Goal: Communication & Community: Answer question/provide support

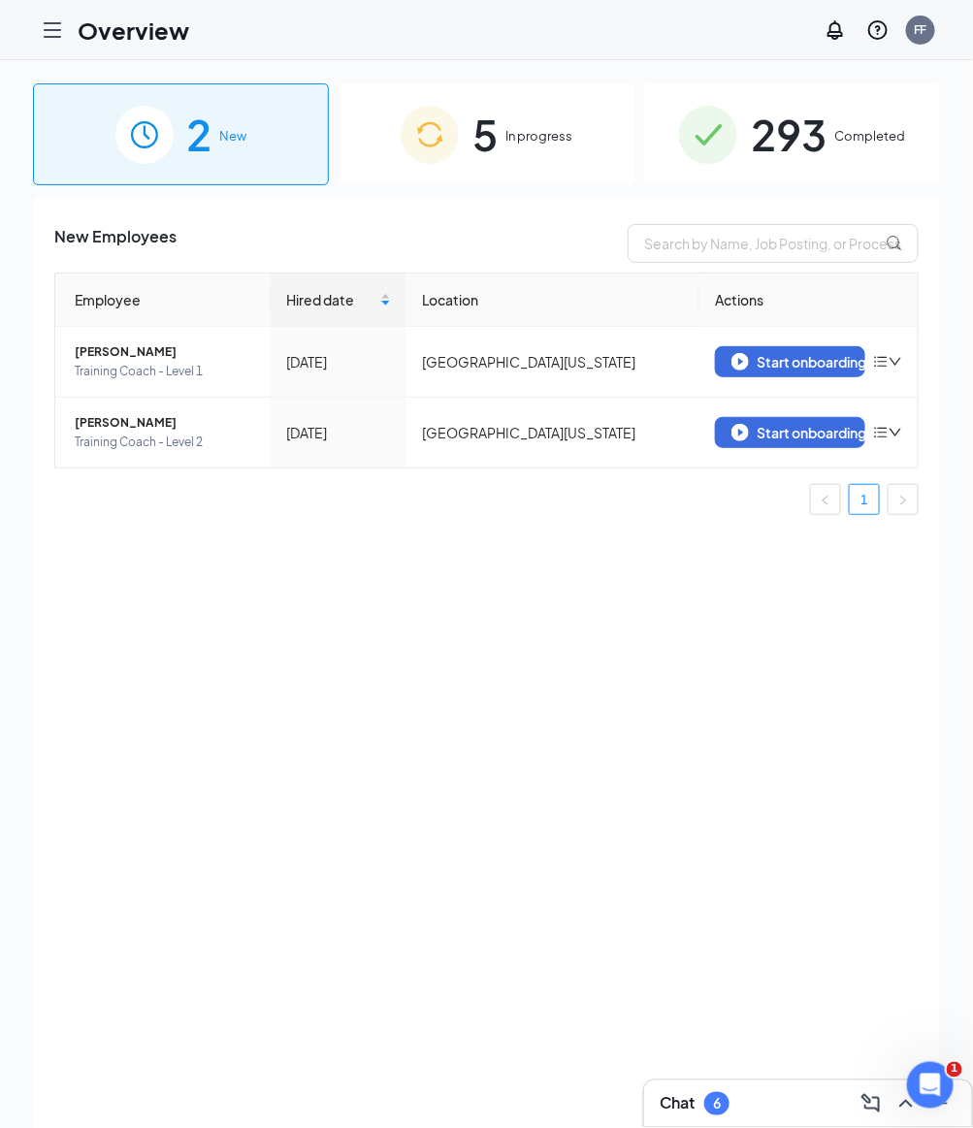
click at [734, 1104] on div "Chat 6" at bounding box center [807, 1103] width 297 height 31
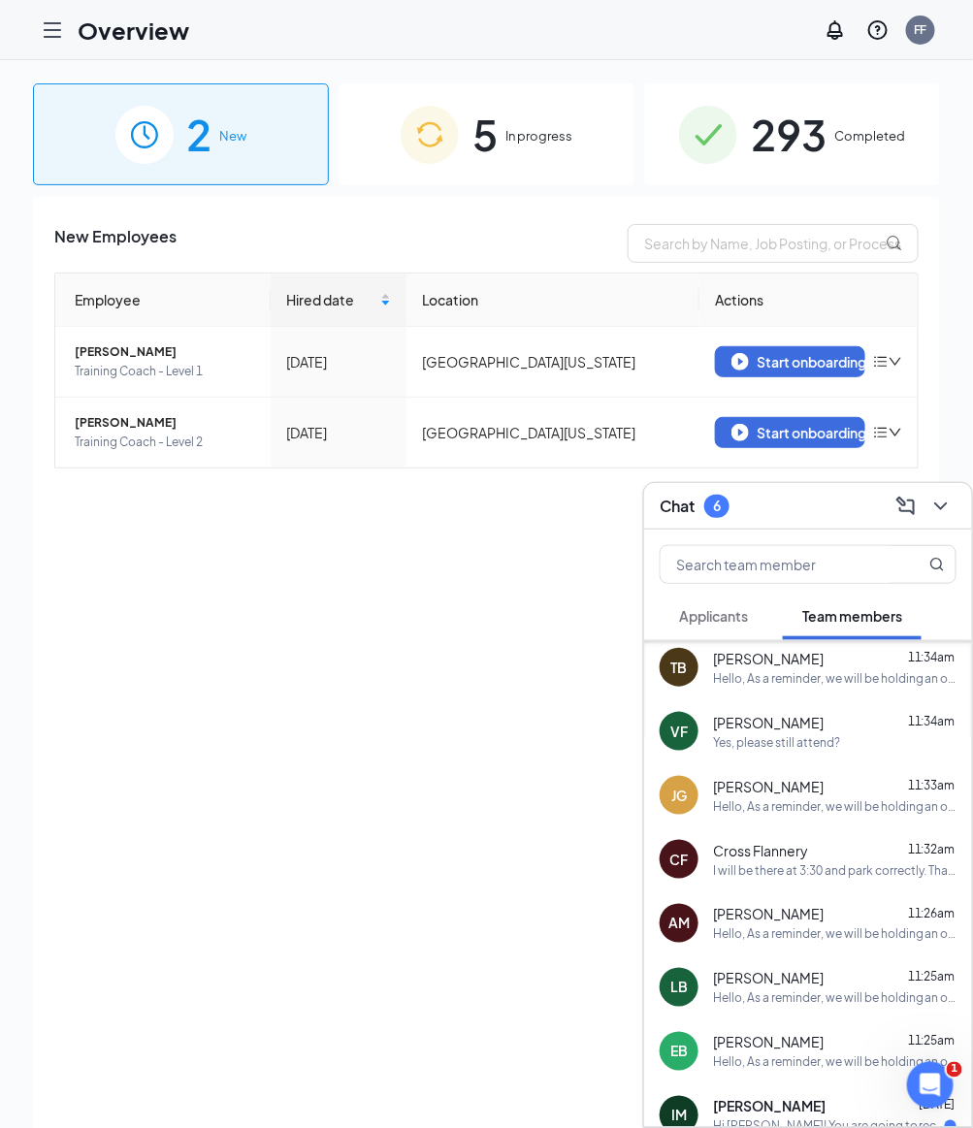
scroll to position [134, 0]
click at [816, 856] on div "Cross Flannery 11:32am" at bounding box center [834, 850] width 243 height 19
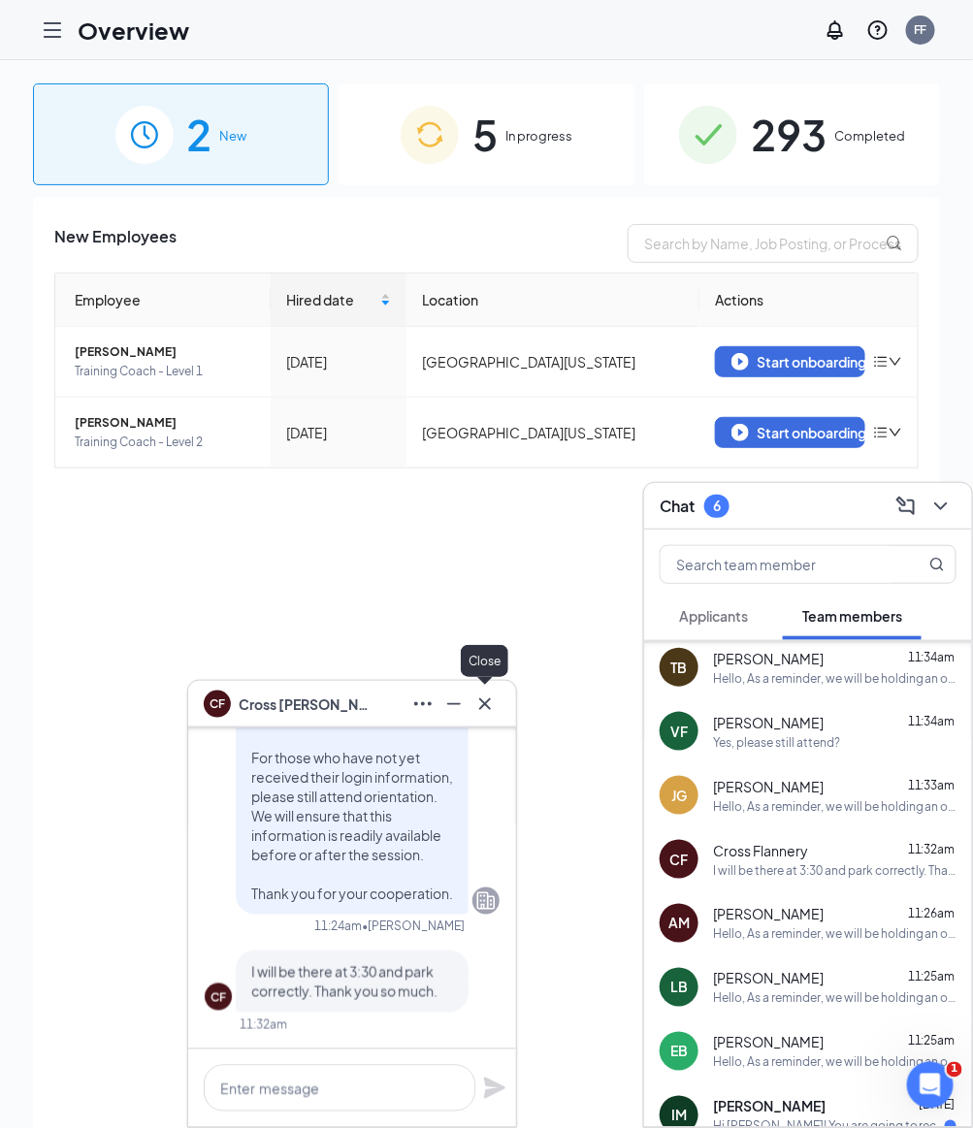
click at [481, 694] on icon "Cross" at bounding box center [484, 703] width 23 height 23
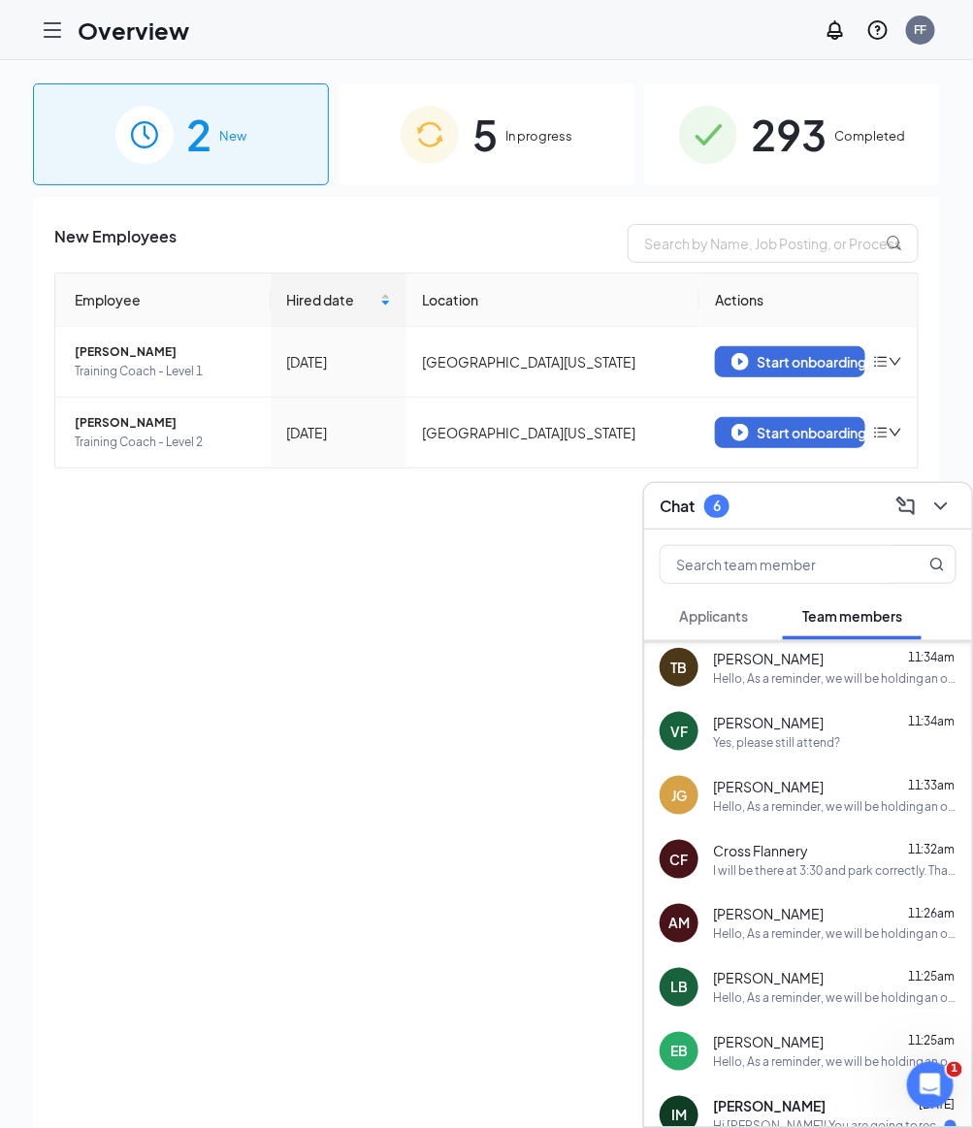
click at [796, 1049] on div "[PERSON_NAME] 11:25am" at bounding box center [834, 1042] width 243 height 19
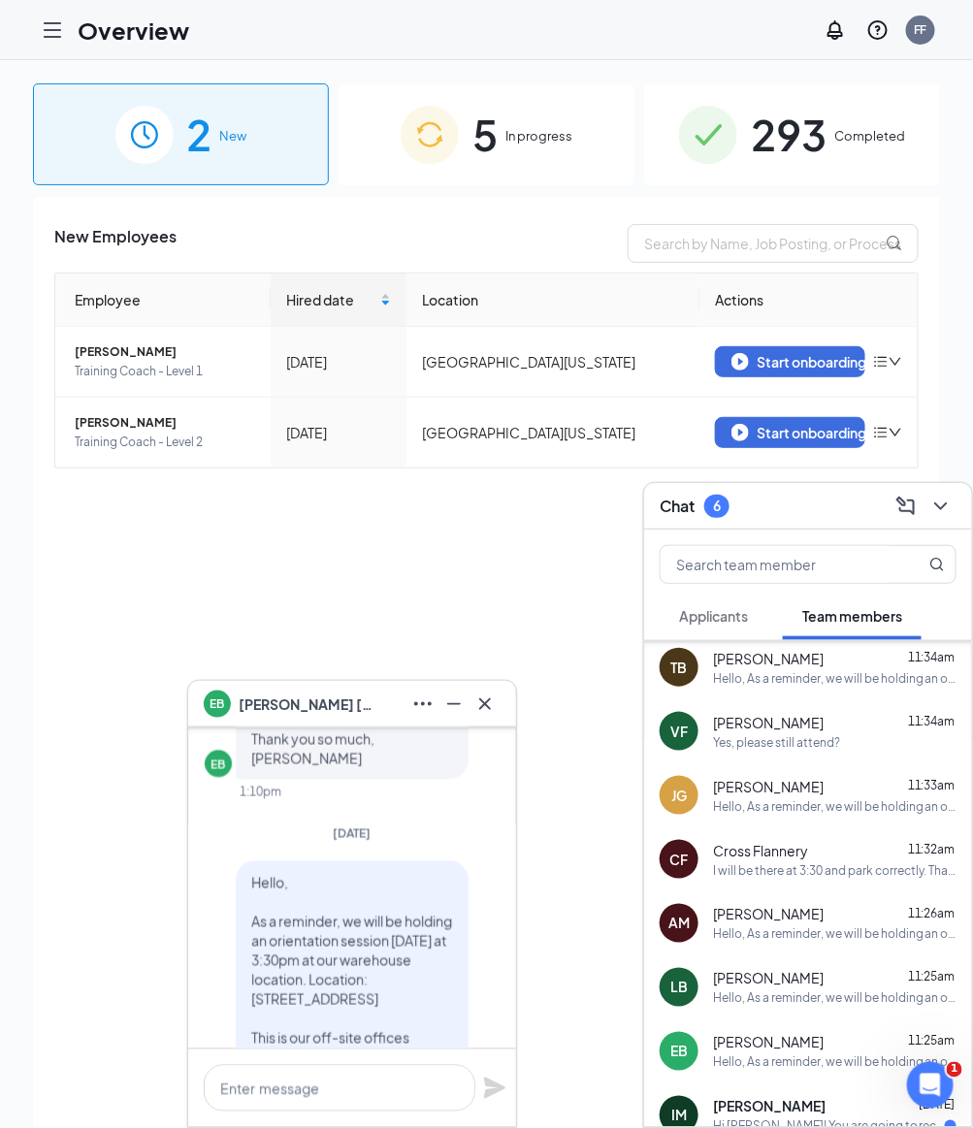
scroll to position [-757, 0]
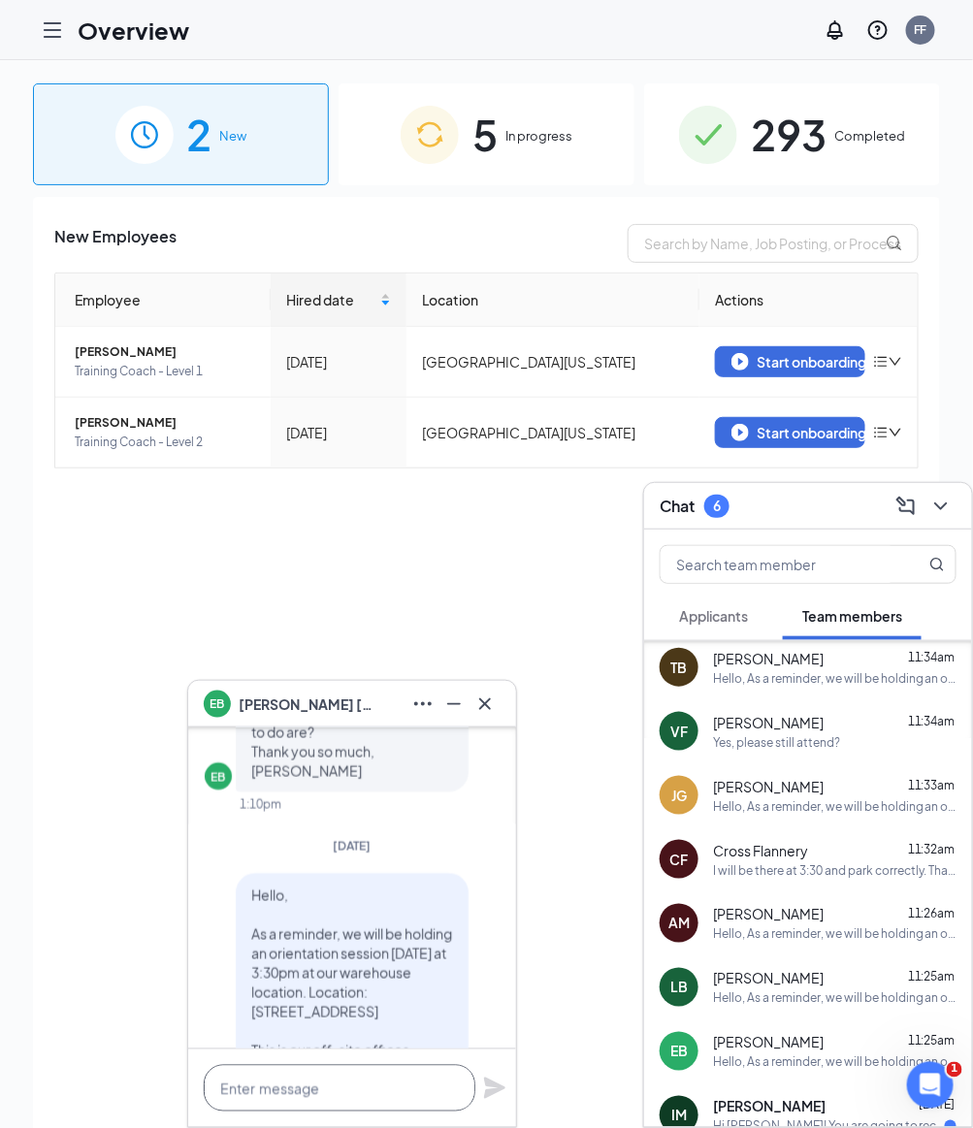
click at [309, 1097] on textarea at bounding box center [340, 1088] width 272 height 47
type textarea "Are you able to attend?"
click at [498, 1090] on icon "Plane" at bounding box center [494, 1087] width 21 height 21
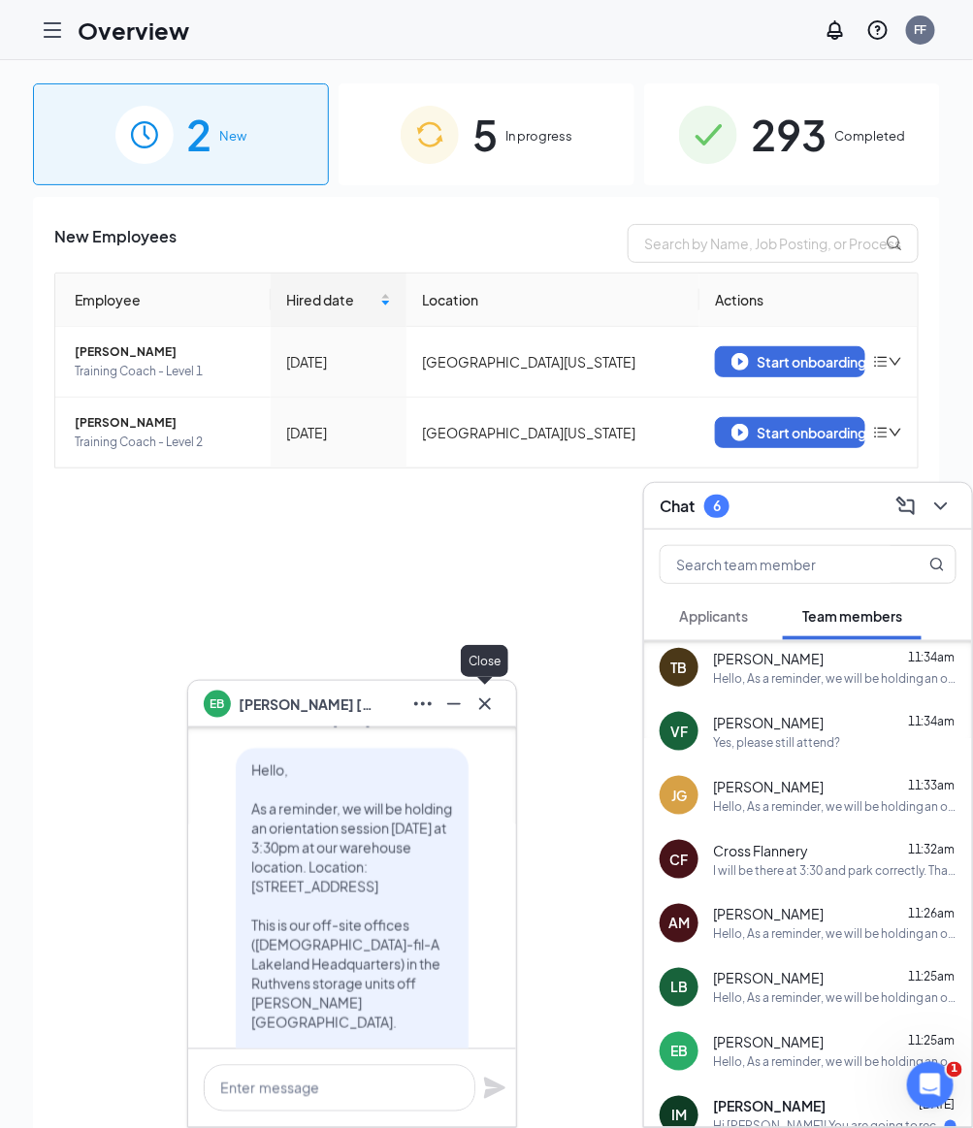
click at [482, 697] on icon "Cross" at bounding box center [484, 703] width 23 height 23
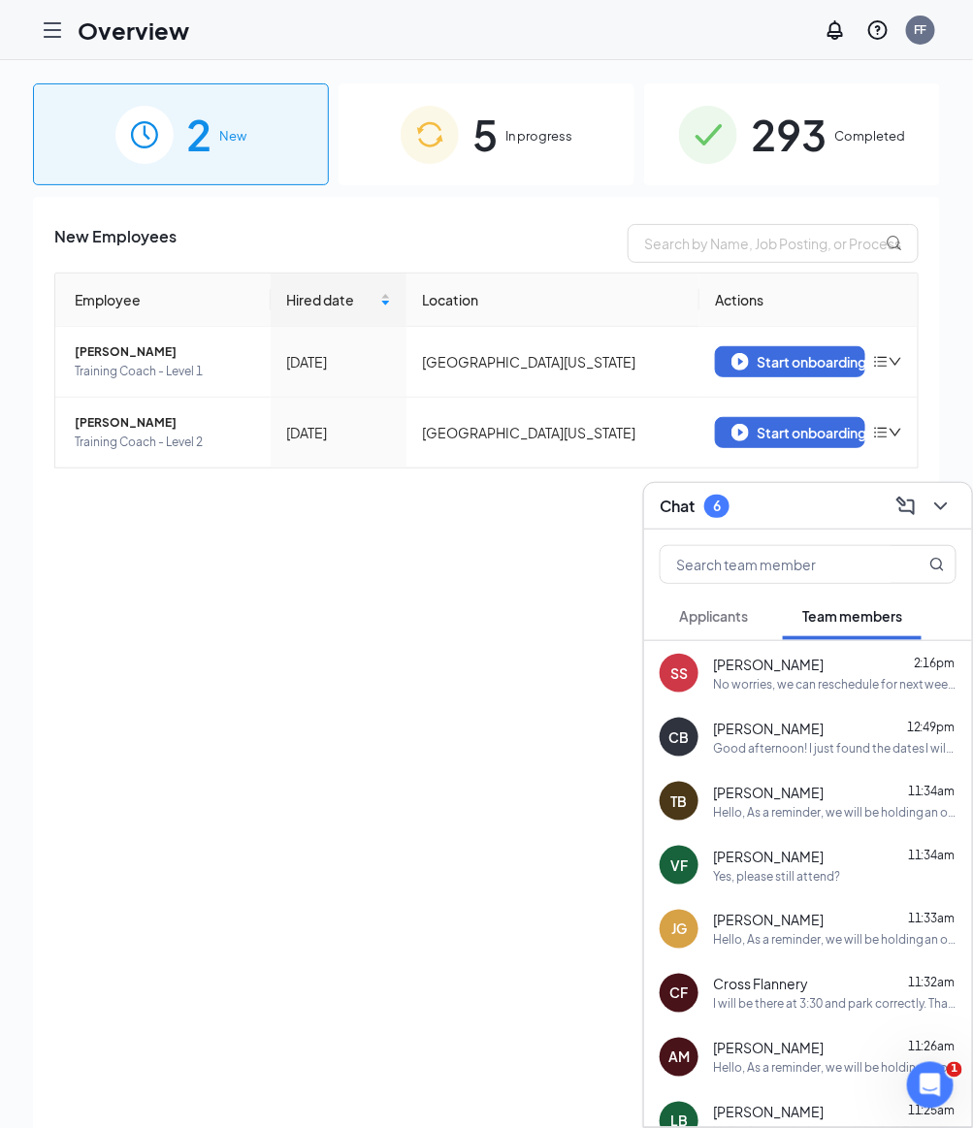
scroll to position [0, 0]
click at [740, 567] on input "text" at bounding box center [775, 564] width 230 height 37
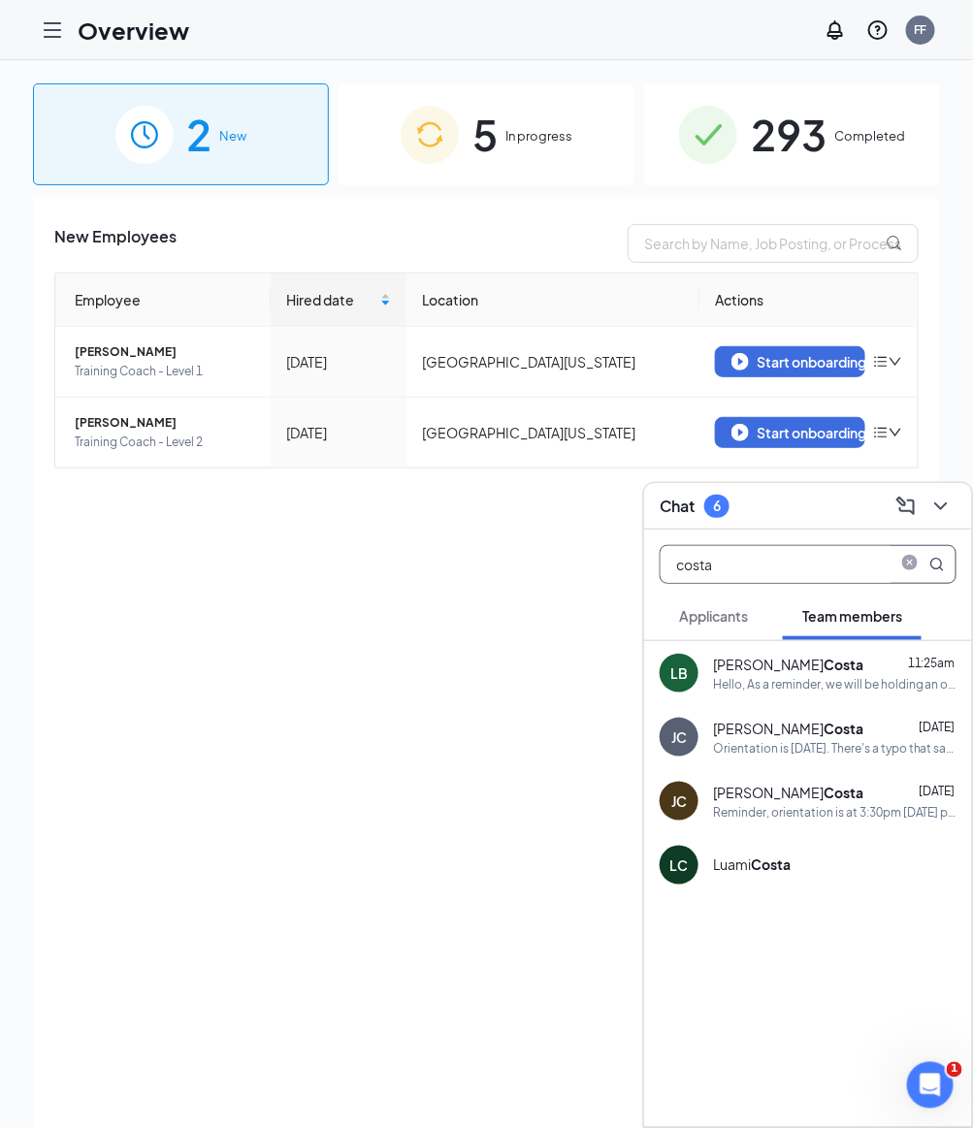
type input "costa"
click at [796, 688] on div "Hello, As a reminder, we will be holding an orientation session [DATE] at 3:30p…" at bounding box center [834, 684] width 243 height 16
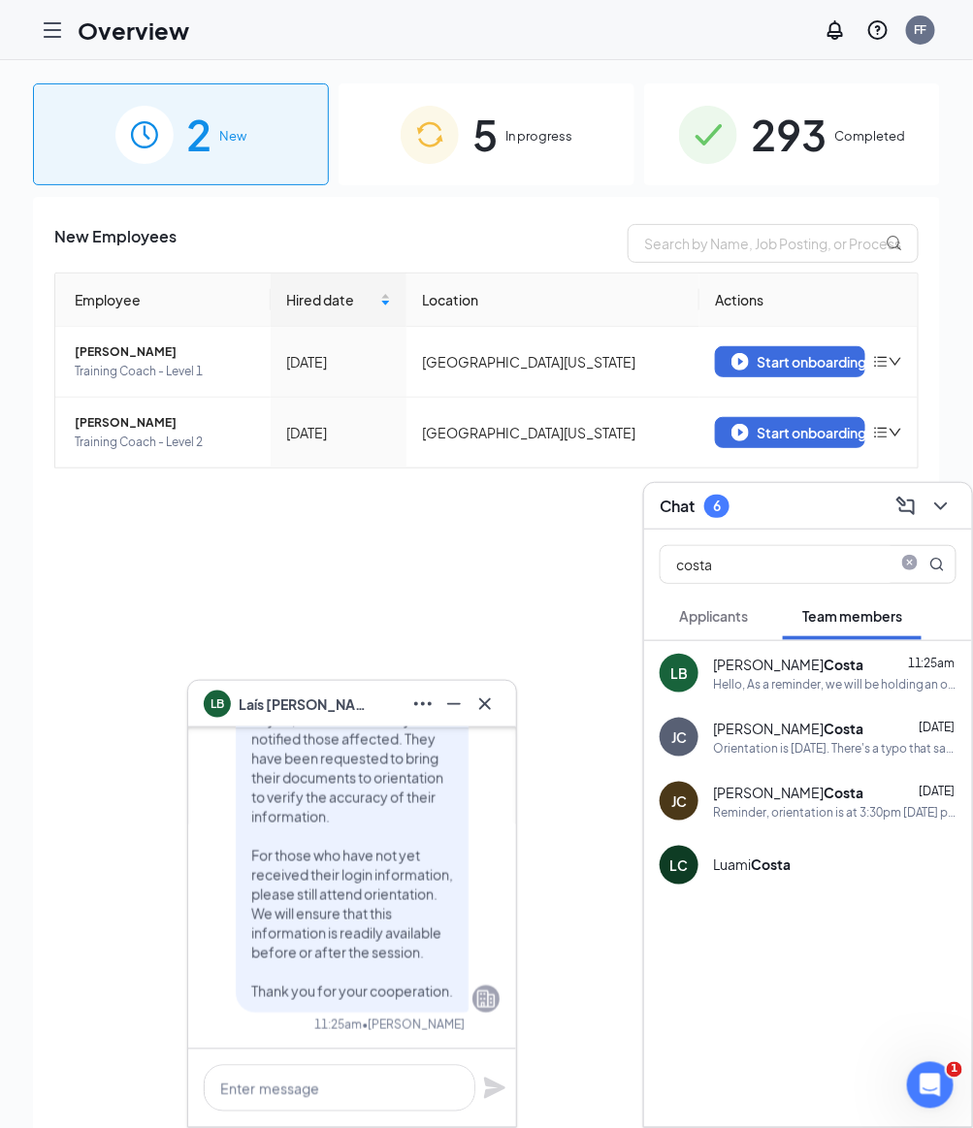
click at [288, 1059] on div at bounding box center [352, 1088] width 328 height 78
click at [296, 1090] on textarea at bounding box center [340, 1088] width 272 height 47
type textarea "Are you able to attend [DATE]?"
click at [495, 1089] on icon "Plane" at bounding box center [494, 1087] width 21 height 21
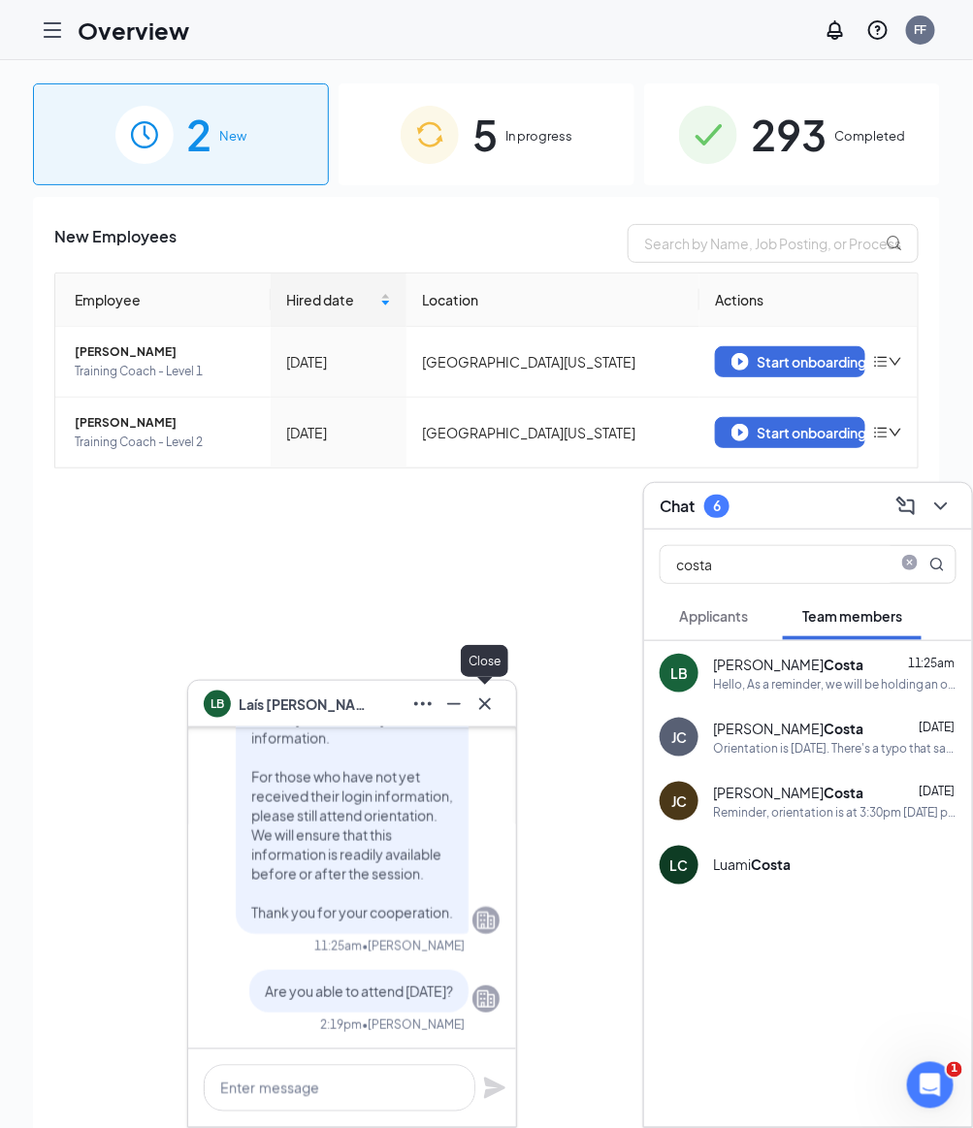
click at [488, 712] on icon "Cross" at bounding box center [484, 703] width 23 height 23
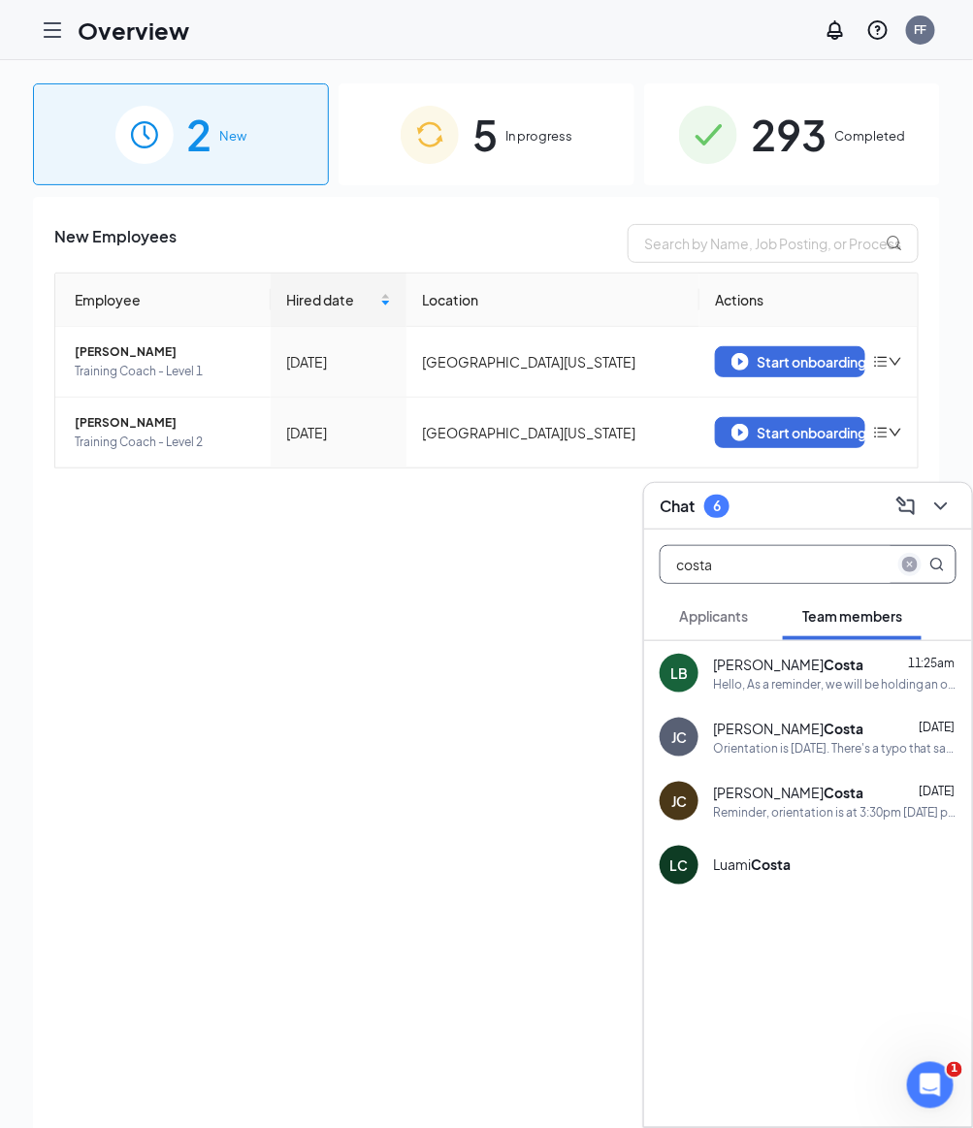
click at [900, 563] on span "close-circle" at bounding box center [909, 564] width 23 height 23
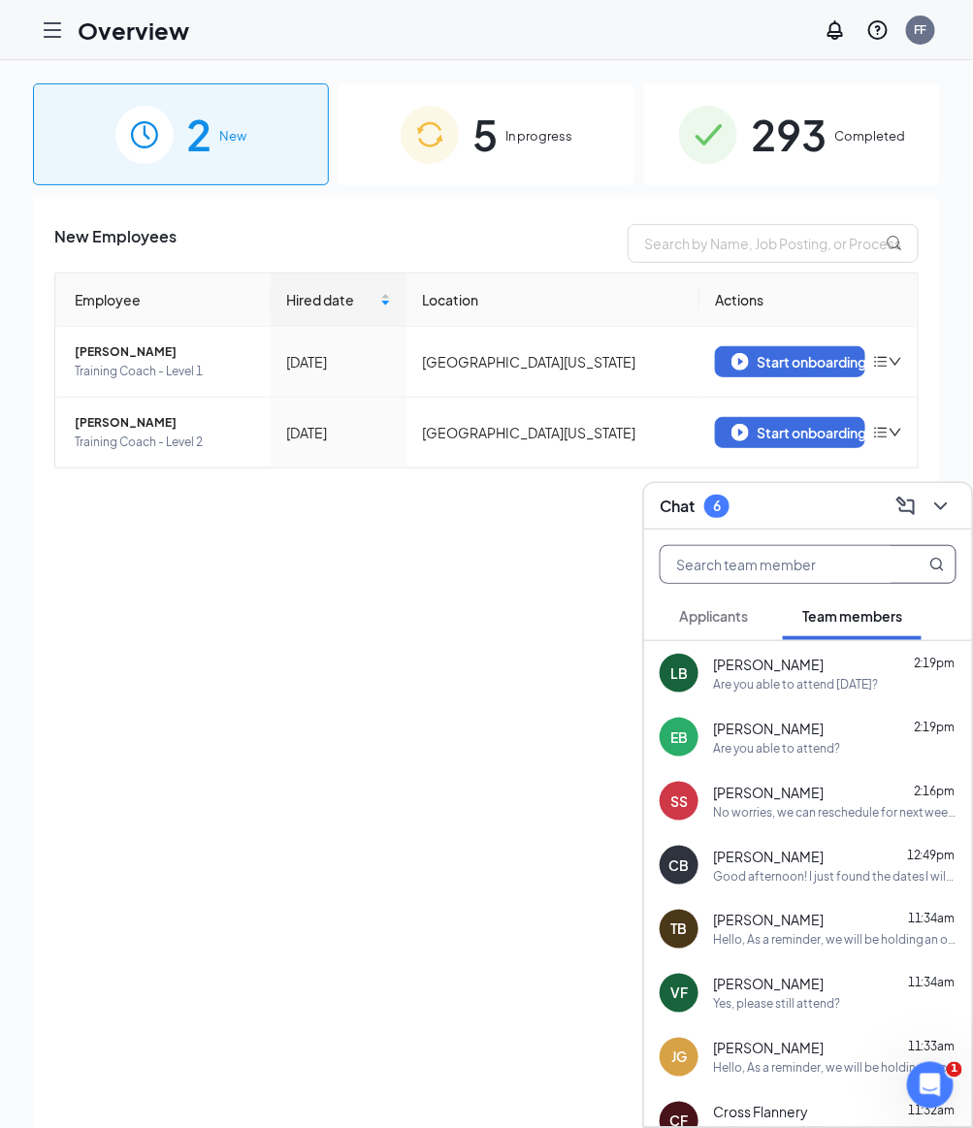
click at [729, 570] on input "text" at bounding box center [775, 564] width 230 height 37
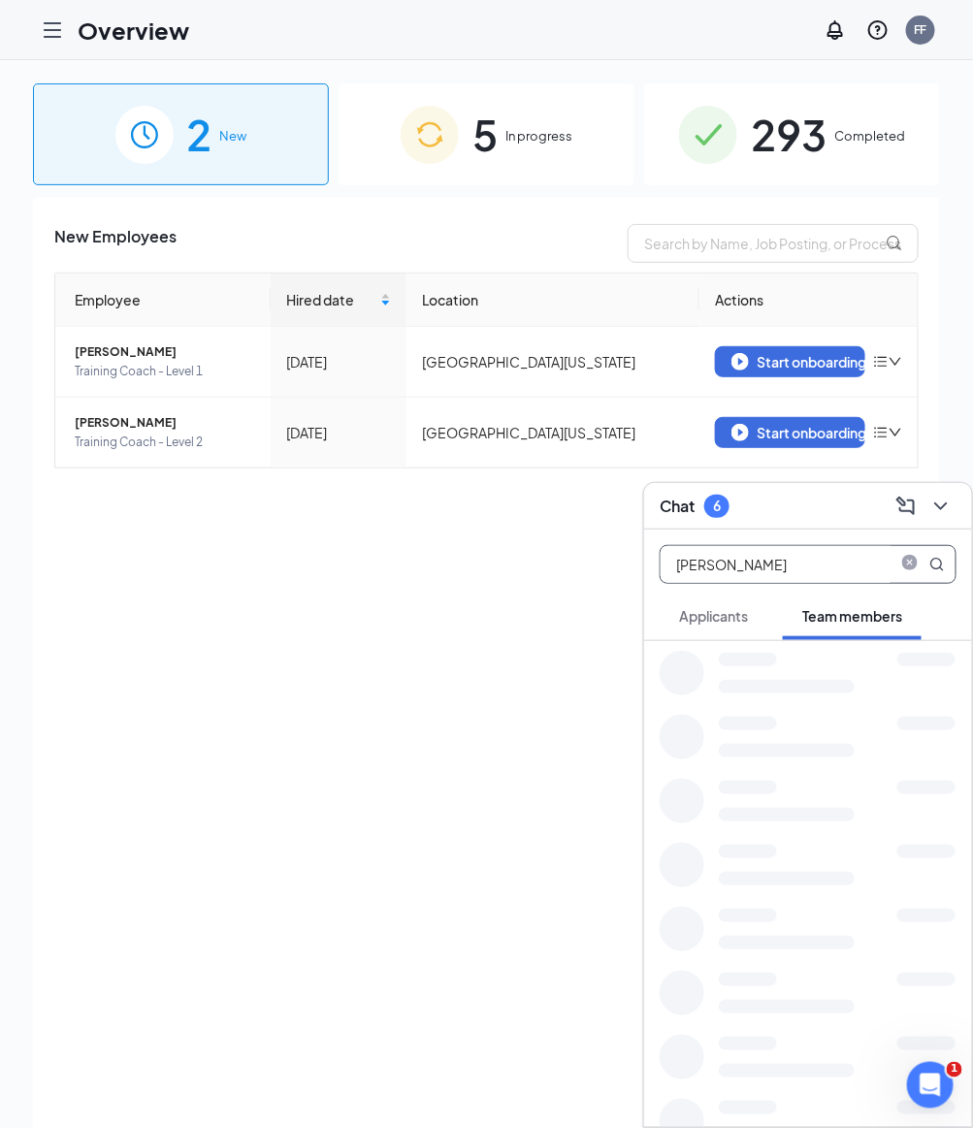
type input "[PERSON_NAME]"
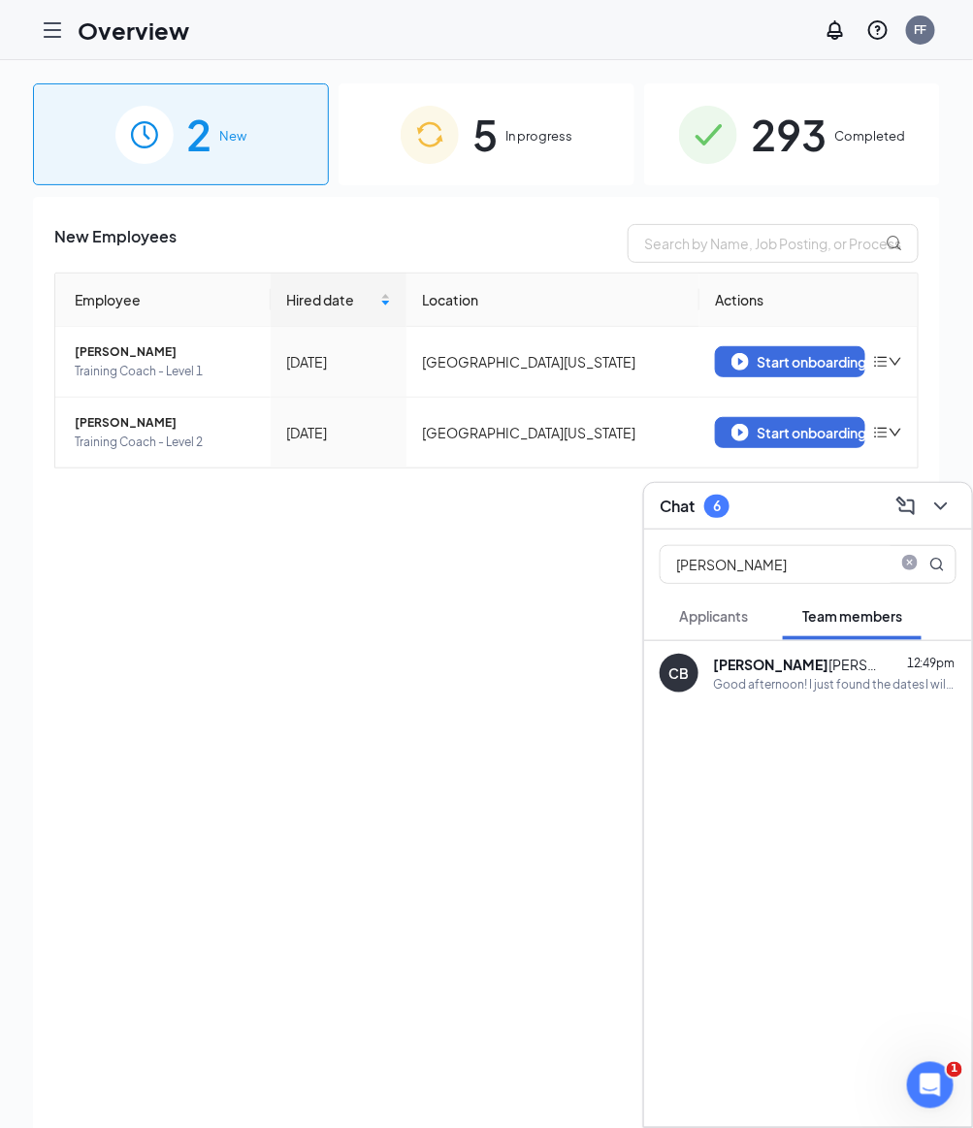
click at [775, 682] on div "Good afternoon! I just found the dates I will need to request off. [DATE] throu…" at bounding box center [834, 684] width 243 height 16
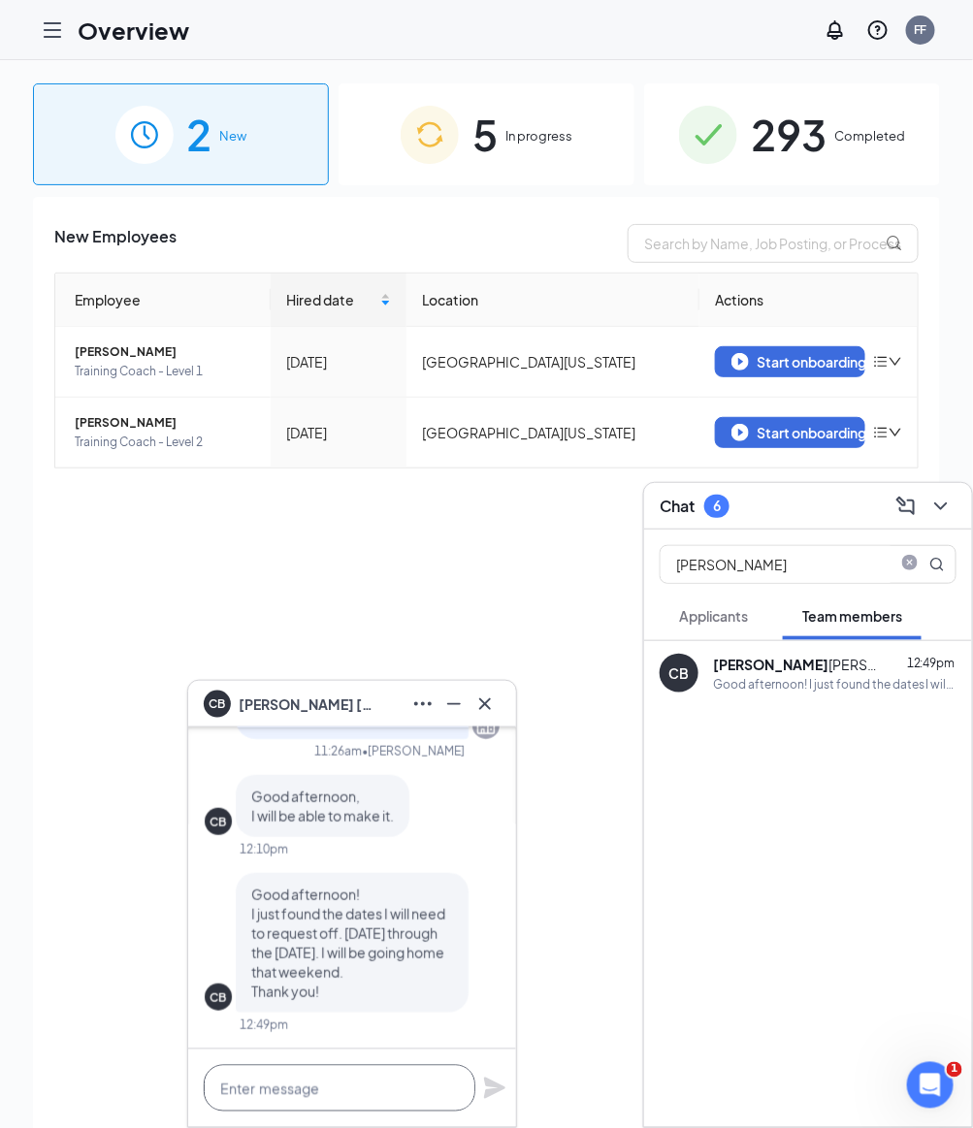
click at [340, 1084] on textarea at bounding box center [340, 1088] width 272 height 47
type textarea "A"
click at [490, 697] on icon "Cross" at bounding box center [484, 703] width 23 height 23
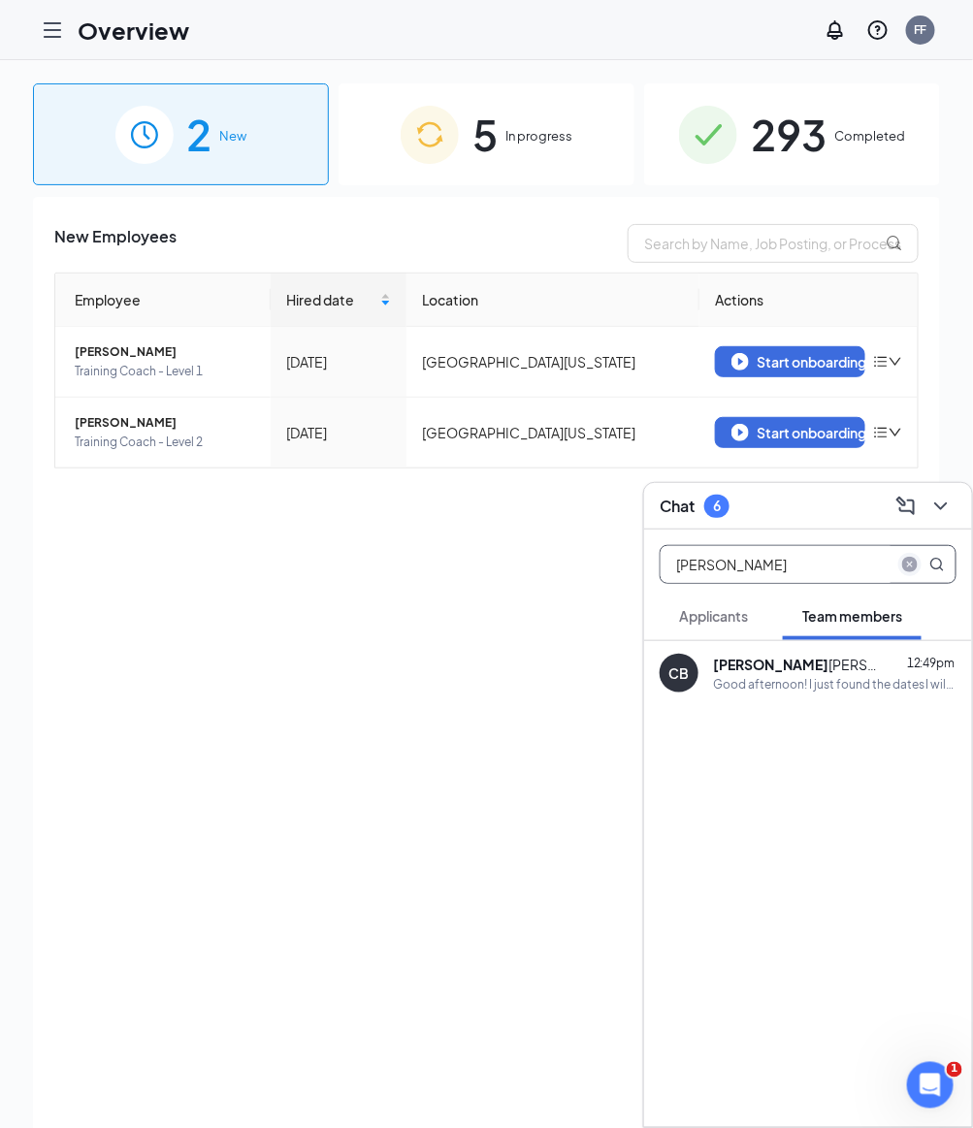
click at [908, 559] on icon "close-circle" at bounding box center [910, 565] width 16 height 16
type input "Mcfadd"
drag, startPoint x: 832, startPoint y: 561, endPoint x: 851, endPoint y: 695, distance: 135.2
click at [851, 695] on div "AM [PERSON_NAME] en 11:26am Hello, As a reminder, we will be holding an orienta…" at bounding box center [808, 673] width 328 height 64
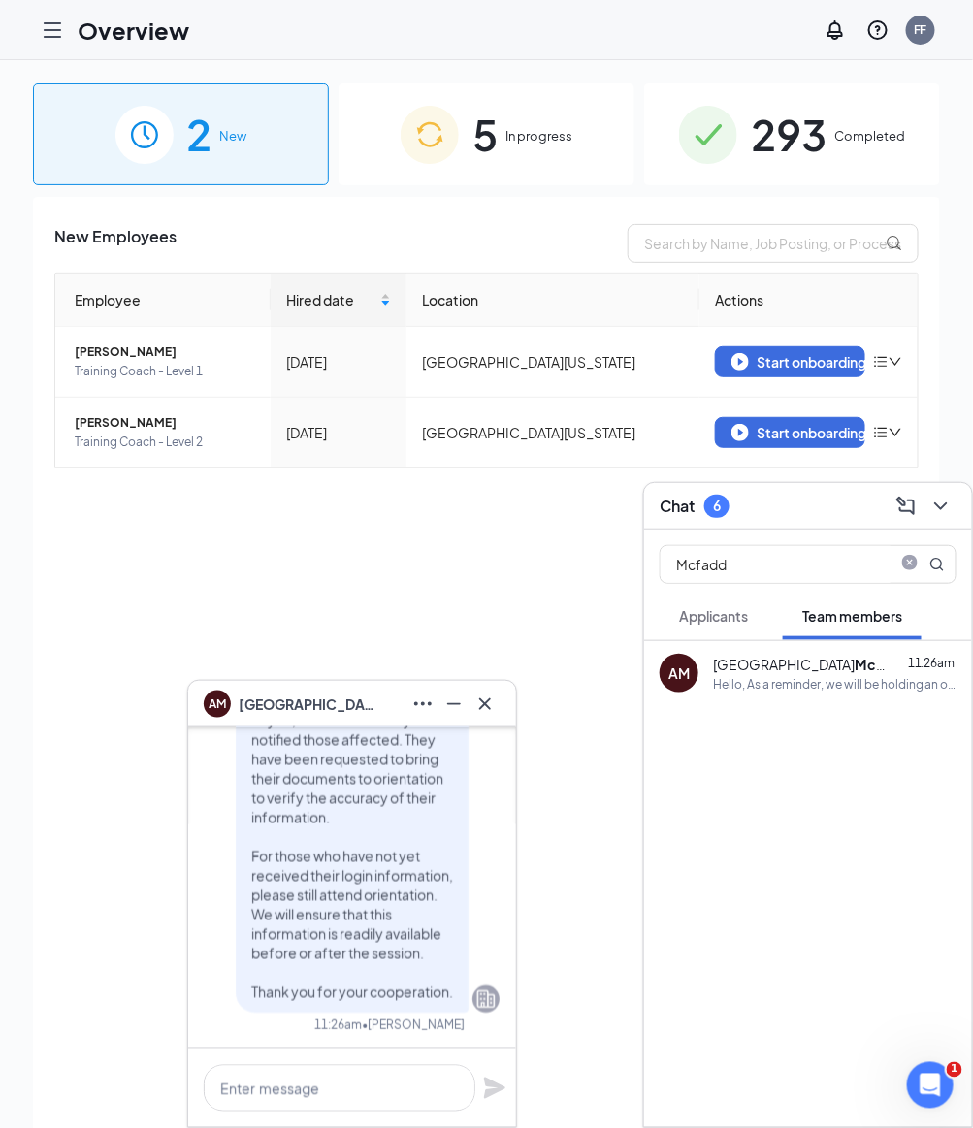
scroll to position [0, 0]
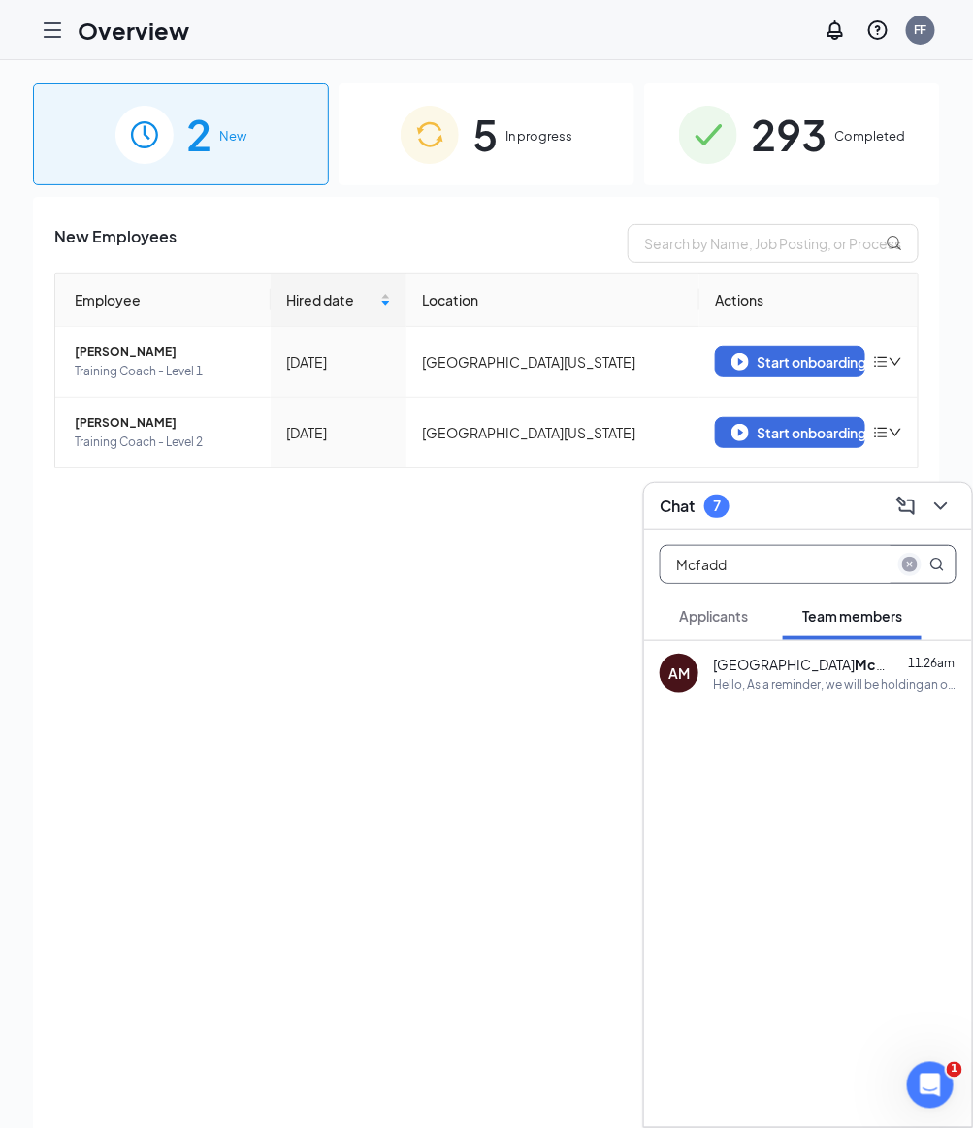
click at [909, 563] on icon "close-circle" at bounding box center [910, 565] width 16 height 16
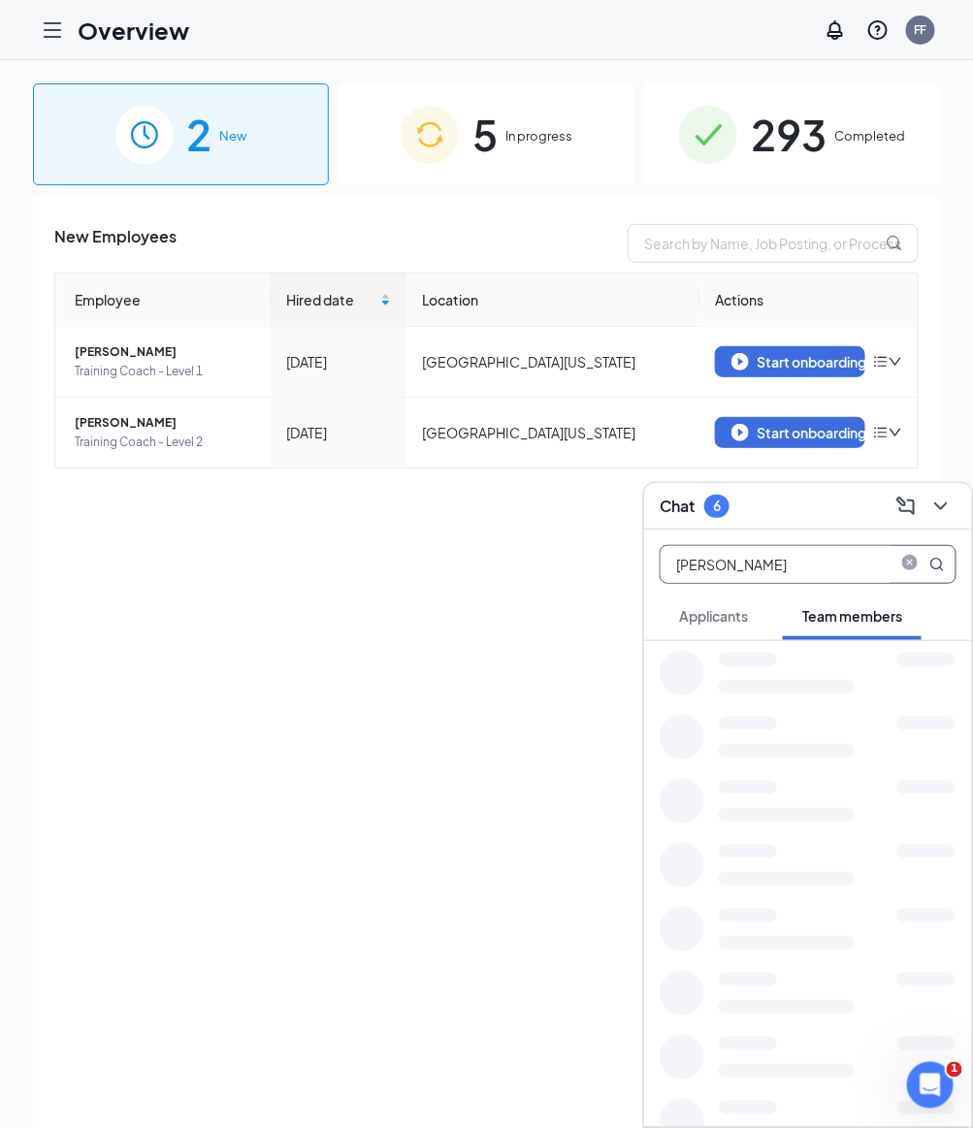
type input "[PERSON_NAME]"
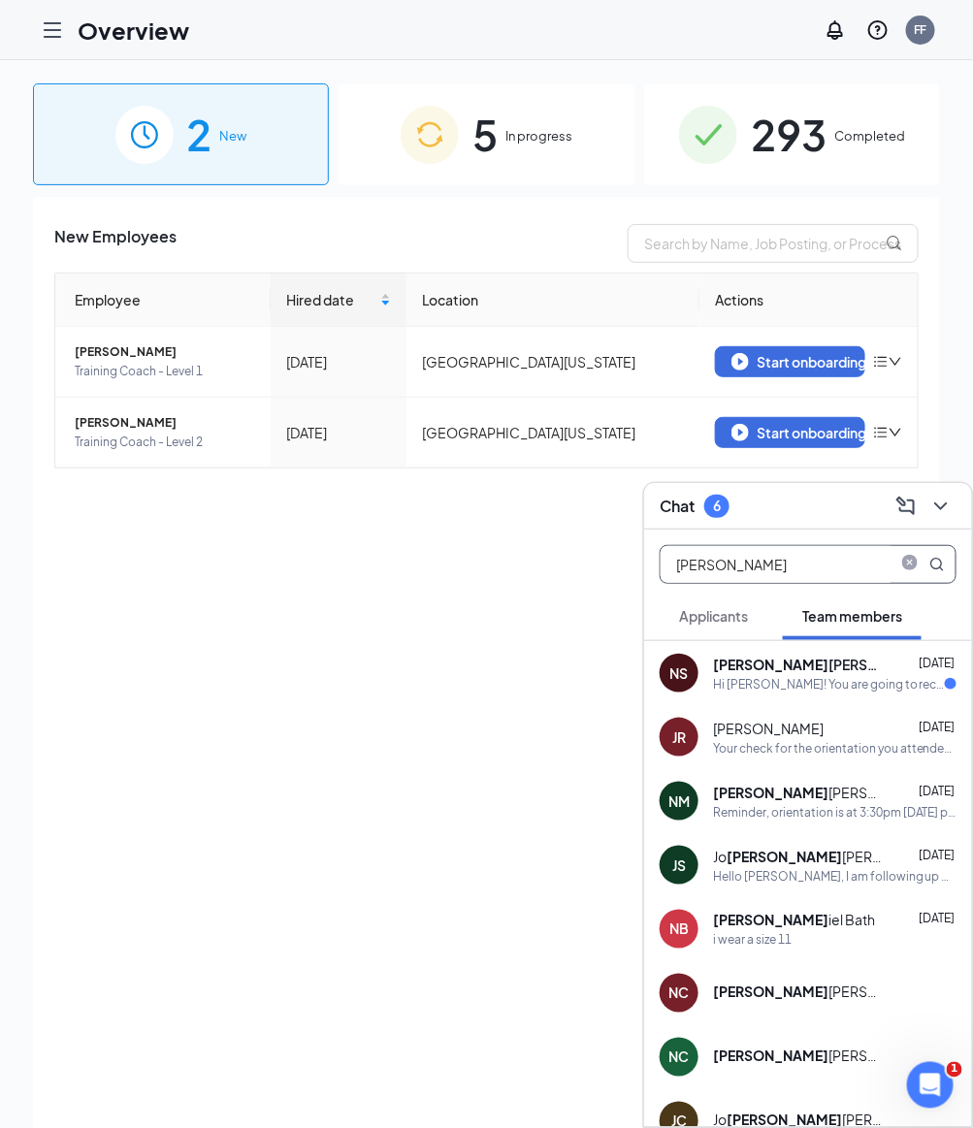
click at [785, 669] on div "[PERSON_NAME]" at bounding box center [800, 664] width 175 height 19
click at [55, 33] on icon "Hamburger" at bounding box center [52, 29] width 23 height 23
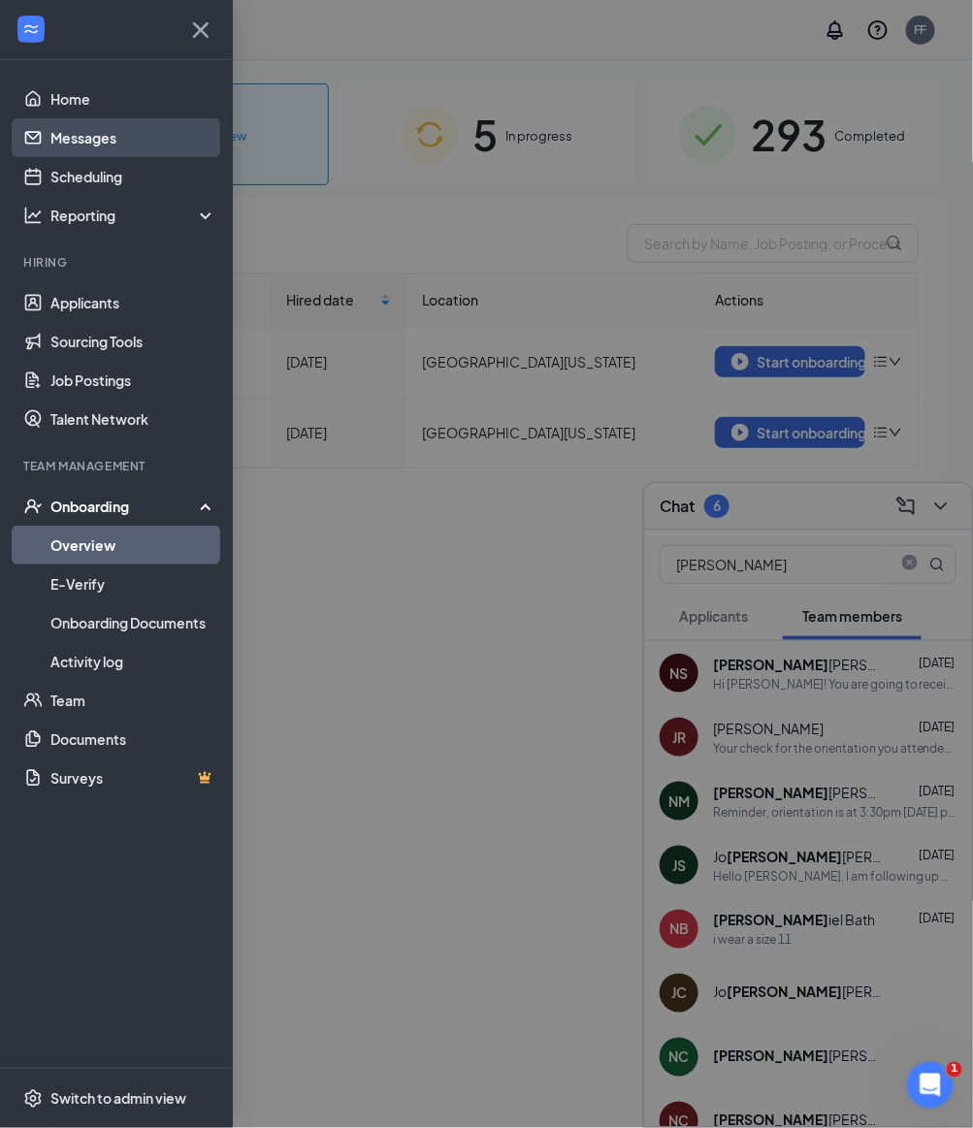
click at [126, 125] on link "Messages" at bounding box center [133, 137] width 166 height 39
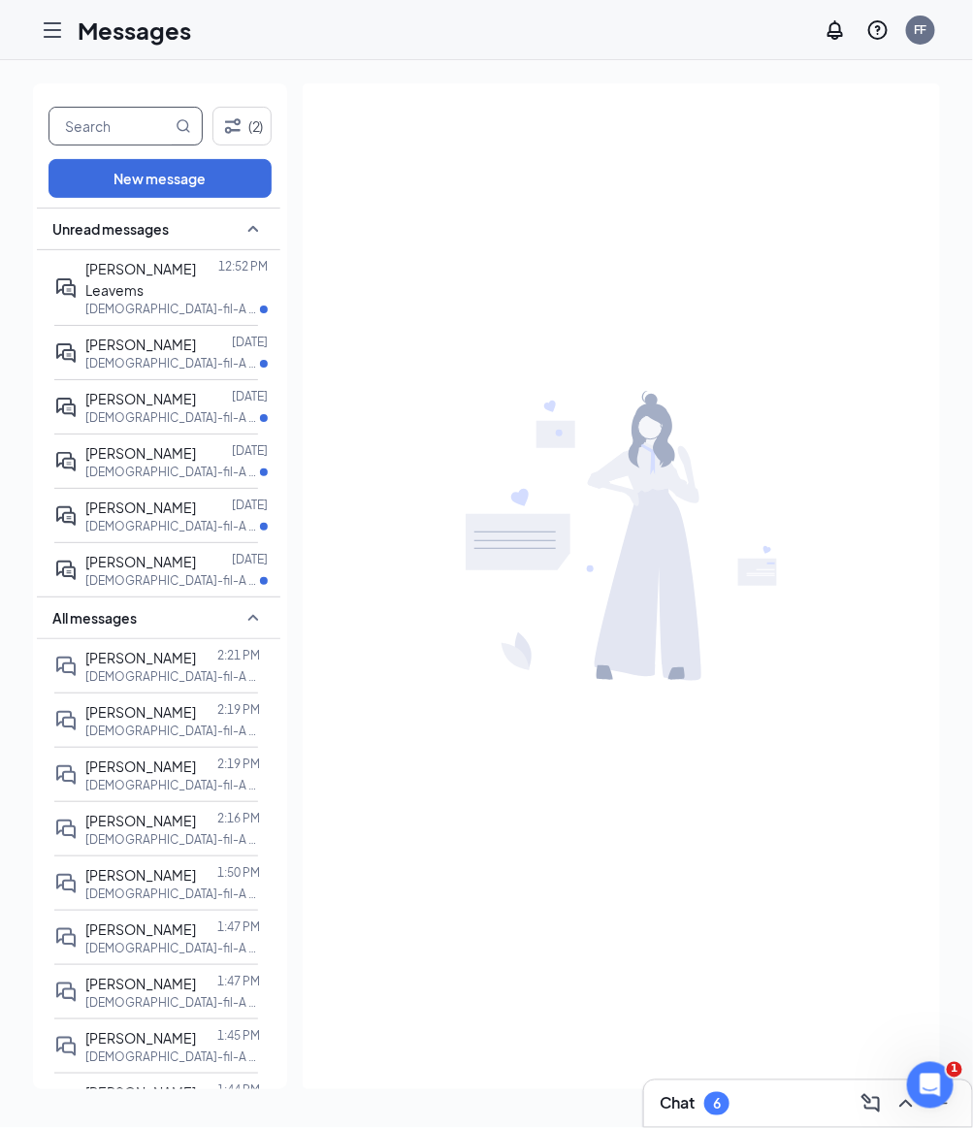
click at [126, 137] on input "text" at bounding box center [110, 126] width 122 height 37
click at [183, 649] on span "[PERSON_NAME]" at bounding box center [140, 657] width 111 height 17
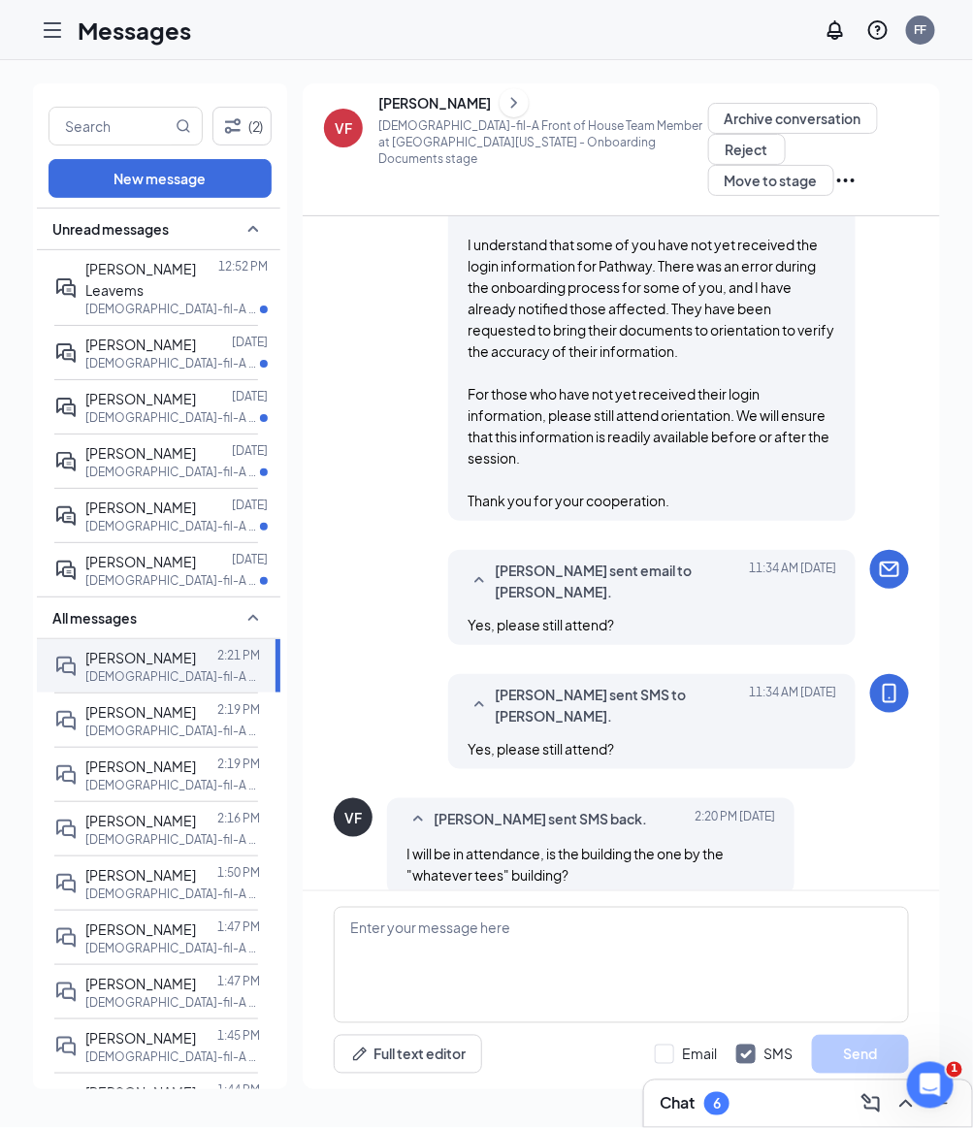
scroll to position [1194, 0]
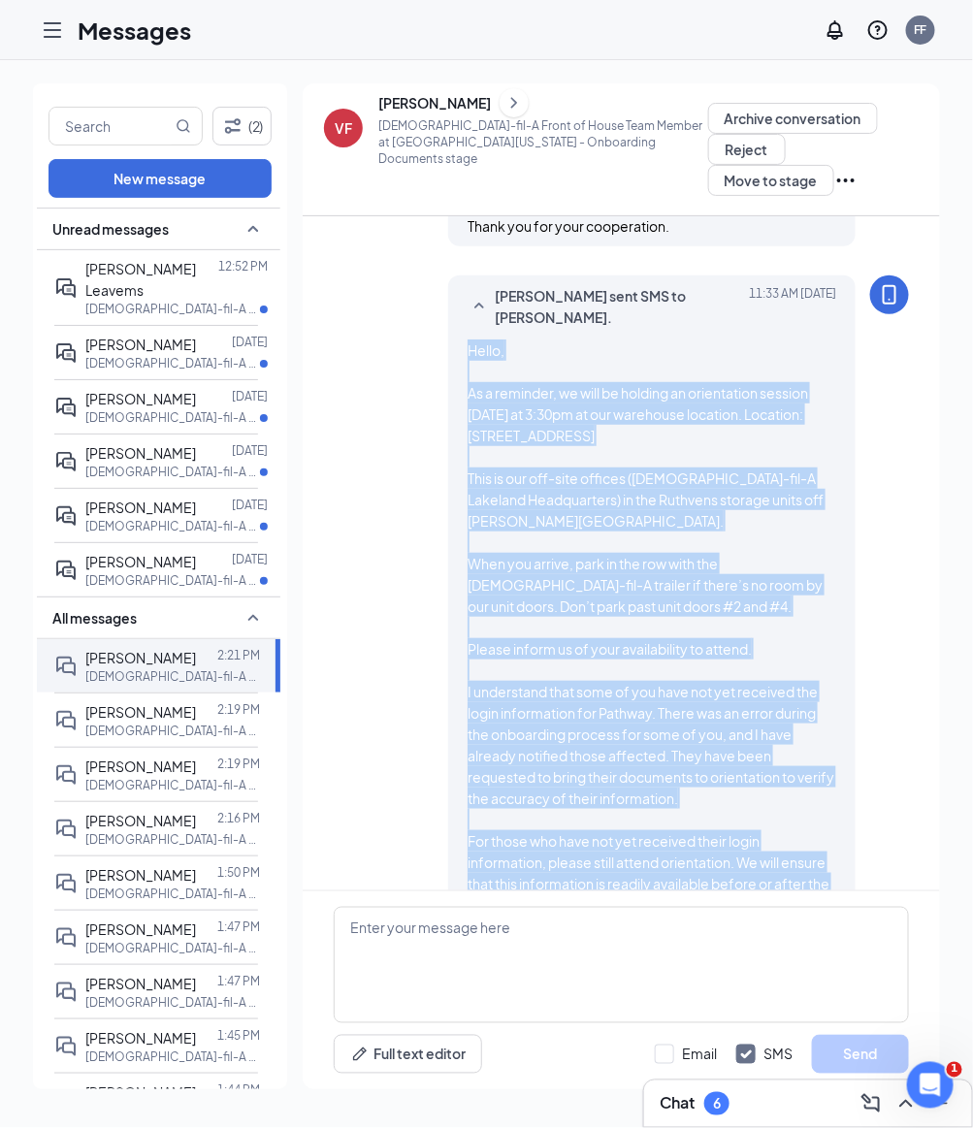
drag, startPoint x: 466, startPoint y: 283, endPoint x: 758, endPoint y: 876, distance: 660.5
click at [758, 876] on div "[PERSON_NAME] sent SMS to [PERSON_NAME]. [DATE] 11:33 AM" at bounding box center [651, 621] width 407 height 692
copy span "Hello, As a reminder, we will be holding an orientation session [DATE] at 3:30p…"
click at [154, 170] on button "New message" at bounding box center [159, 178] width 223 height 39
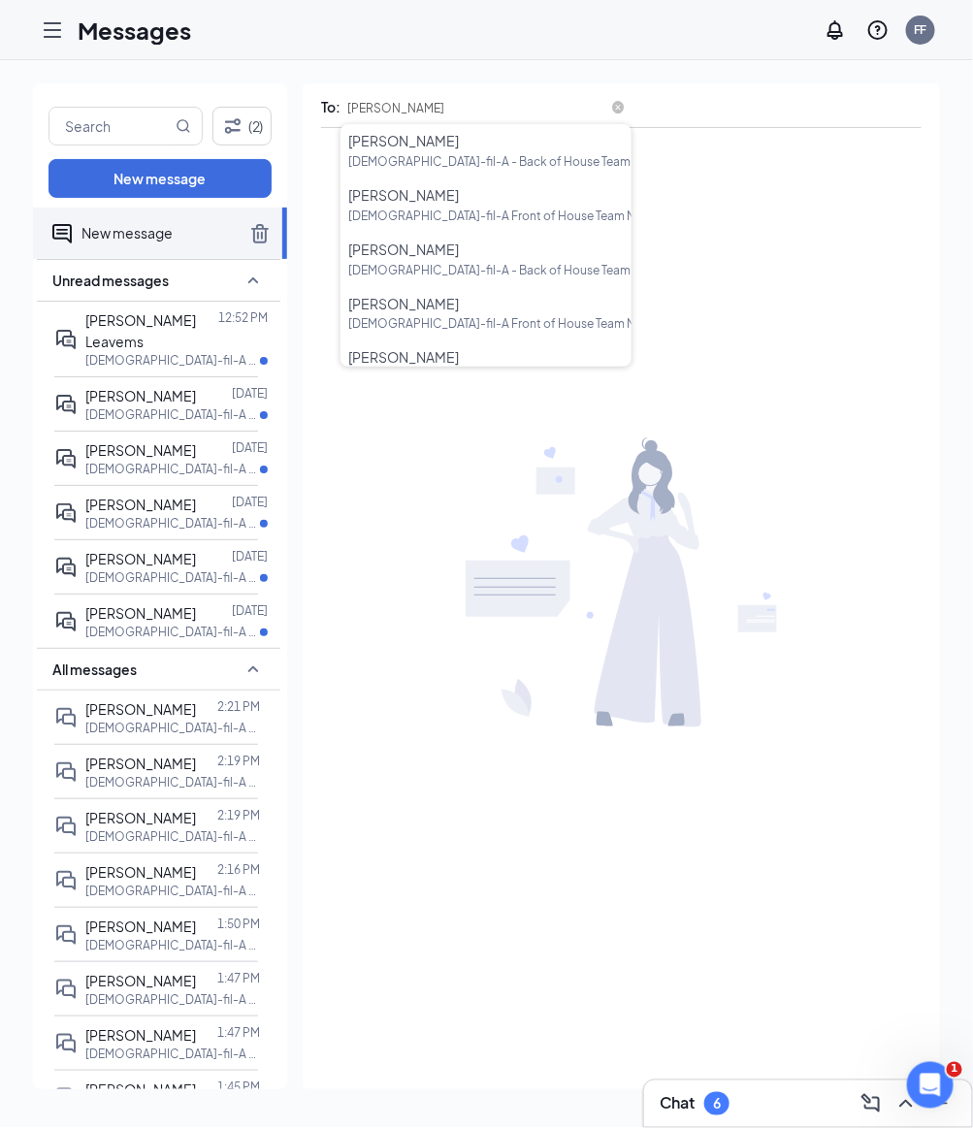
type input "[PERSON_NAME]"
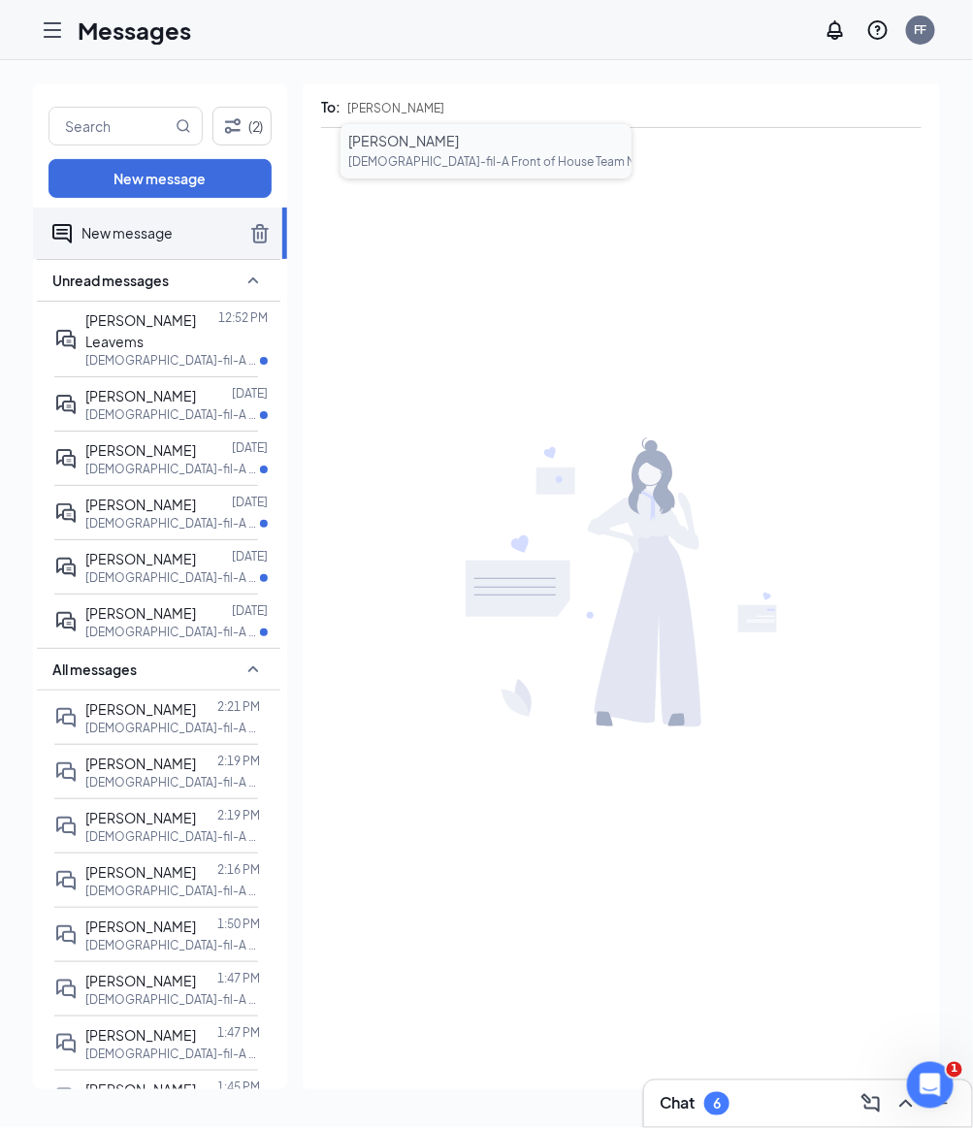
click at [469, 152] on div "[DEMOGRAPHIC_DATA]-fil-A Front of House Team Member at [GEOGRAPHIC_DATA][US_STA…" at bounding box center [485, 161] width 275 height 19
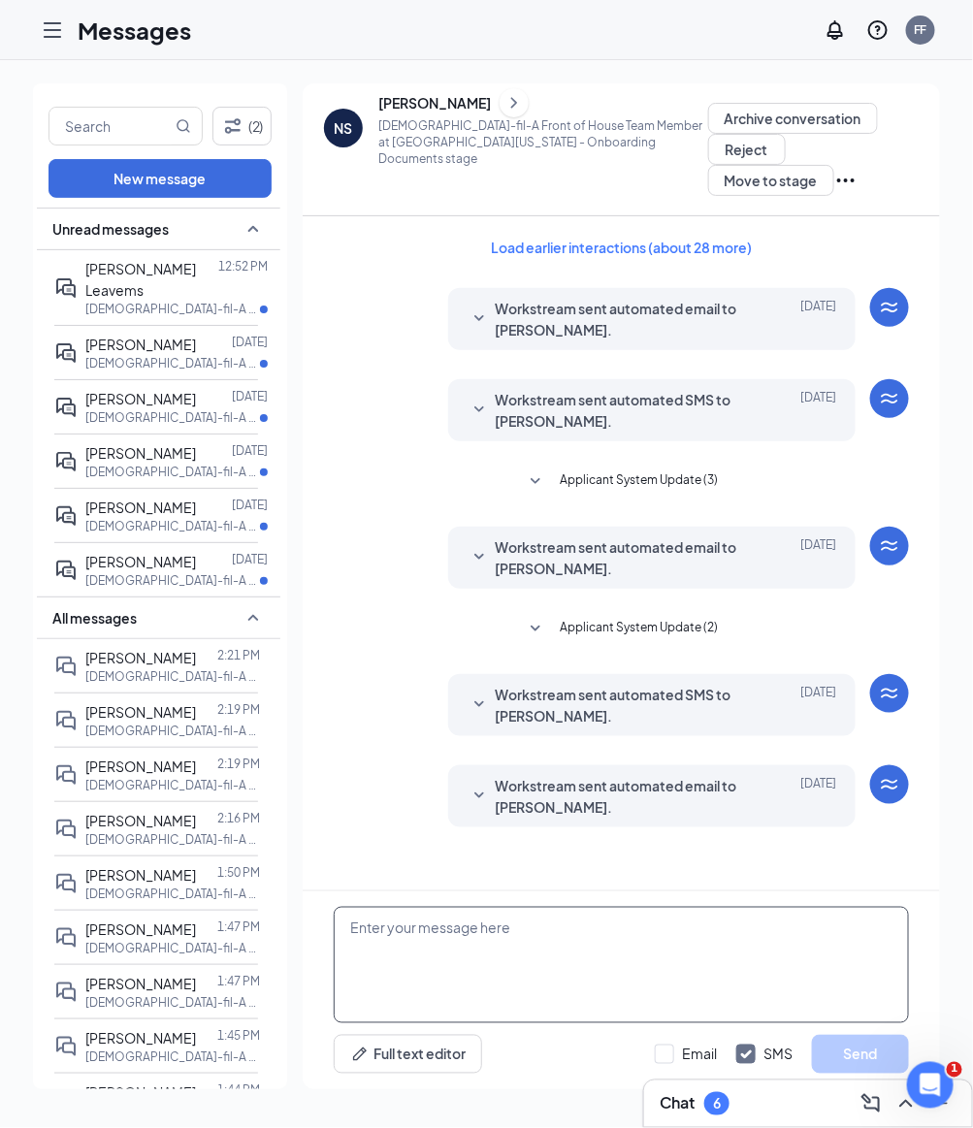
click at [496, 955] on textarea at bounding box center [621, 965] width 575 height 116
paste textarea "Hello, As a reminder, we will be holding an orientation session [DATE] at 3:30p…"
type textarea "Hello, As a reminder, we will be holding an orientation session [DATE] at 3:30p…"
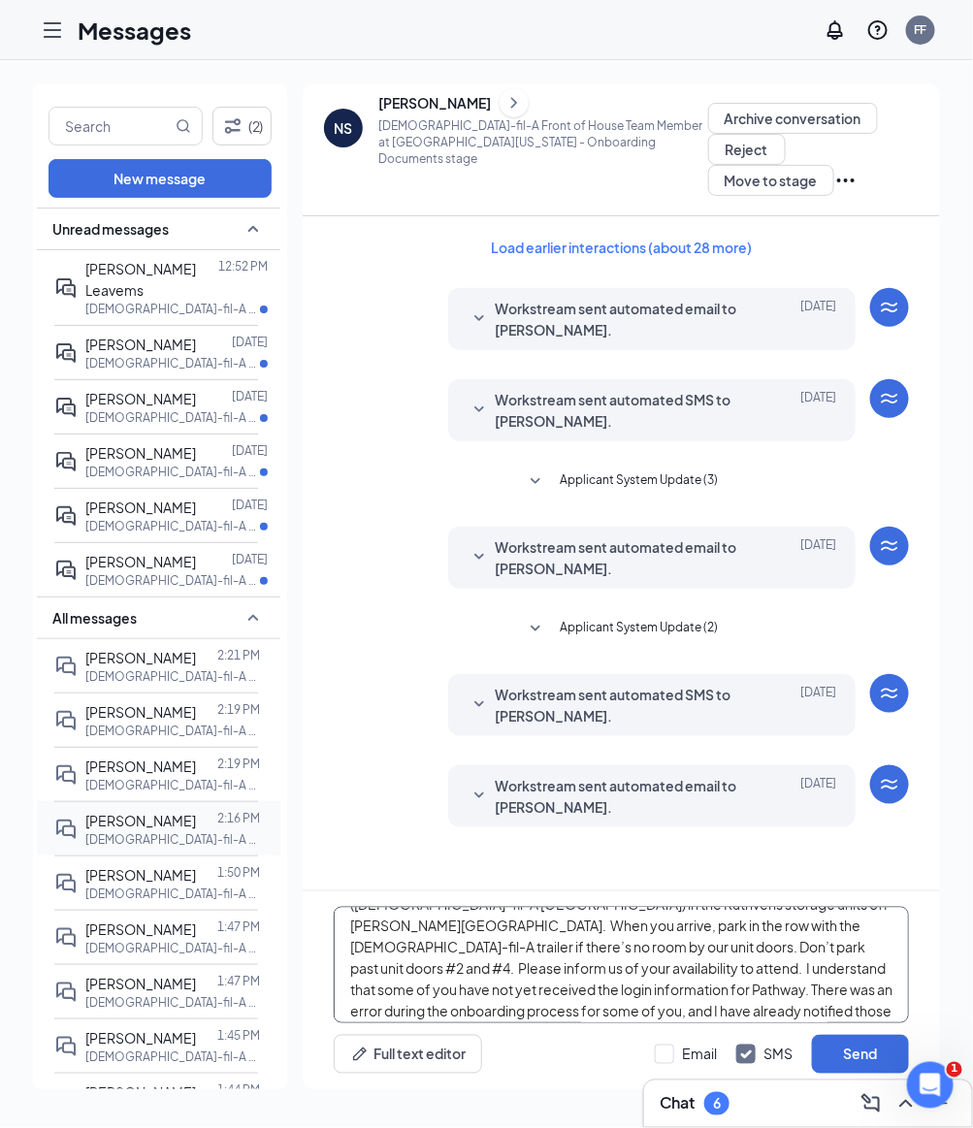
scroll to position [0, 0]
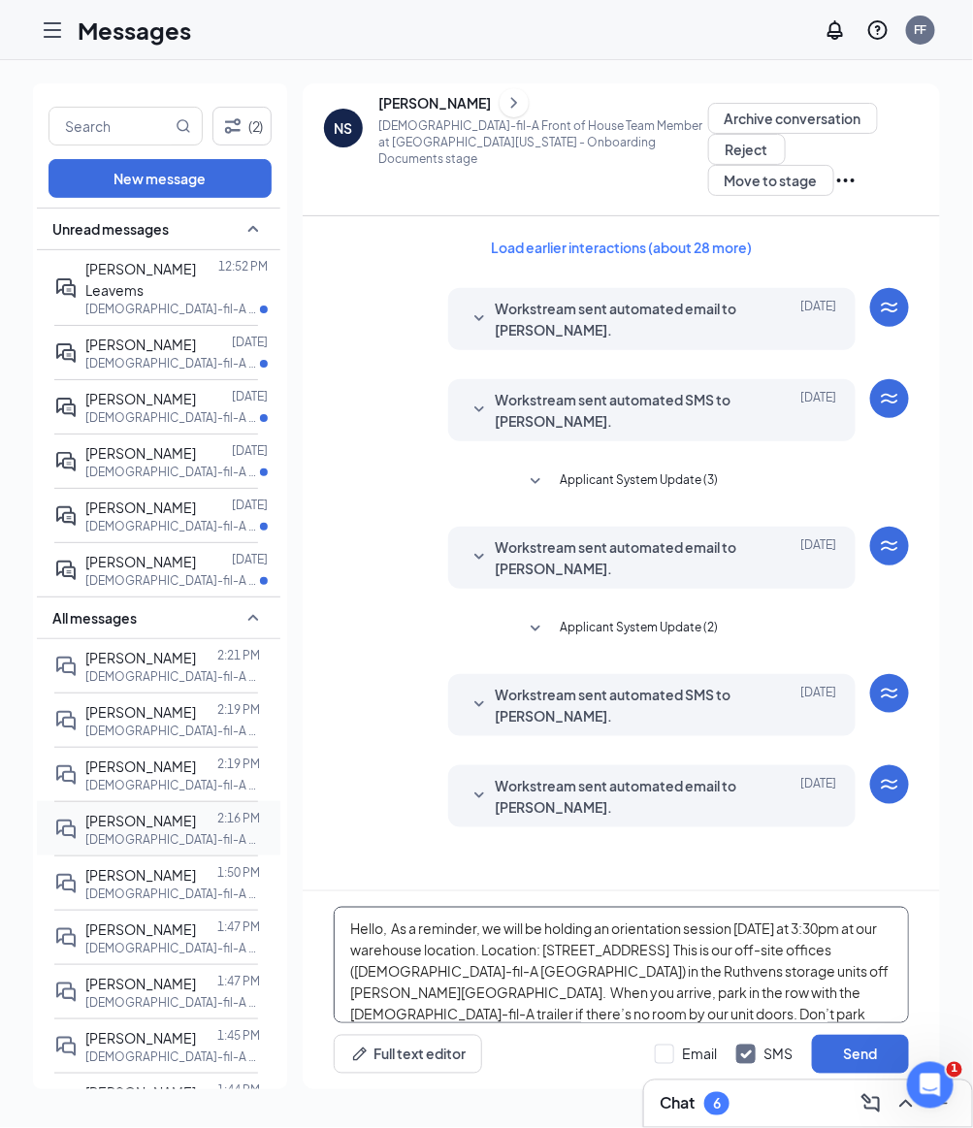
drag, startPoint x: 696, startPoint y: 988, endPoint x: 113, endPoint y: 794, distance: 614.2
click at [113, 794] on div "(2) New message Unread messages [PERSON_NAME] Leavems 12:52 PM [DEMOGRAPHIC_DAT…" at bounding box center [486, 593] width 907 height 1021
click at [385, 965] on textarea "Hello, As a reminder, we will be holding an orientation session [DATE] at 3:30p…" at bounding box center [621, 965] width 575 height 116
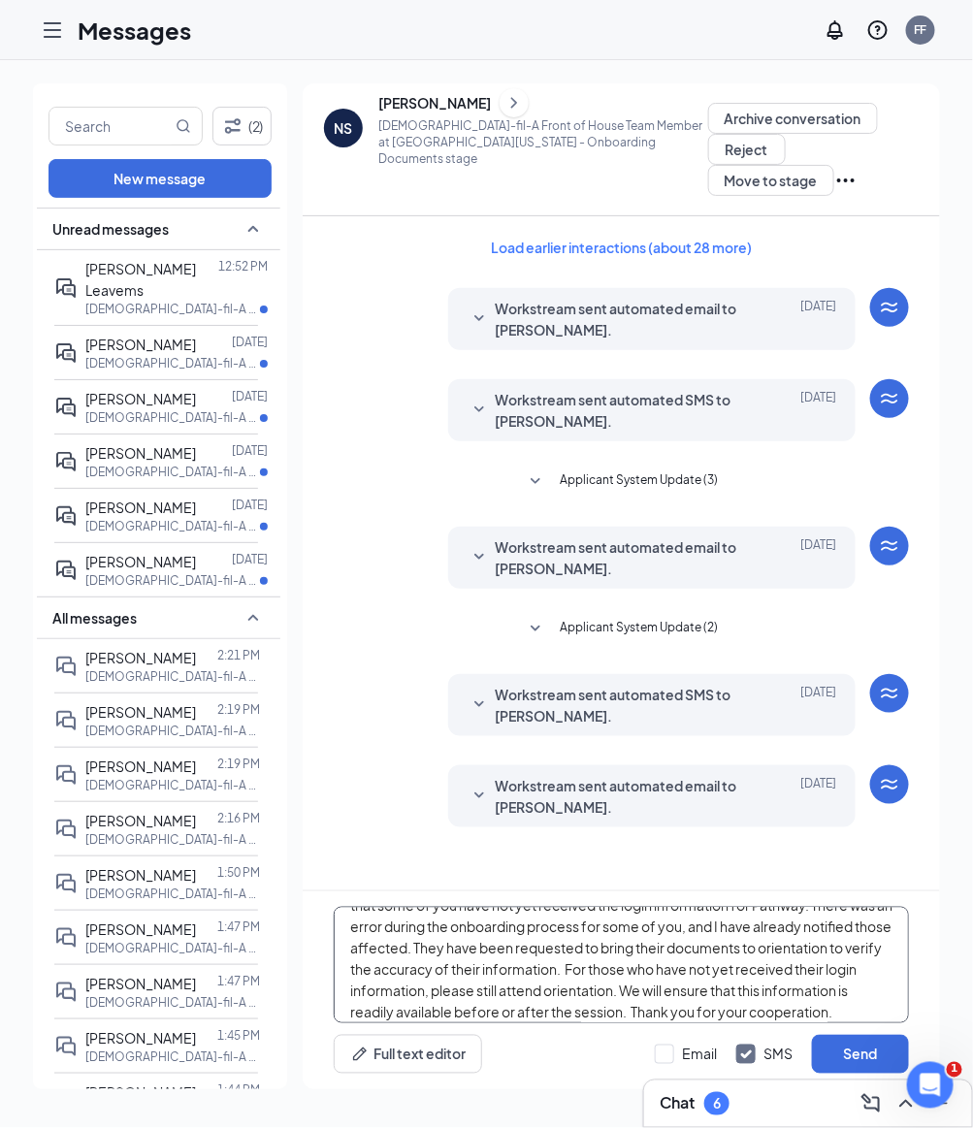
drag, startPoint x: 341, startPoint y: 921, endPoint x: 700, endPoint y: 1127, distance: 413.5
click at [700, 1127] on div "Chat 6 (2) New message Unread messages [PERSON_NAME] Leavems 12:52 PM [DEMOGRAP…" at bounding box center [486, 594] width 973 height 1068
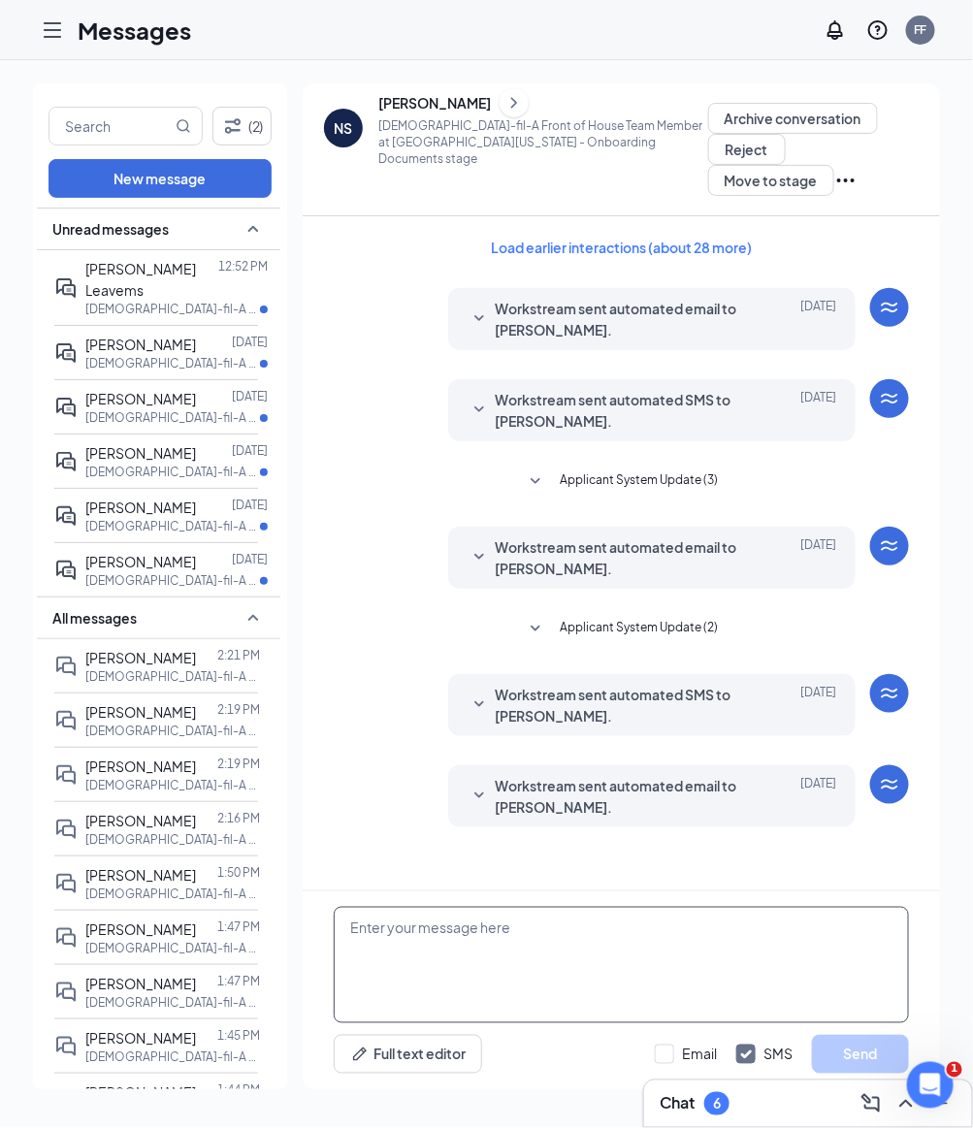
scroll to position [0, 0]
paste textarea "Hello, As a reminder, we will be holding an orientation session [DATE] at 9:30a…"
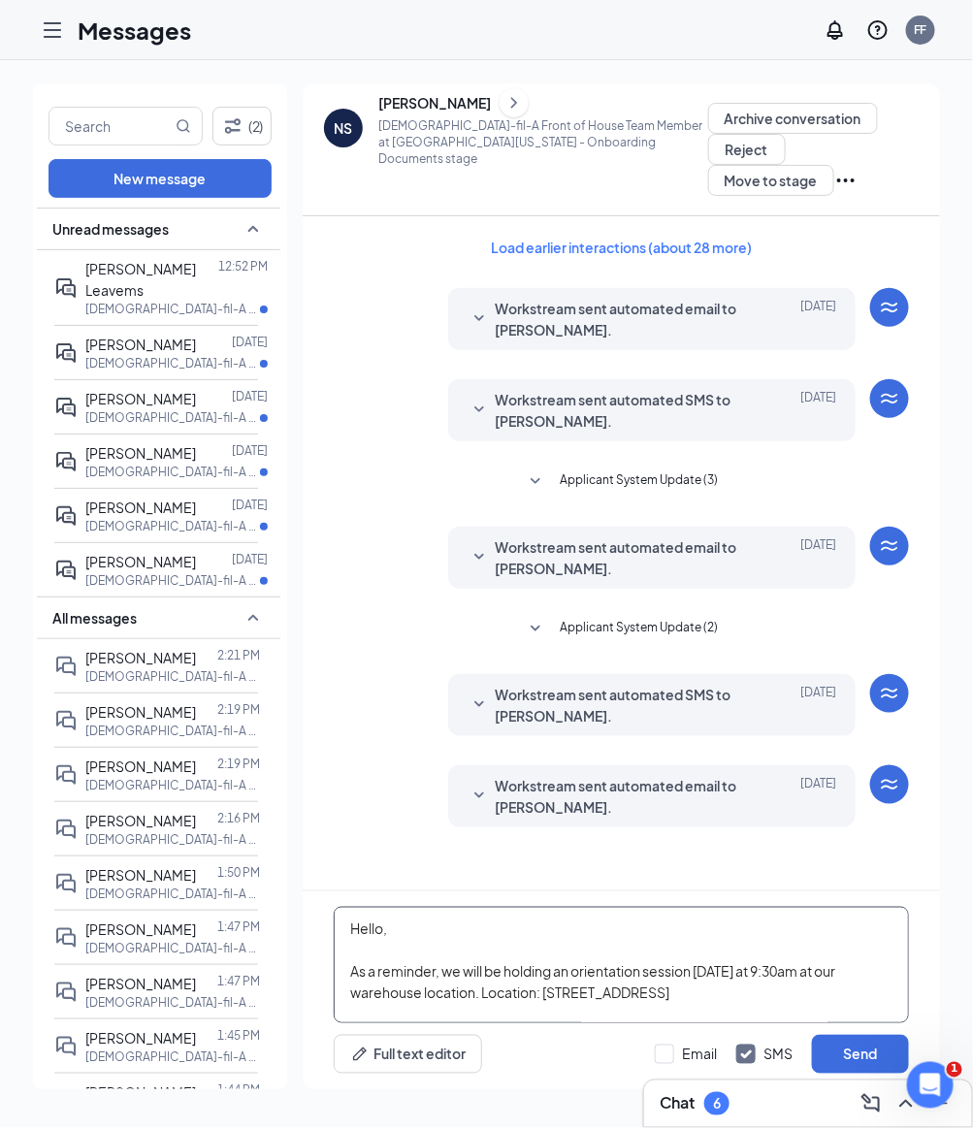
click at [733, 969] on textarea "Hello, As a reminder, we will be holding an orientation session [DATE] at 9:30a…" at bounding box center [621, 965] width 575 height 116
click at [755, 969] on textarea "Hello, As a reminder, we will be holding an orientation session [DATE] at 9:30a…" at bounding box center [621, 965] width 575 height 116
type textarea "Hello, As a reminder, we will be holding an orientation session [DATE] at 3:30p…"
click at [671, 1057] on div at bounding box center [664, 1053] width 19 height 19
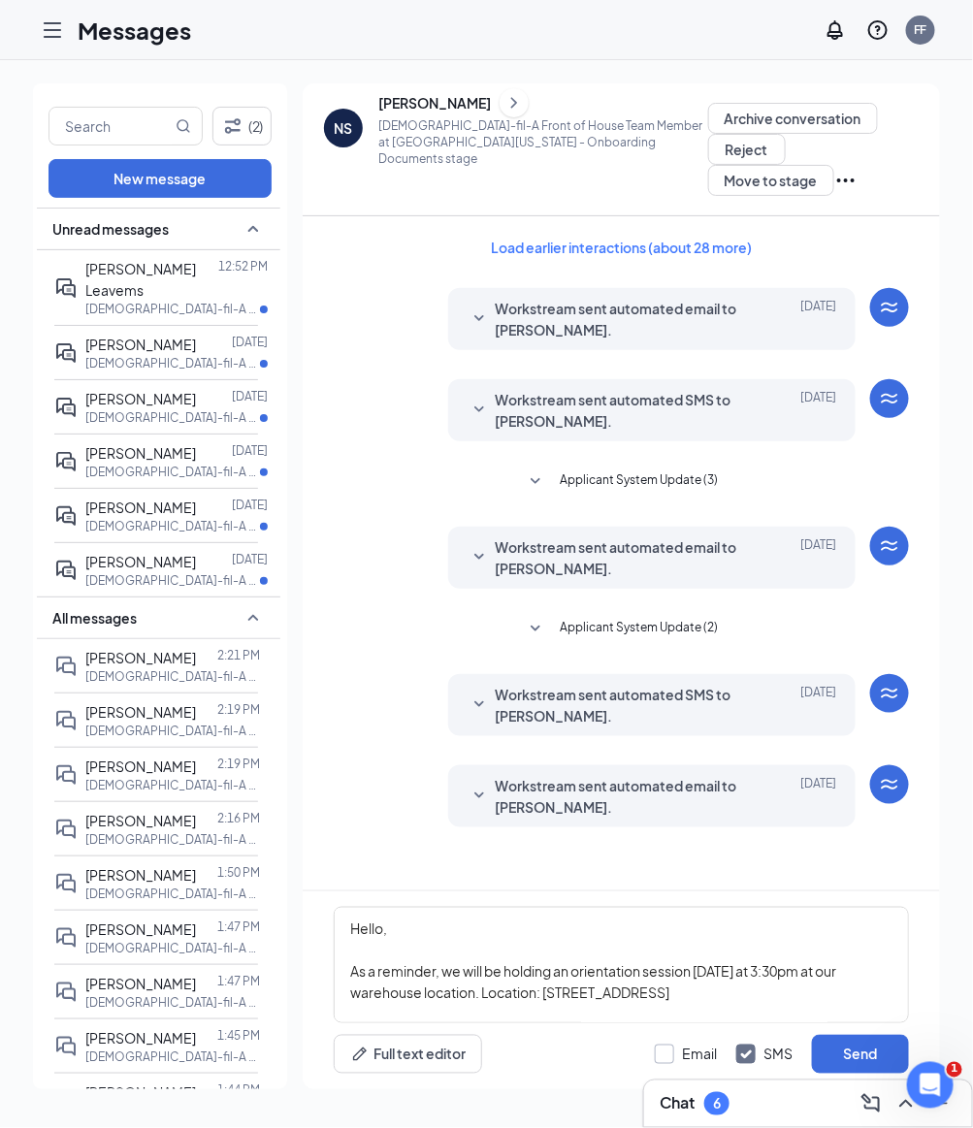
click at [671, 1057] on input "Email" at bounding box center [686, 1053] width 62 height 19
checkbox input "true"
click at [870, 1059] on button "Send" at bounding box center [860, 1054] width 97 height 39
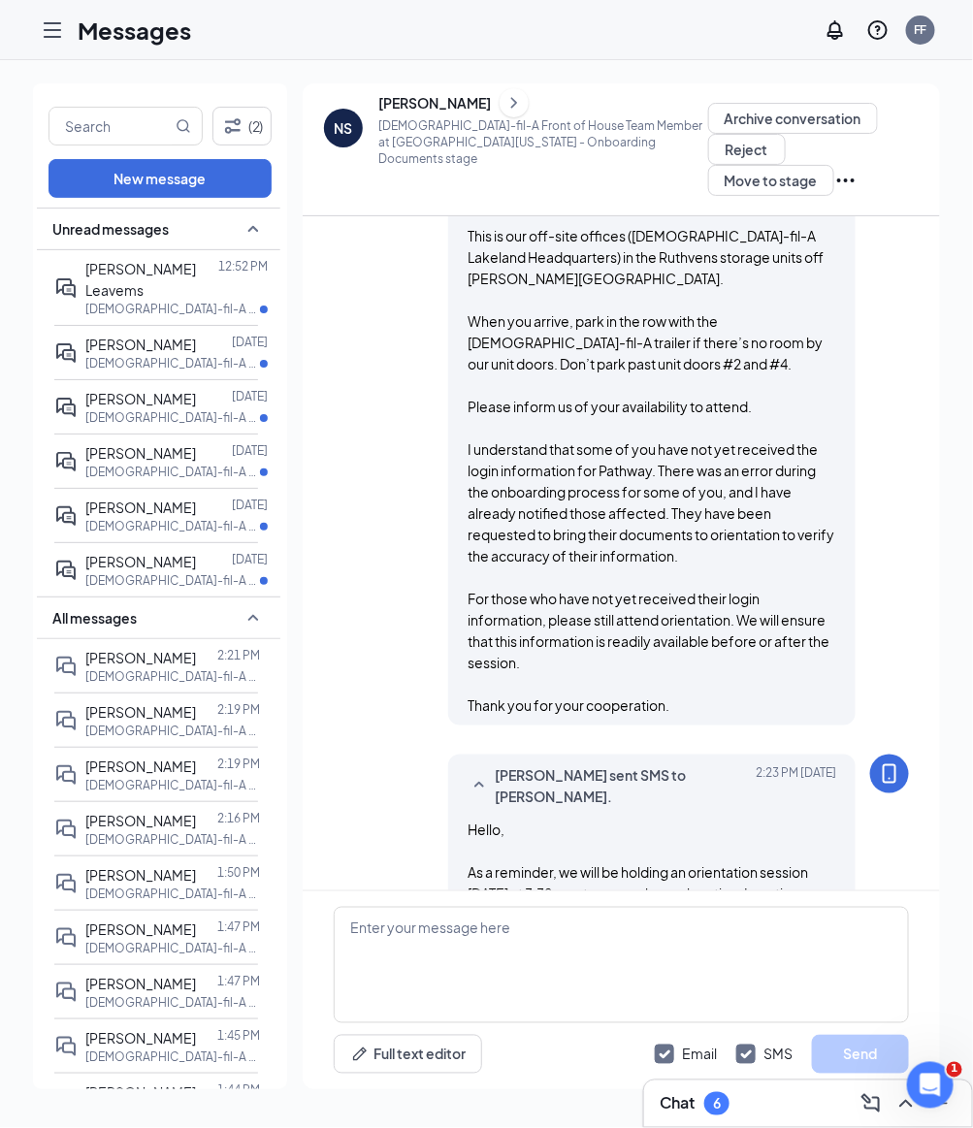
scroll to position [806, 0]
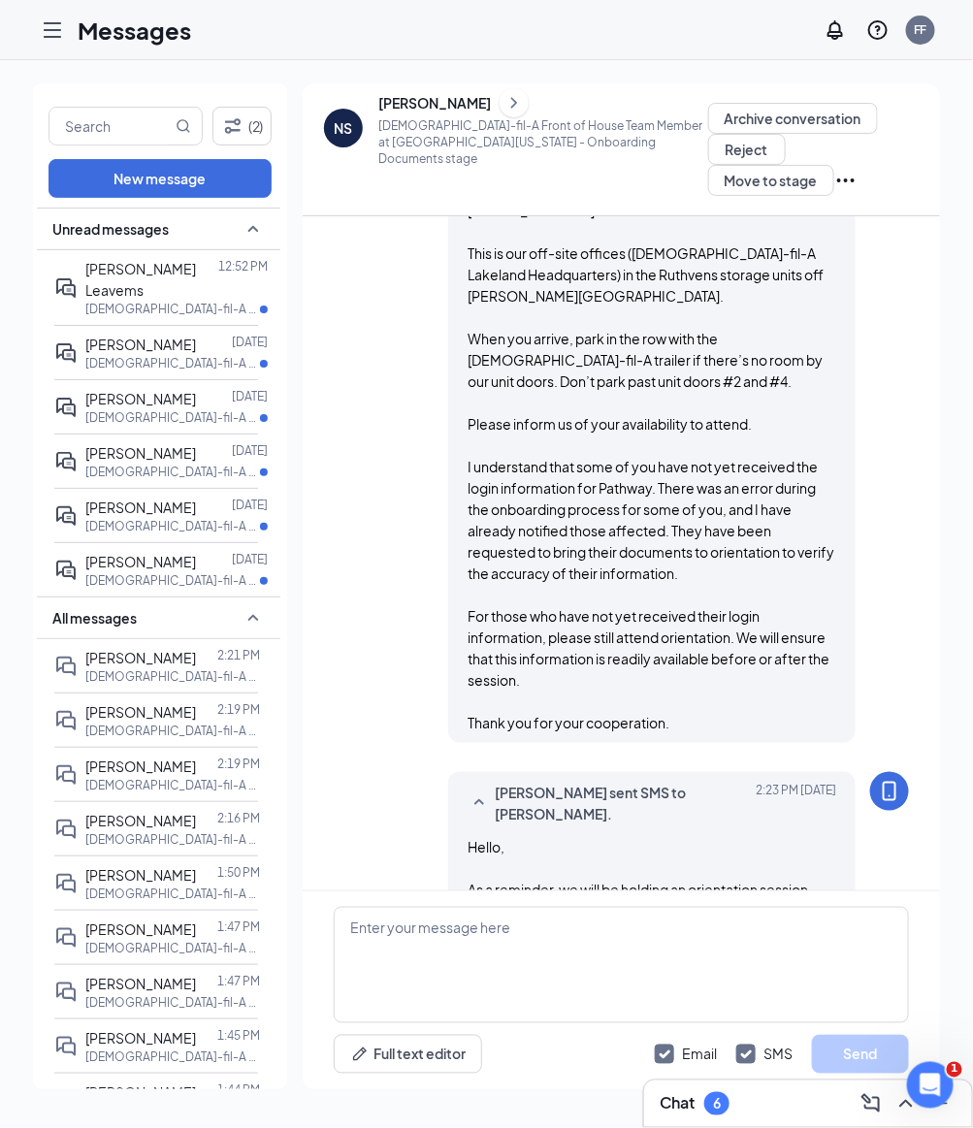
click at [62, 41] on icon "Hamburger" at bounding box center [52, 29] width 23 height 23
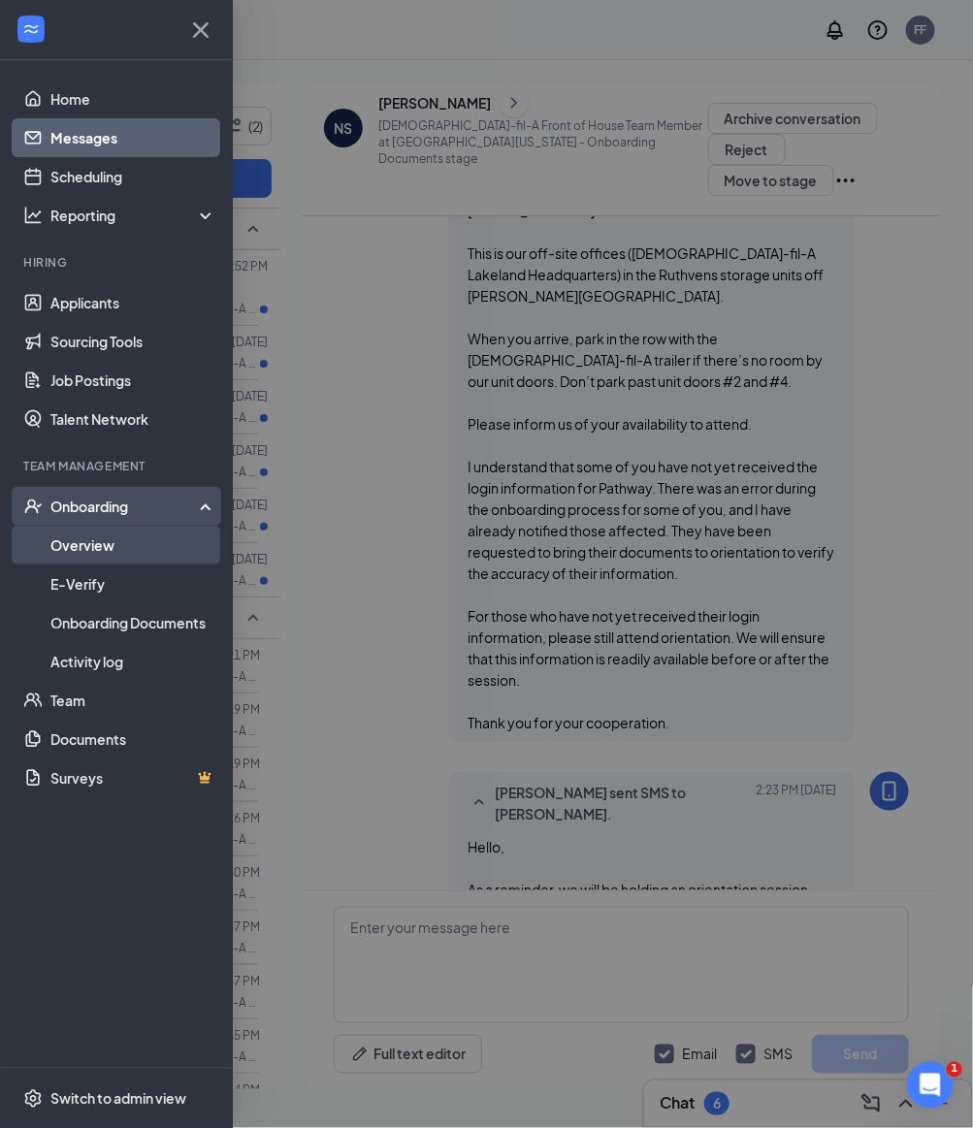
click at [128, 541] on link "Overview" at bounding box center [133, 545] width 166 height 39
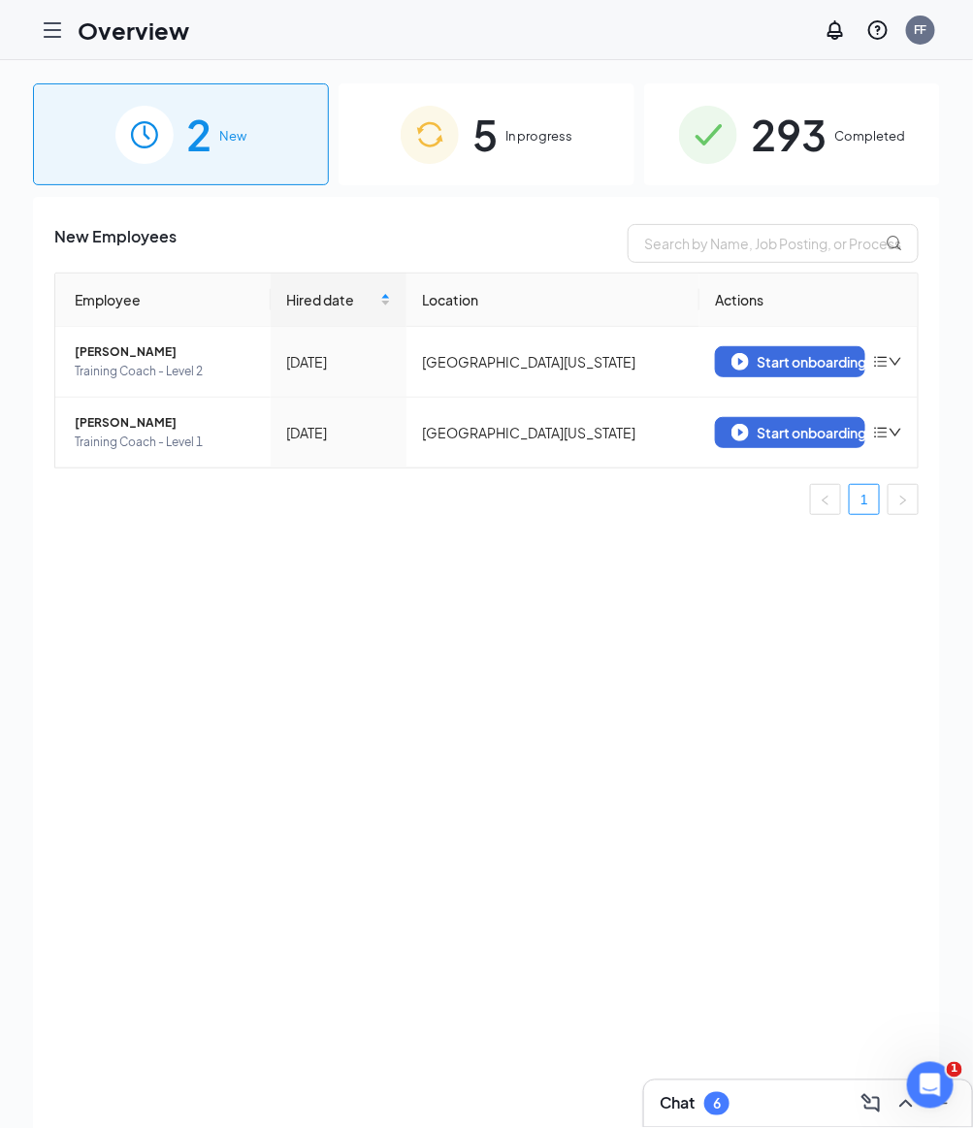
click at [450, 146] on img at bounding box center [429, 135] width 58 height 58
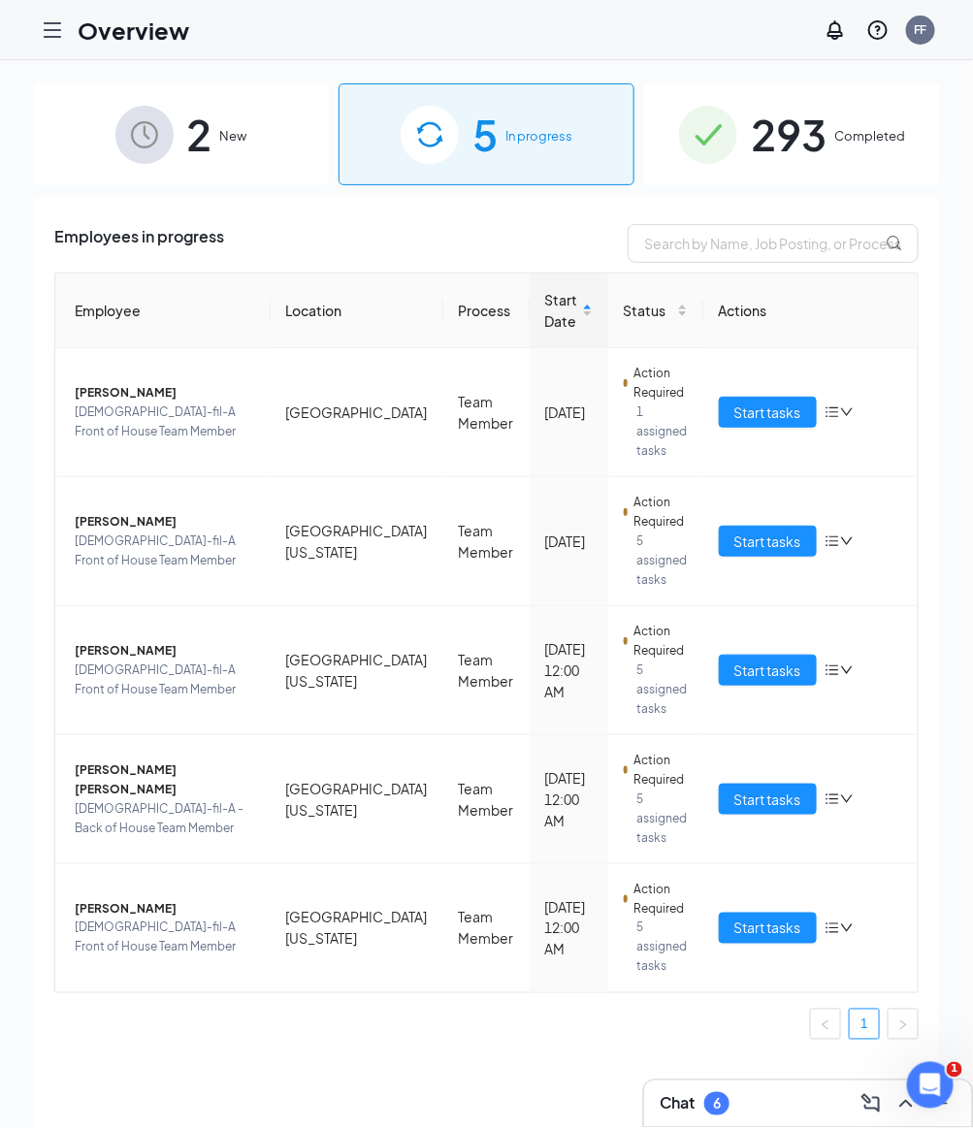
click at [705, 1122] on div "Chat 6" at bounding box center [808, 1103] width 328 height 47
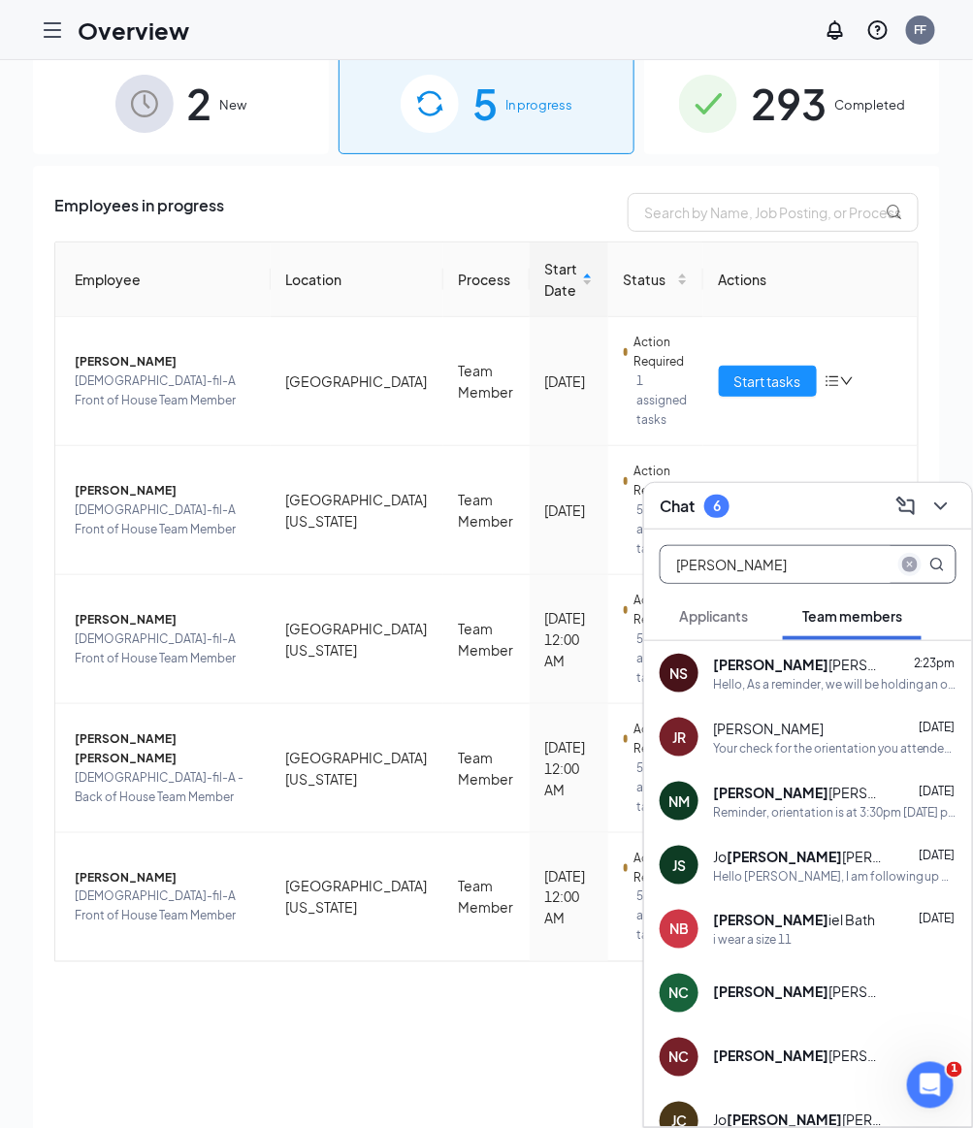
click at [913, 561] on icon "close-circle" at bounding box center [910, 565] width 16 height 16
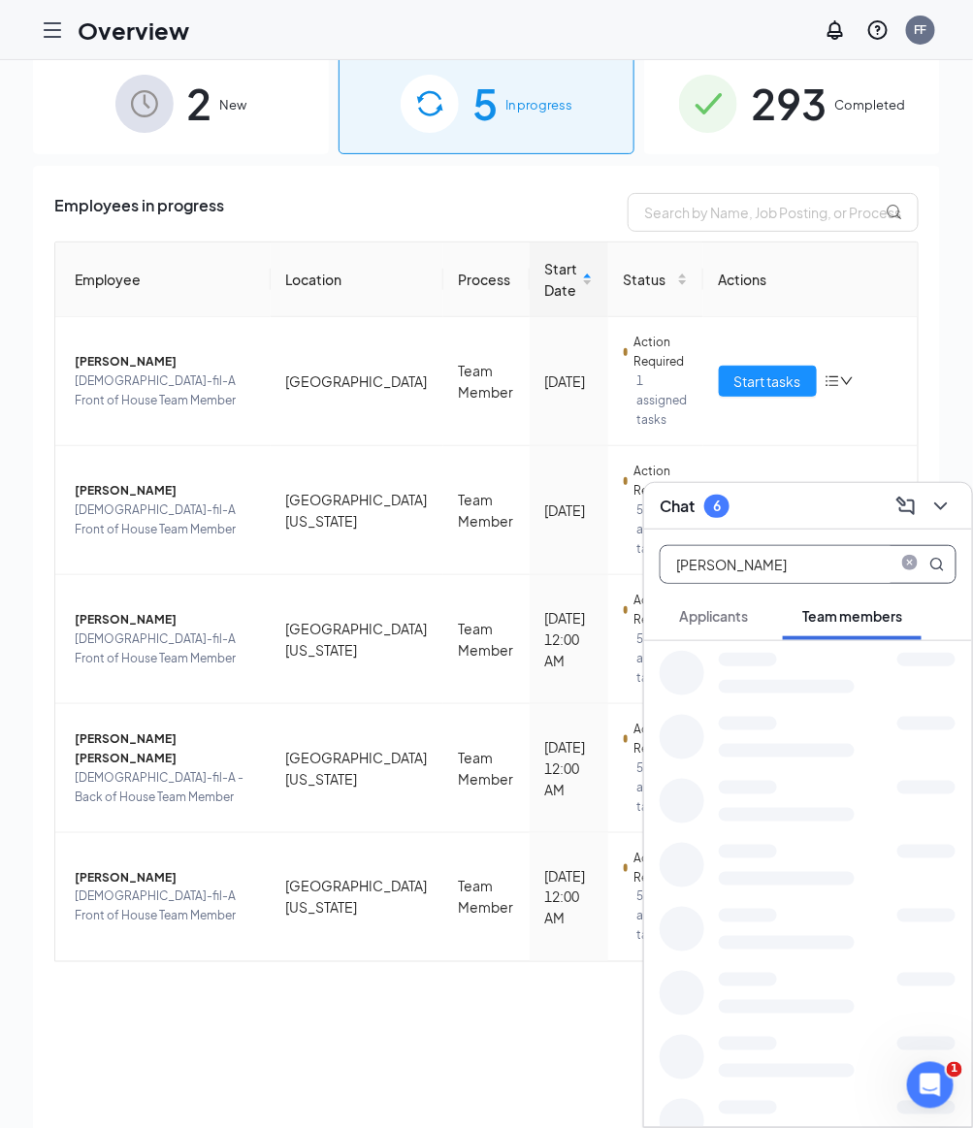
type input "[PERSON_NAME]"
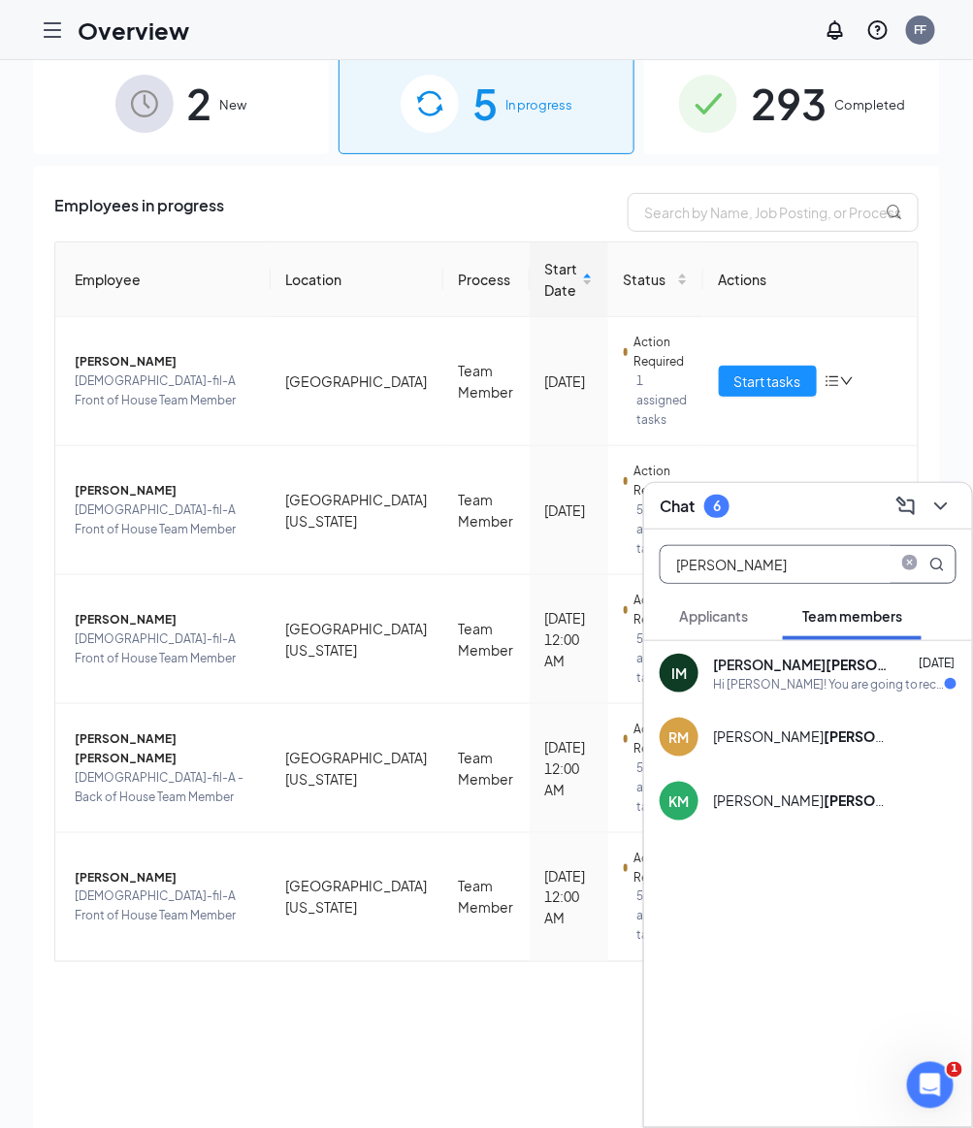
click at [867, 683] on div "Hi [PERSON_NAME]! You are going to receive a link to start your team member onb…" at bounding box center [829, 684] width 232 height 16
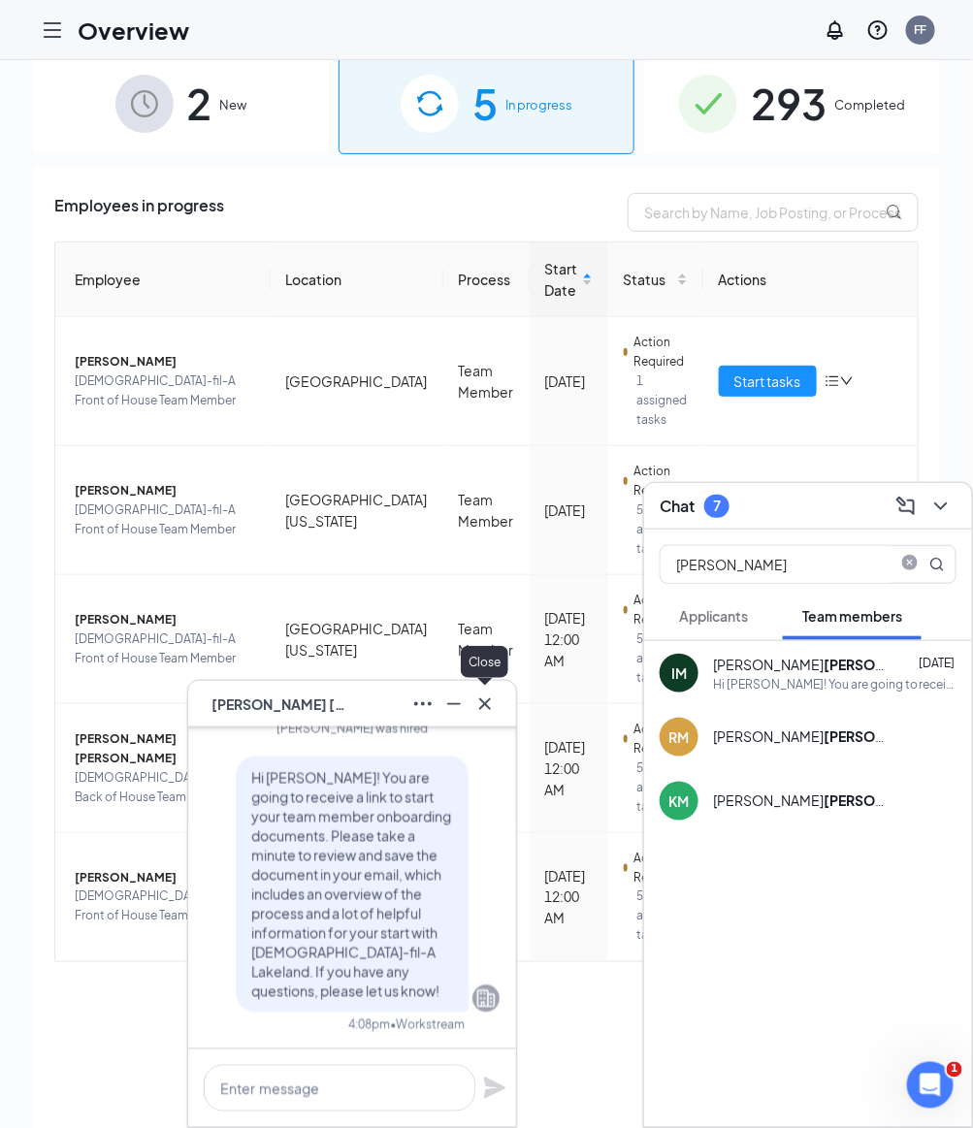
click at [492, 709] on icon "Cross" at bounding box center [484, 703] width 23 height 23
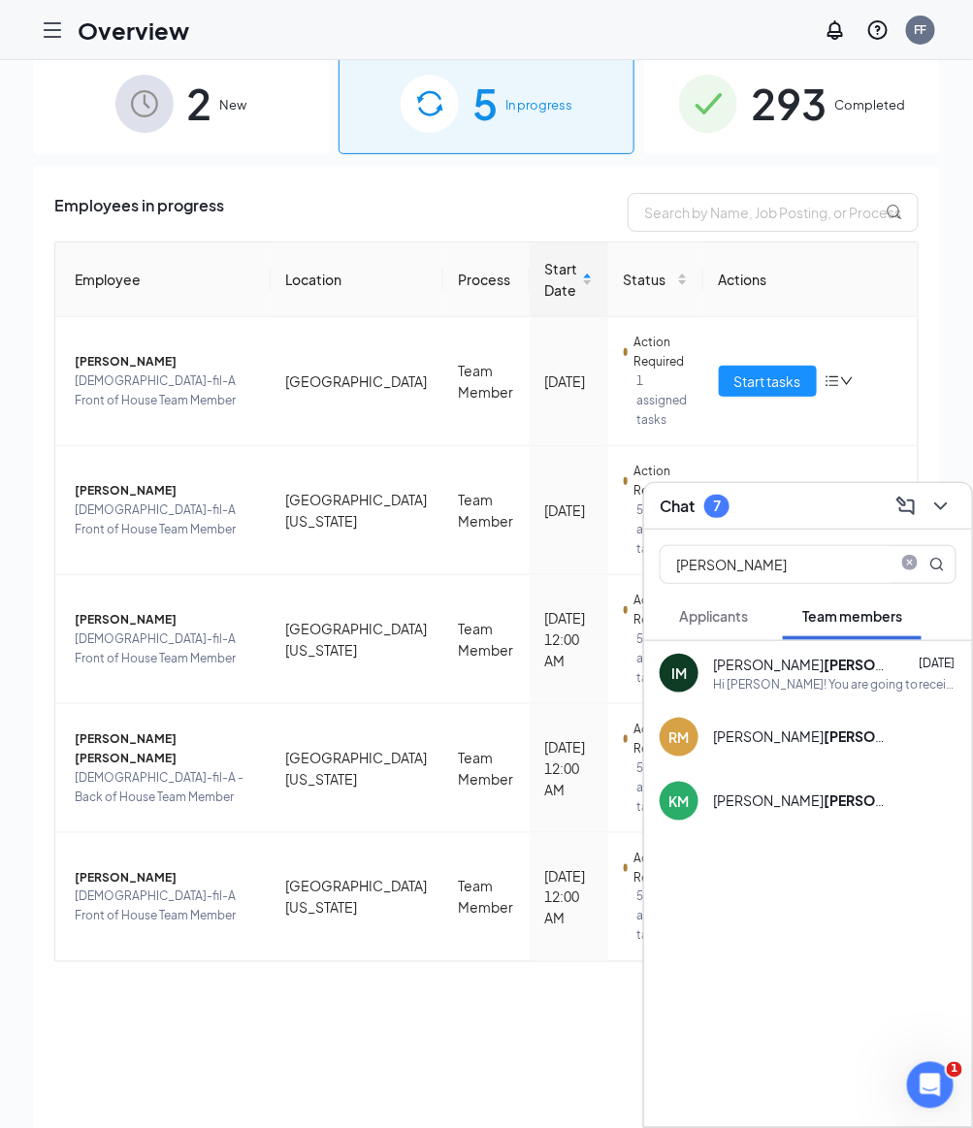
click at [812, 660] on div "[PERSON_NAME] [DATE]" at bounding box center [834, 664] width 243 height 19
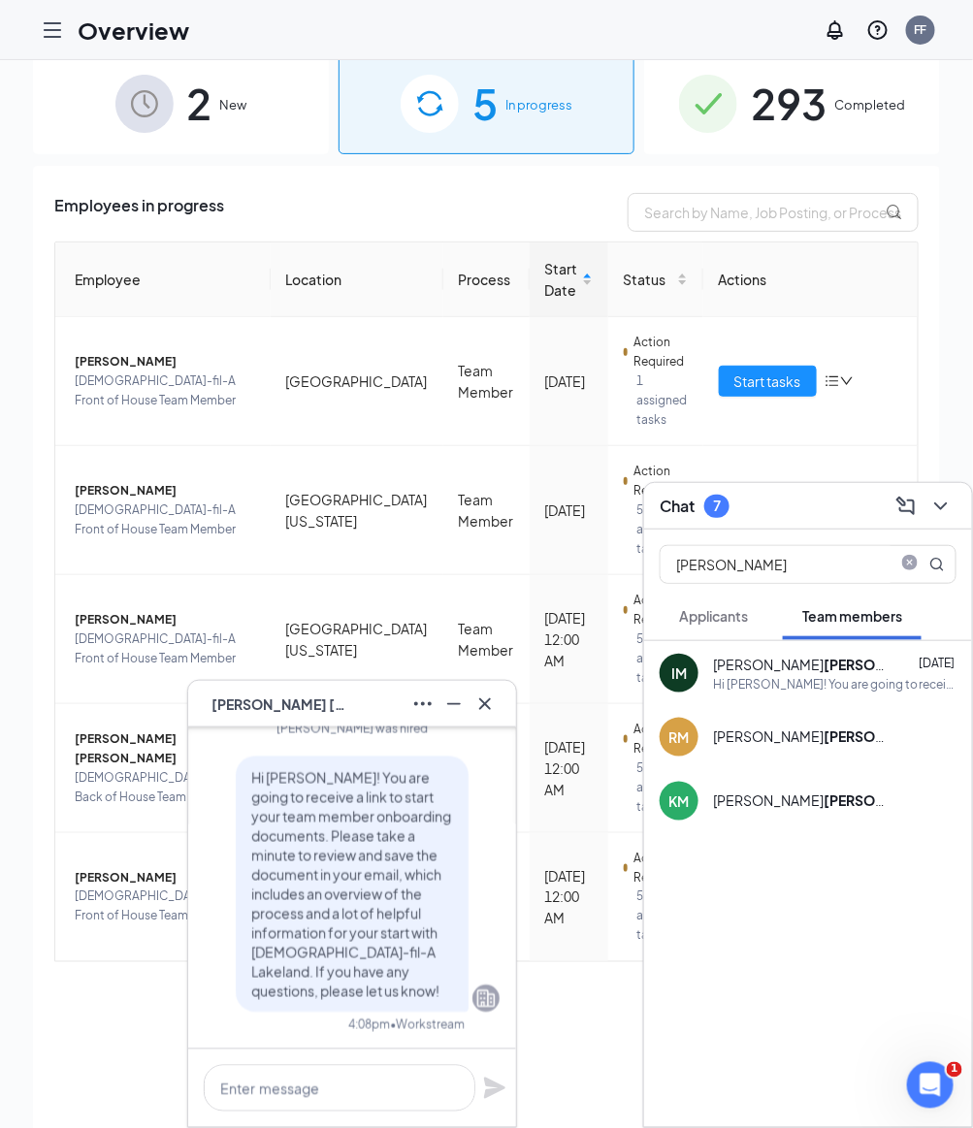
scroll to position [-55, 0]
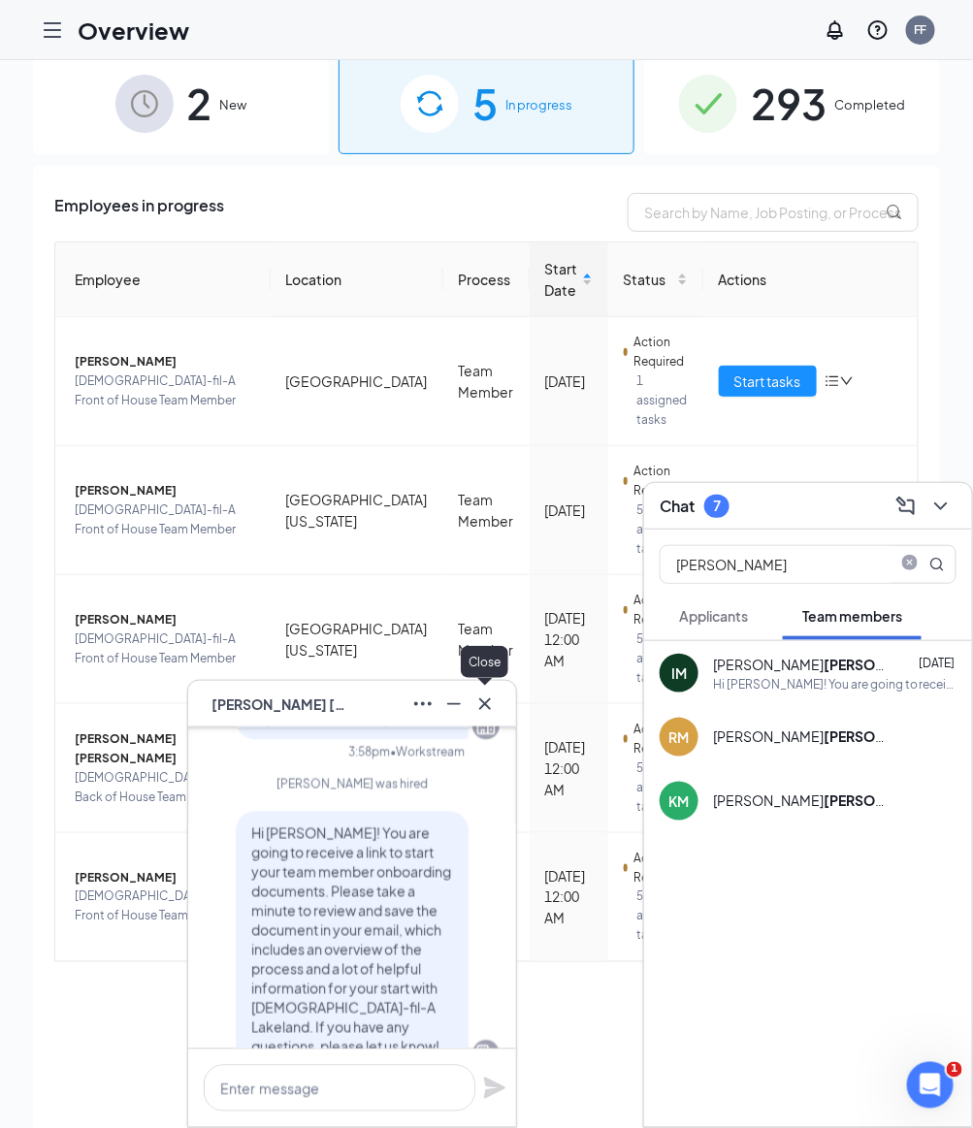
click at [492, 706] on icon "Cross" at bounding box center [484, 703] width 23 height 23
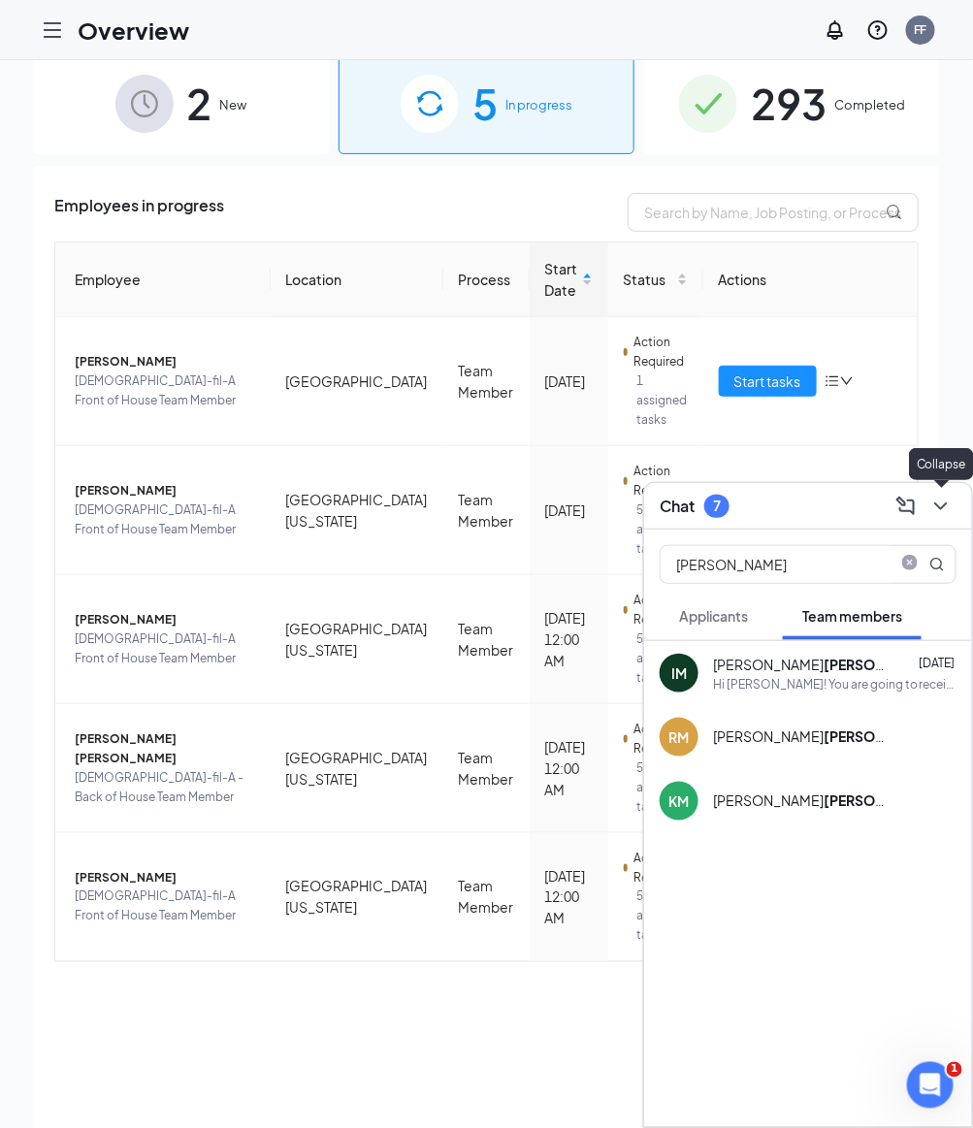
click at [936, 501] on icon "ChevronDown" at bounding box center [940, 506] width 23 height 23
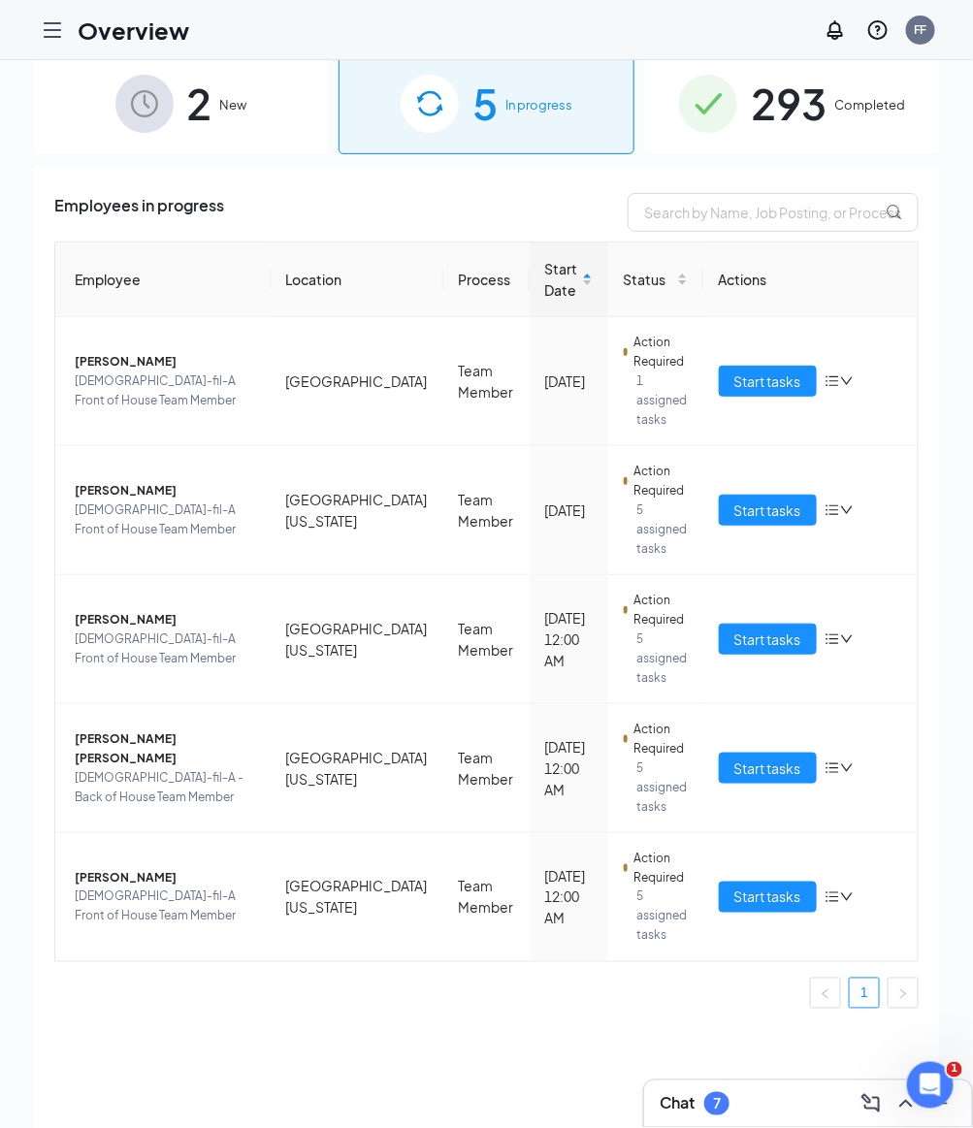
click at [56, 33] on icon "Hamburger" at bounding box center [52, 29] width 23 height 23
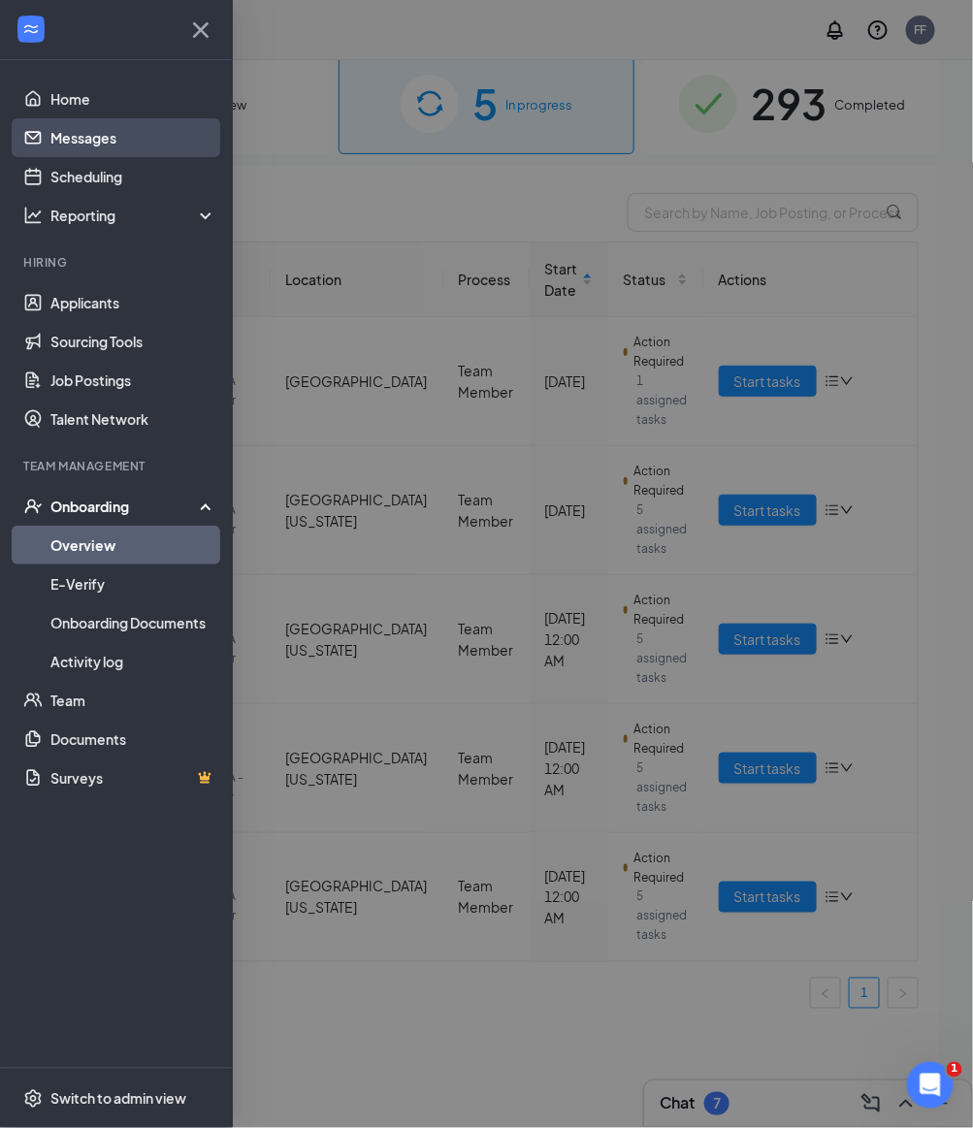
click at [96, 140] on link "Messages" at bounding box center [133, 137] width 166 height 39
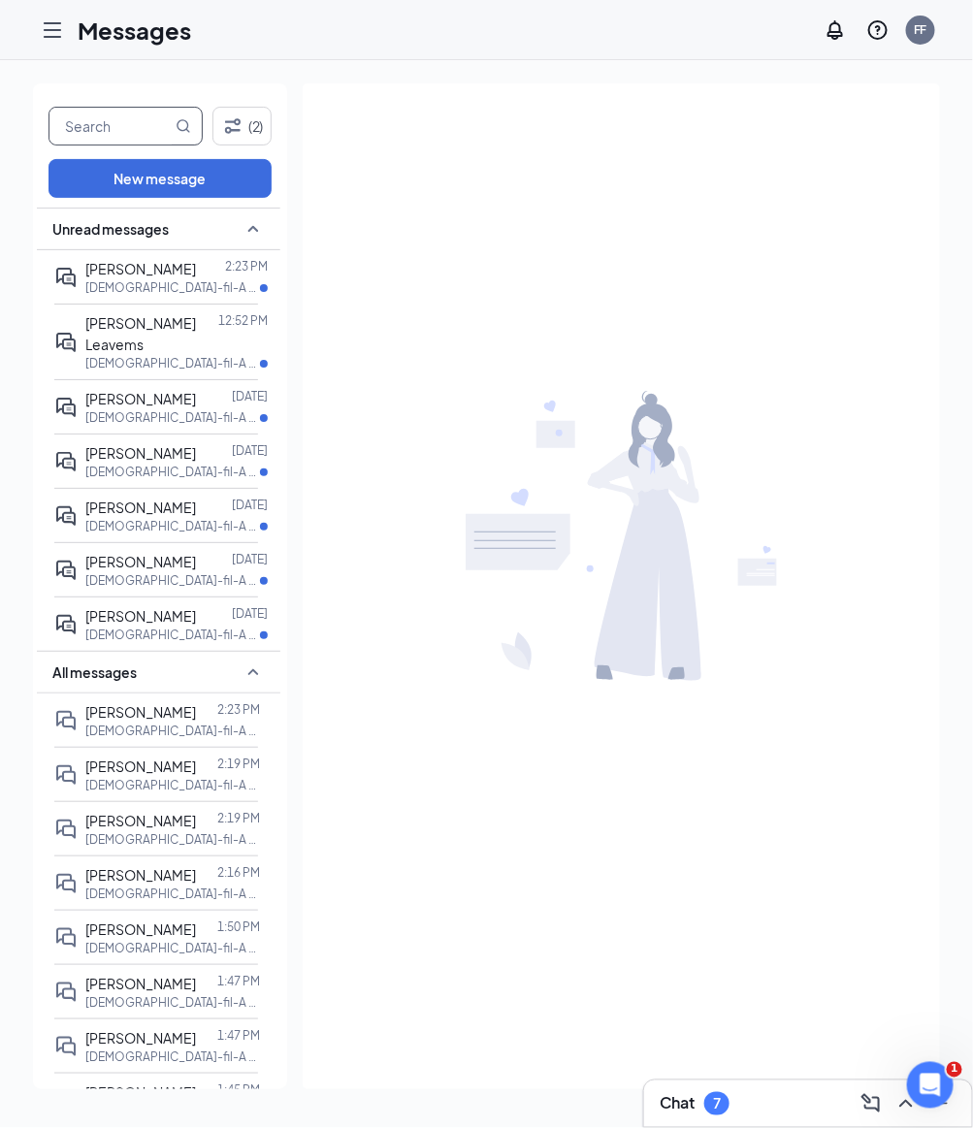
click at [98, 114] on input "text" at bounding box center [110, 126] width 122 height 37
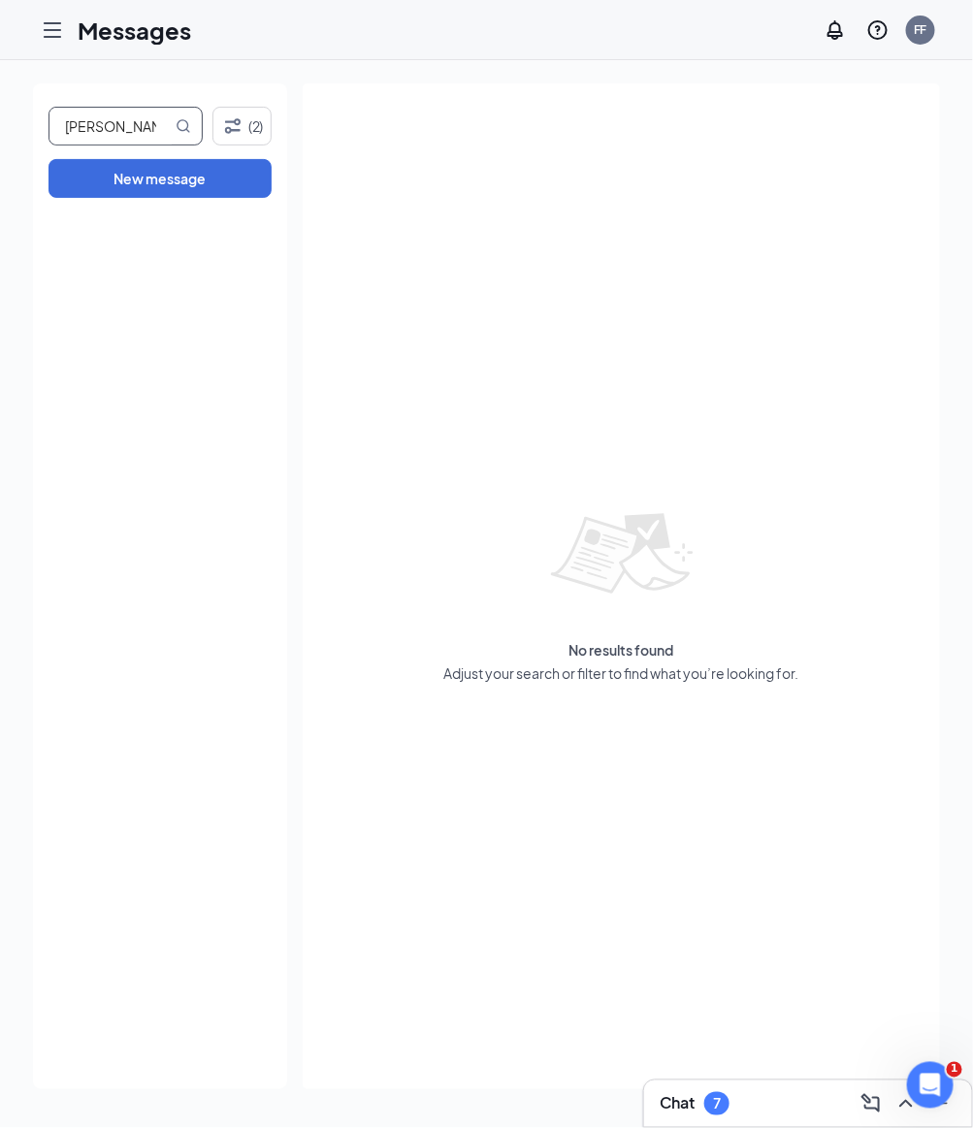
type input "[PERSON_NAME]"
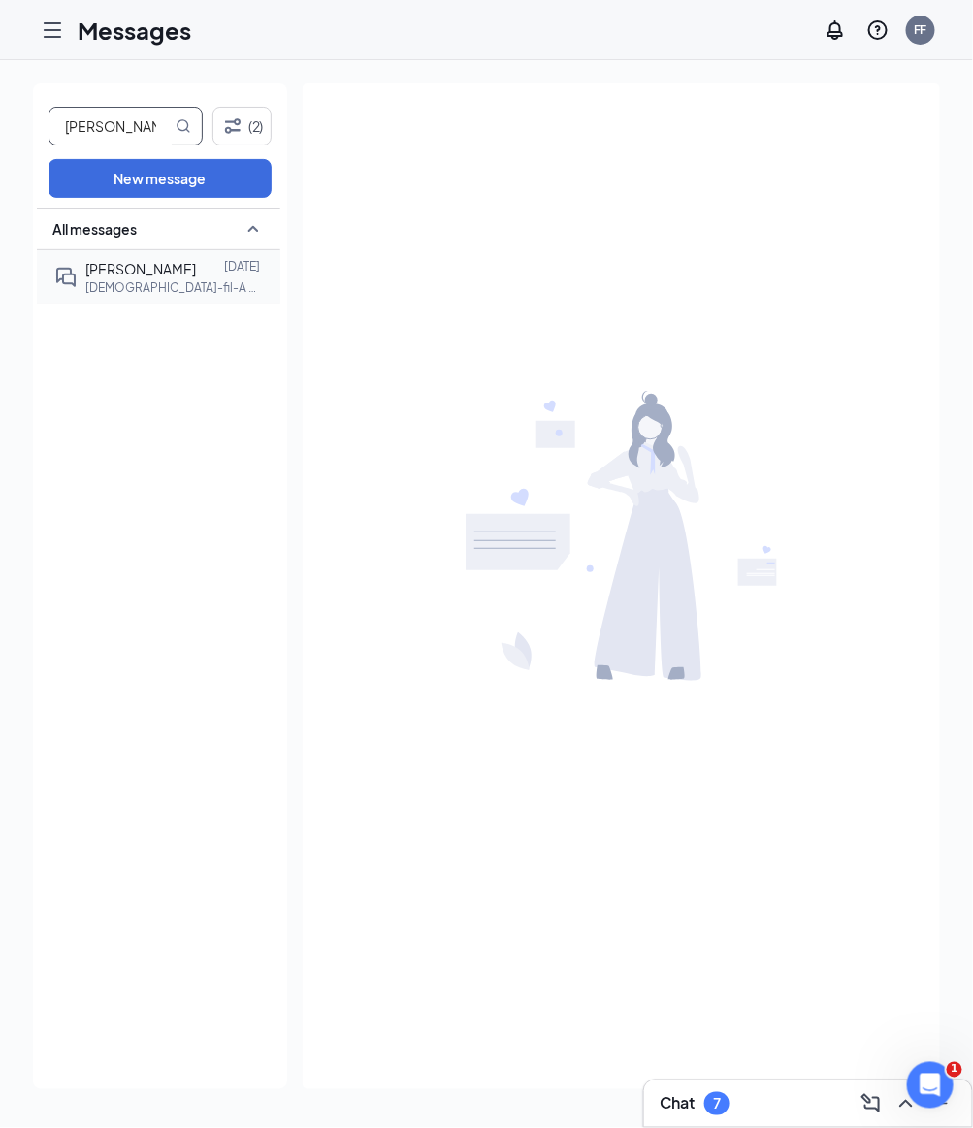
click at [195, 296] on div "[PERSON_NAME] [DATE] [DEMOGRAPHIC_DATA]-fil-A Front of House Team Member at [GE…" at bounding box center [156, 276] width 204 height 53
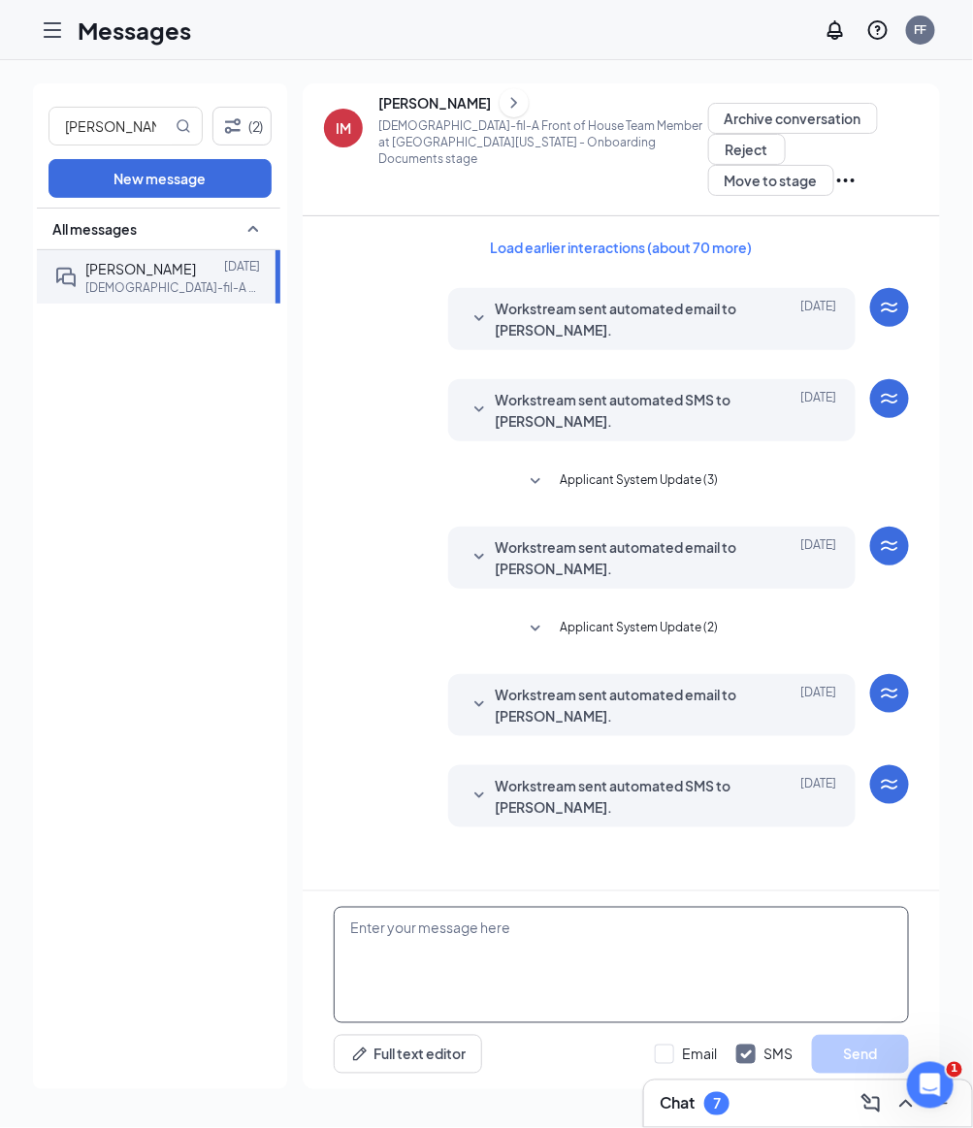
click at [496, 951] on textarea at bounding box center [621, 965] width 575 height 116
paste textarea "Hello, As a reminder, we will be holding an orientation session [DATE] at 9:30a…"
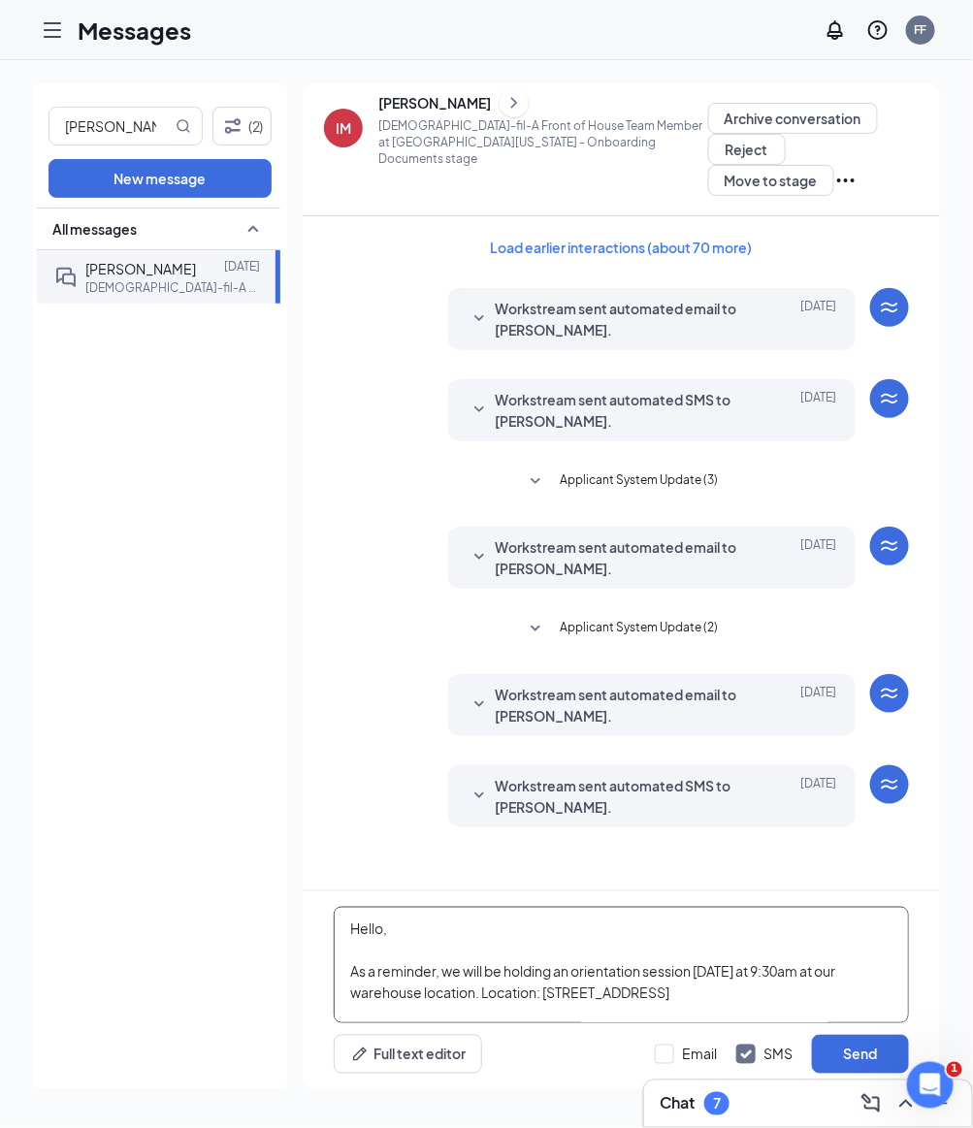
click at [715, 962] on textarea "Hello, As a reminder, we will be holding an orientation session [DATE] at 9:30a…" at bounding box center [621, 965] width 575 height 116
click at [763, 967] on textarea "Hello, As a reminder, we will be holding an orientation session [DATE] at 9:30a…" at bounding box center [621, 965] width 575 height 116
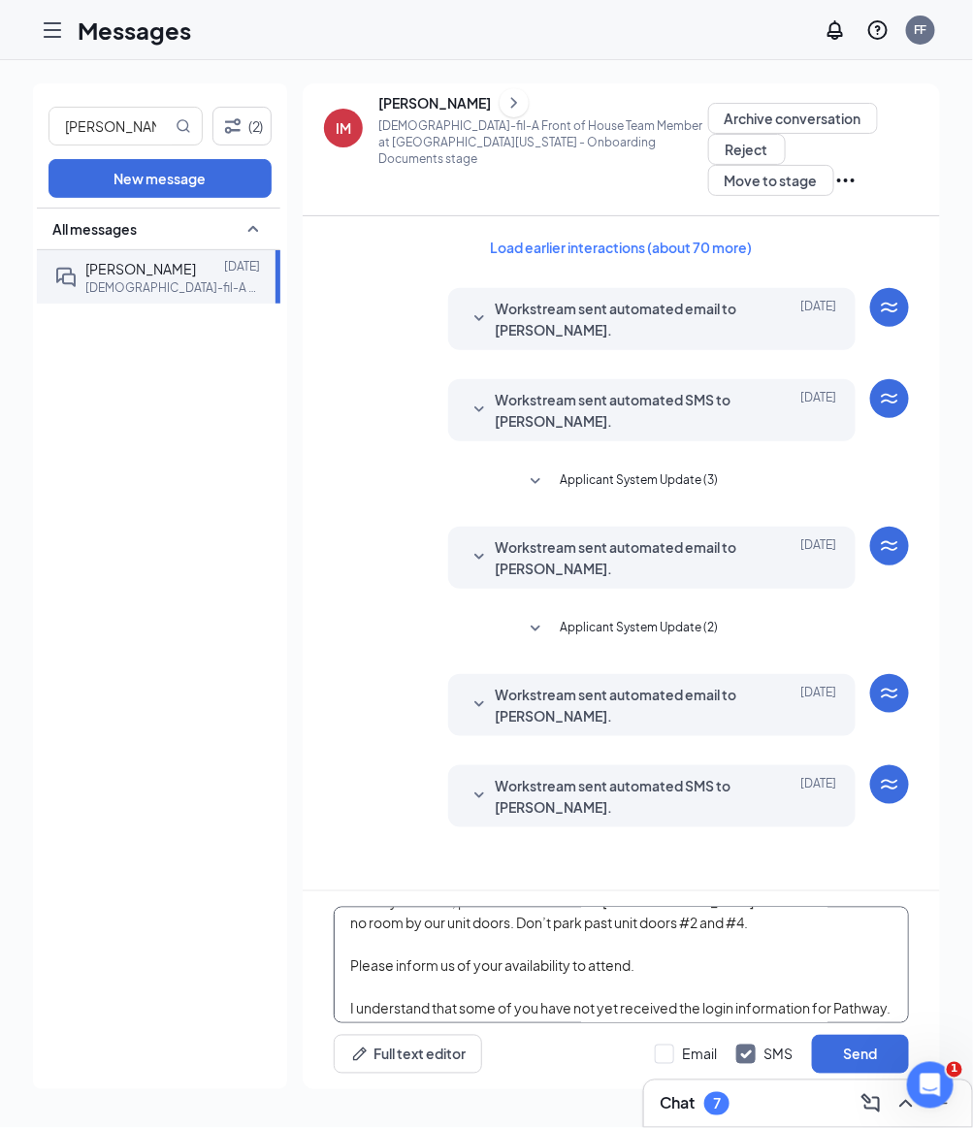
scroll to position [377, 0]
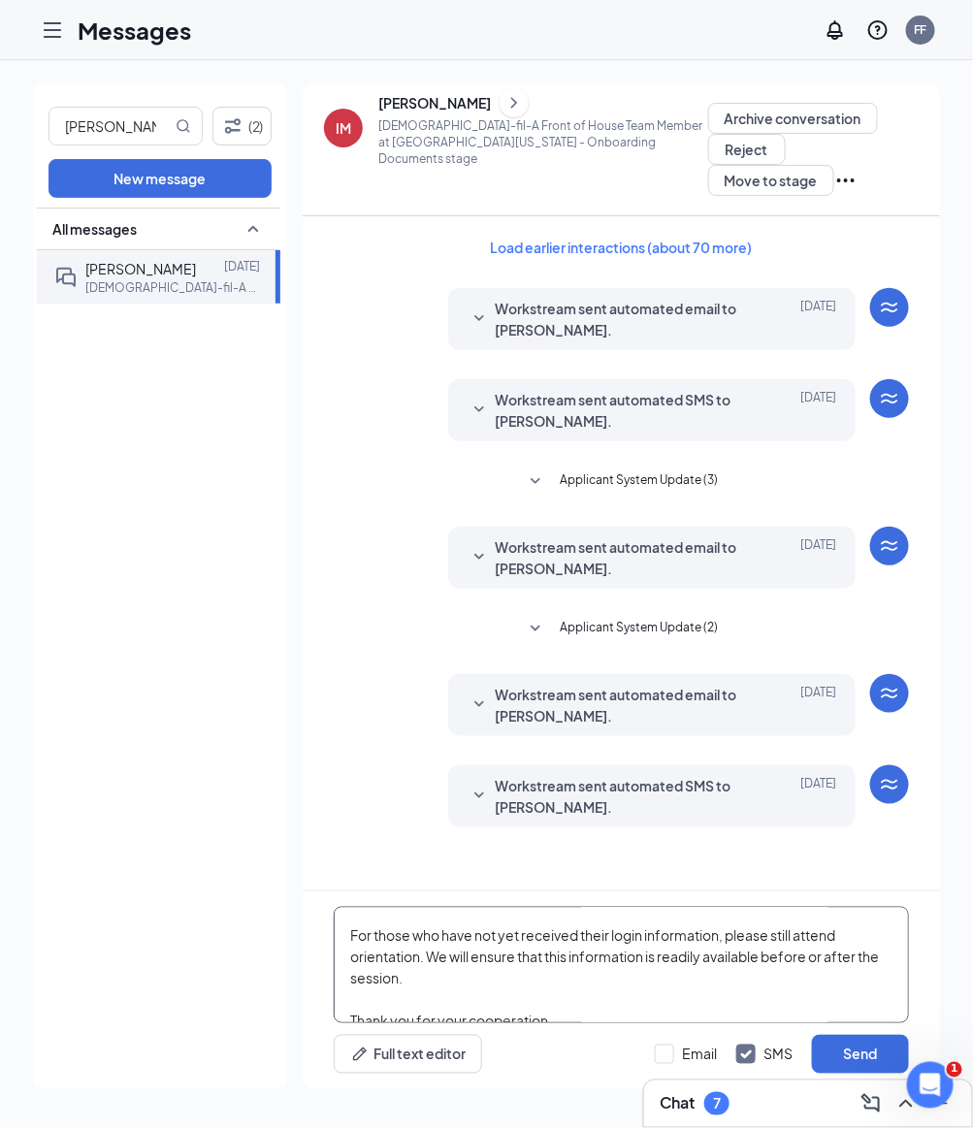
drag, startPoint x: 338, startPoint y: 923, endPoint x: 733, endPoint y: 1127, distance: 444.1
click at [733, 1127] on div "Chat 7 [PERSON_NAME] (2) New message All messages [PERSON_NAME] [DATE] [DEMOGRA…" at bounding box center [486, 594] width 973 height 1068
type textarea "Hello, As a reminder, we will be holding an orientation session [DATE] at 3:30p…"
click at [688, 1056] on div "Email" at bounding box center [699, 1053] width 35 height 19
click at [688, 1056] on input "Email" at bounding box center [686, 1053] width 62 height 19
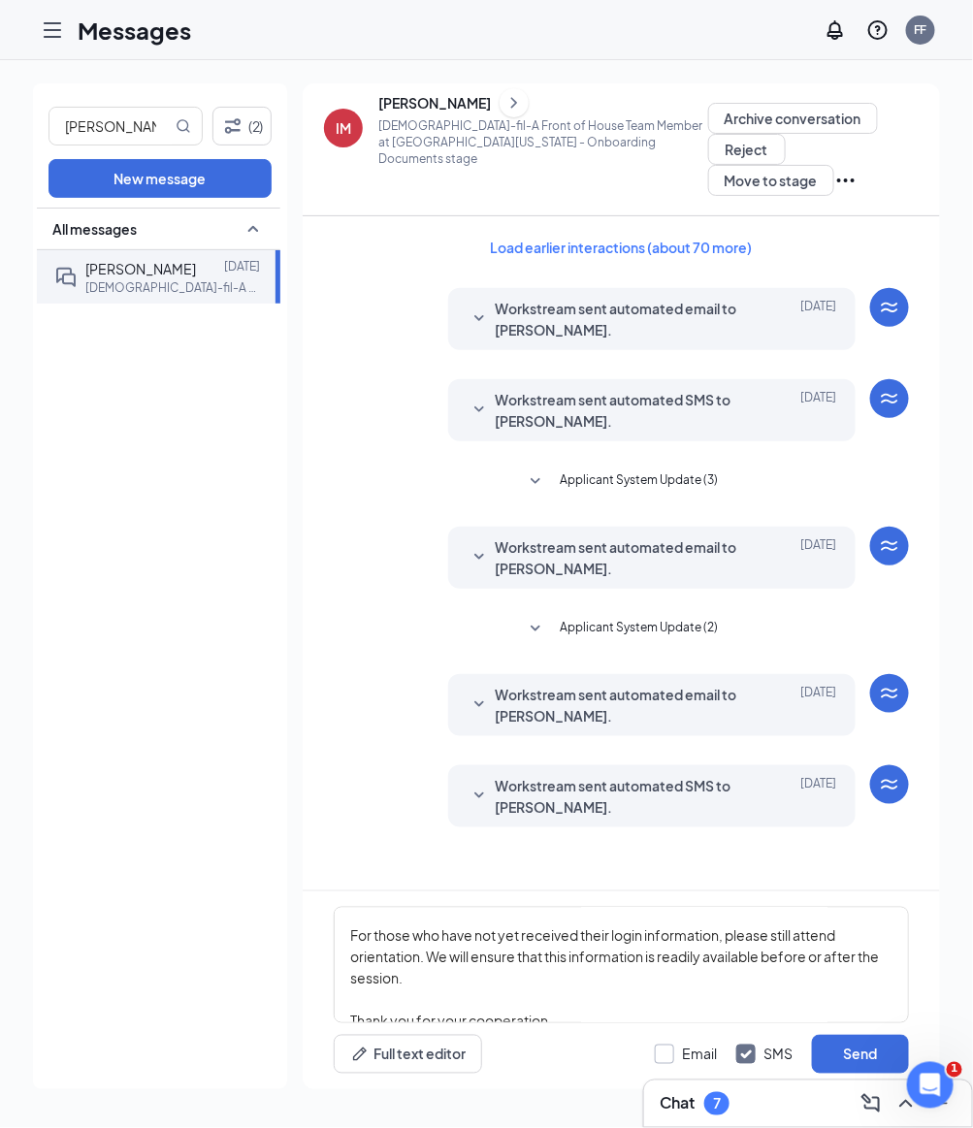
checkbox input "true"
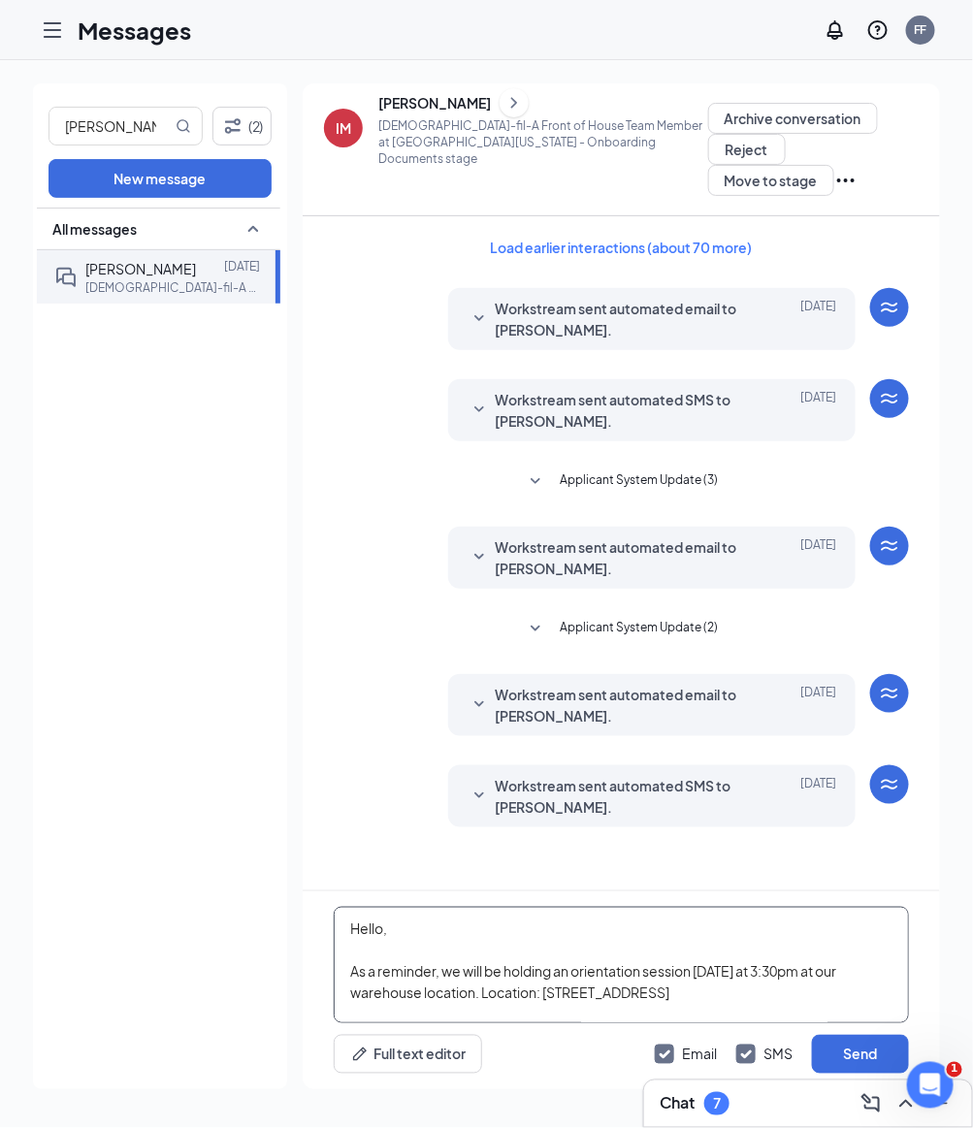
scroll to position [0, 0]
click at [877, 1041] on button "Send" at bounding box center [860, 1054] width 97 height 39
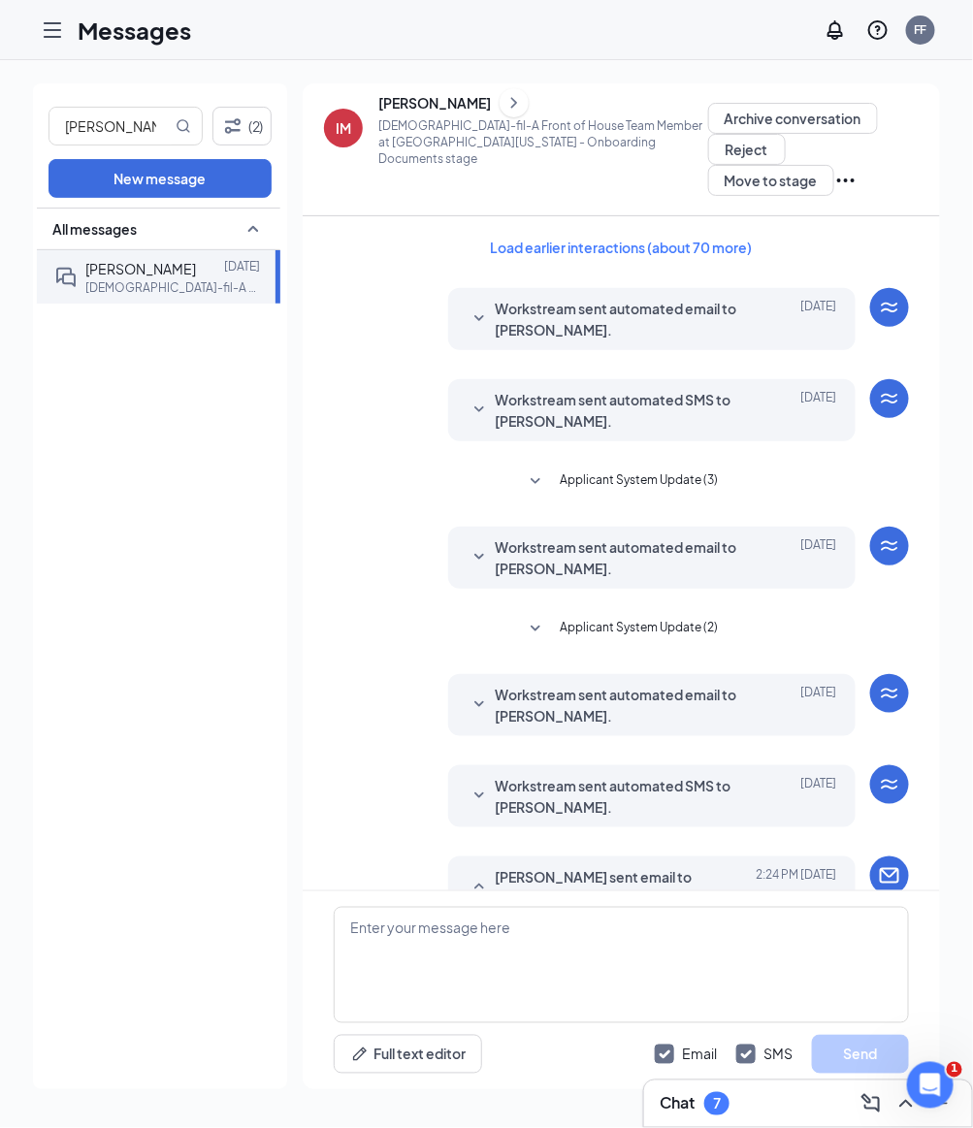
scroll to position [1310, 0]
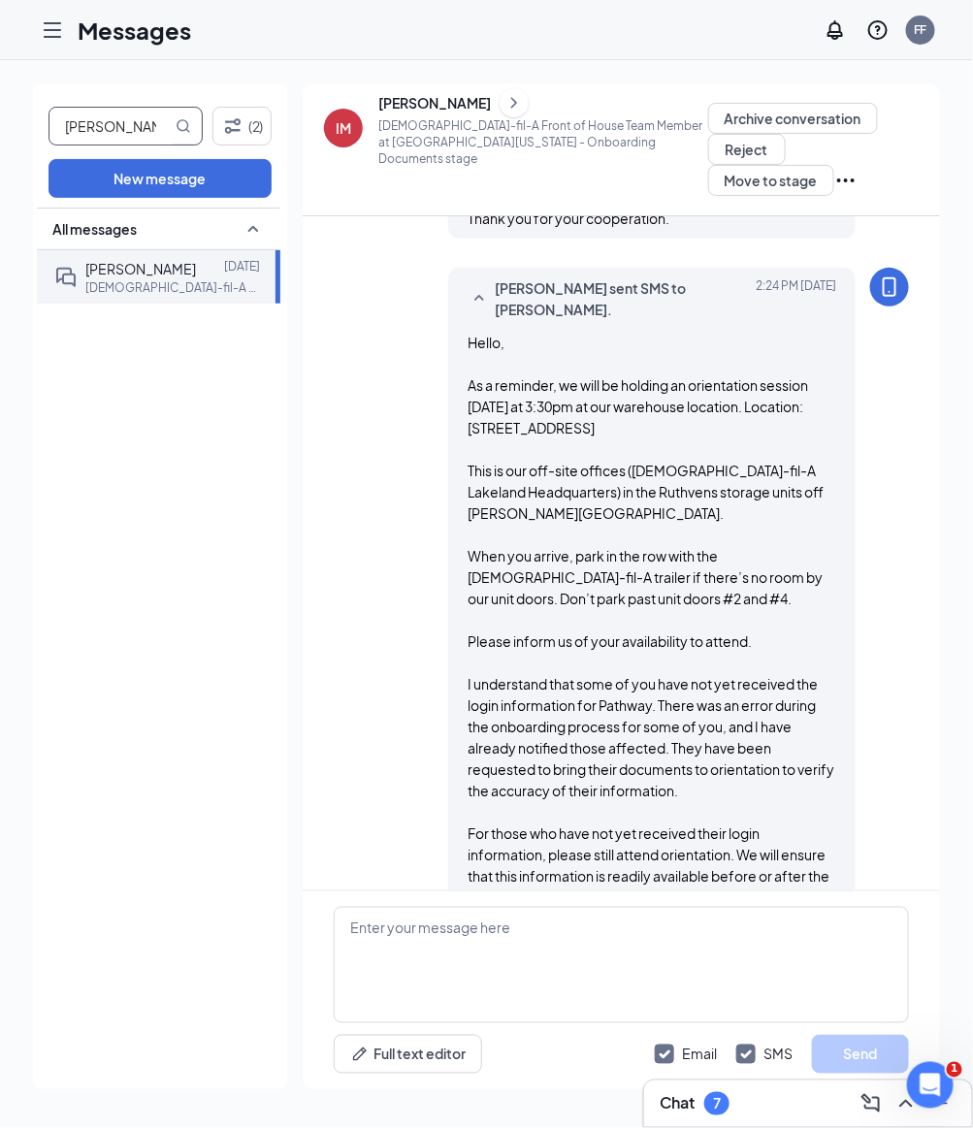
click at [124, 114] on input "[PERSON_NAME]" at bounding box center [110, 126] width 122 height 37
click at [165, 283] on p "[DEMOGRAPHIC_DATA]-fil-A - Back of House Team Member at [GEOGRAPHIC_DATA][US_ST…" at bounding box center [172, 287] width 175 height 16
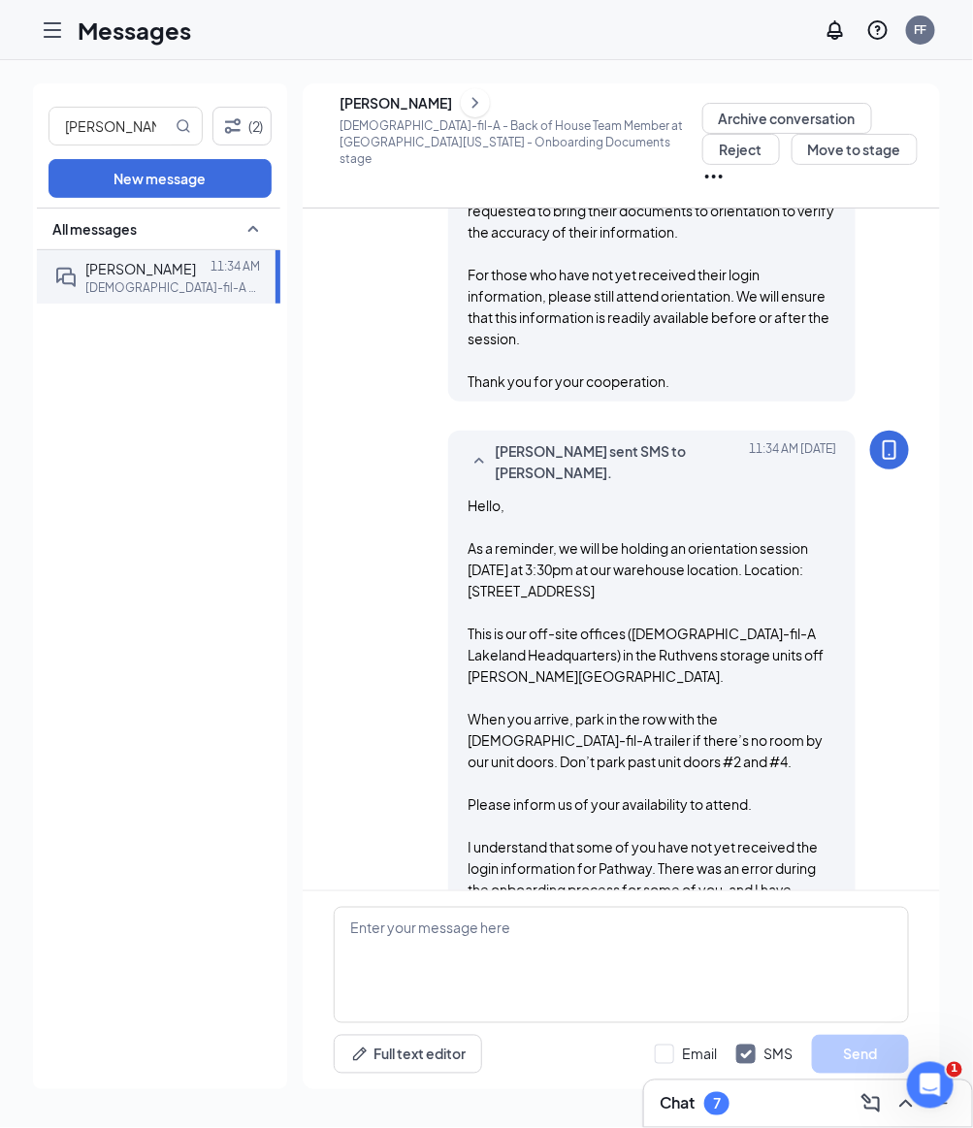
scroll to position [1187, 0]
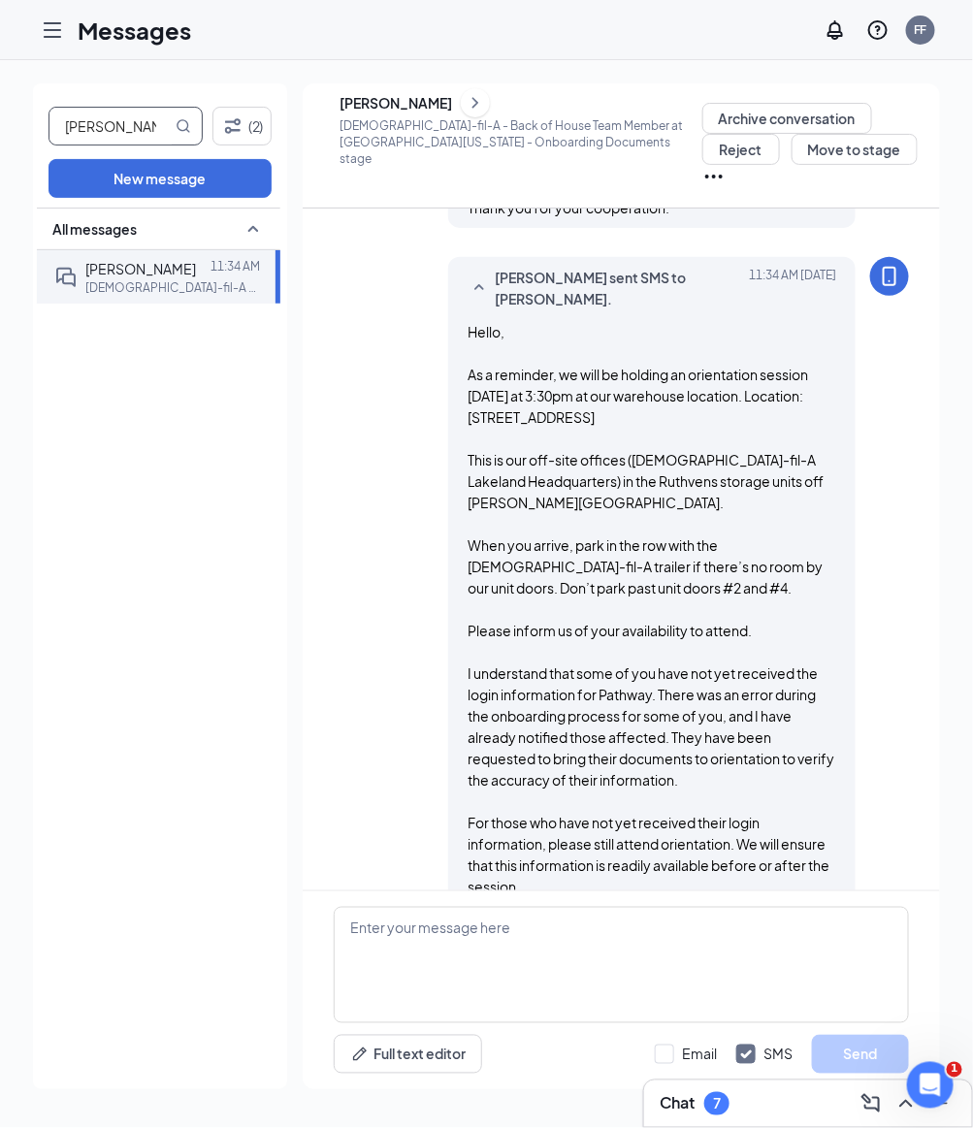
click at [93, 118] on input "[PERSON_NAME]" at bounding box center [110, 126] width 122 height 37
click at [102, 128] on input "Jazlyn" at bounding box center [110, 126] width 122 height 37
type input "Val"
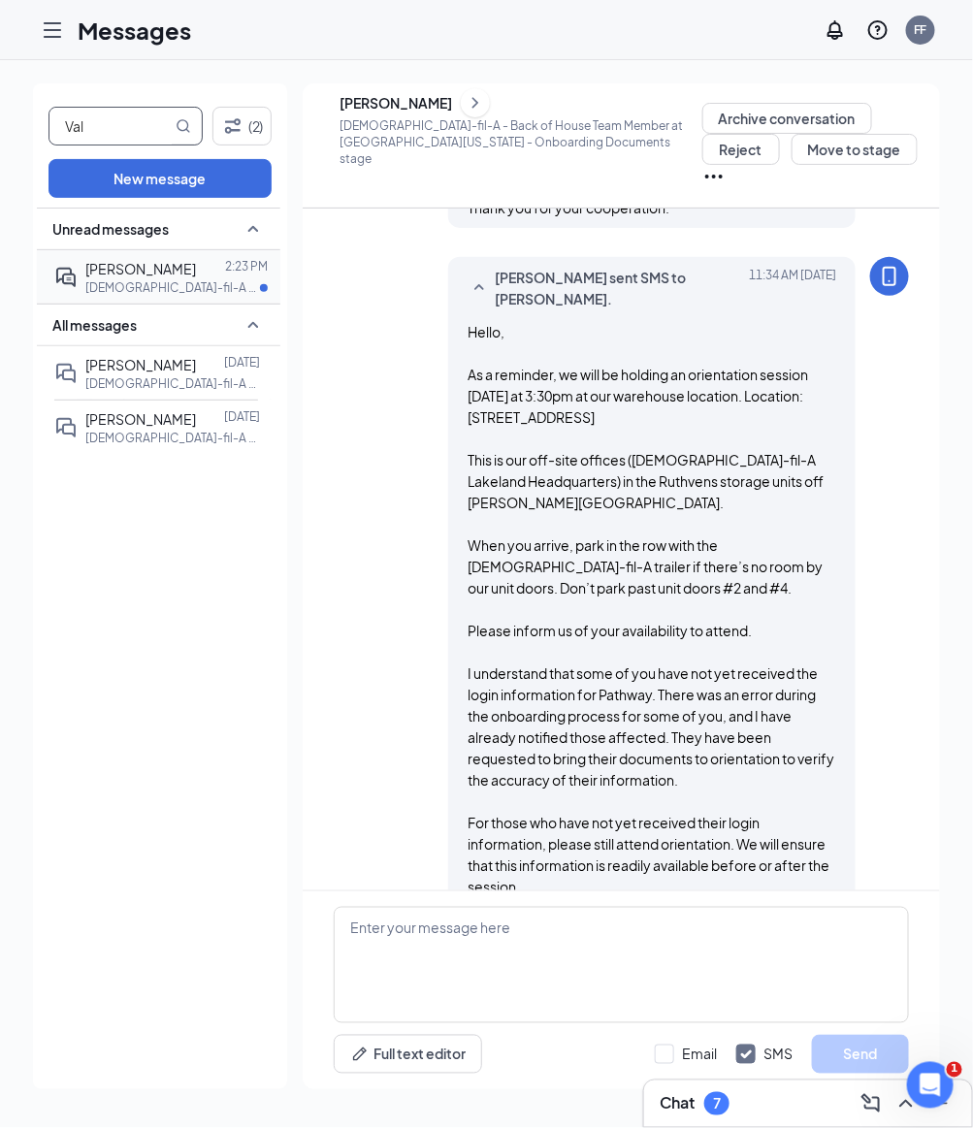
click at [115, 279] on p "[DEMOGRAPHIC_DATA]-fil-A Front of House Team Member at [GEOGRAPHIC_DATA][US_STA…" at bounding box center [172, 287] width 175 height 16
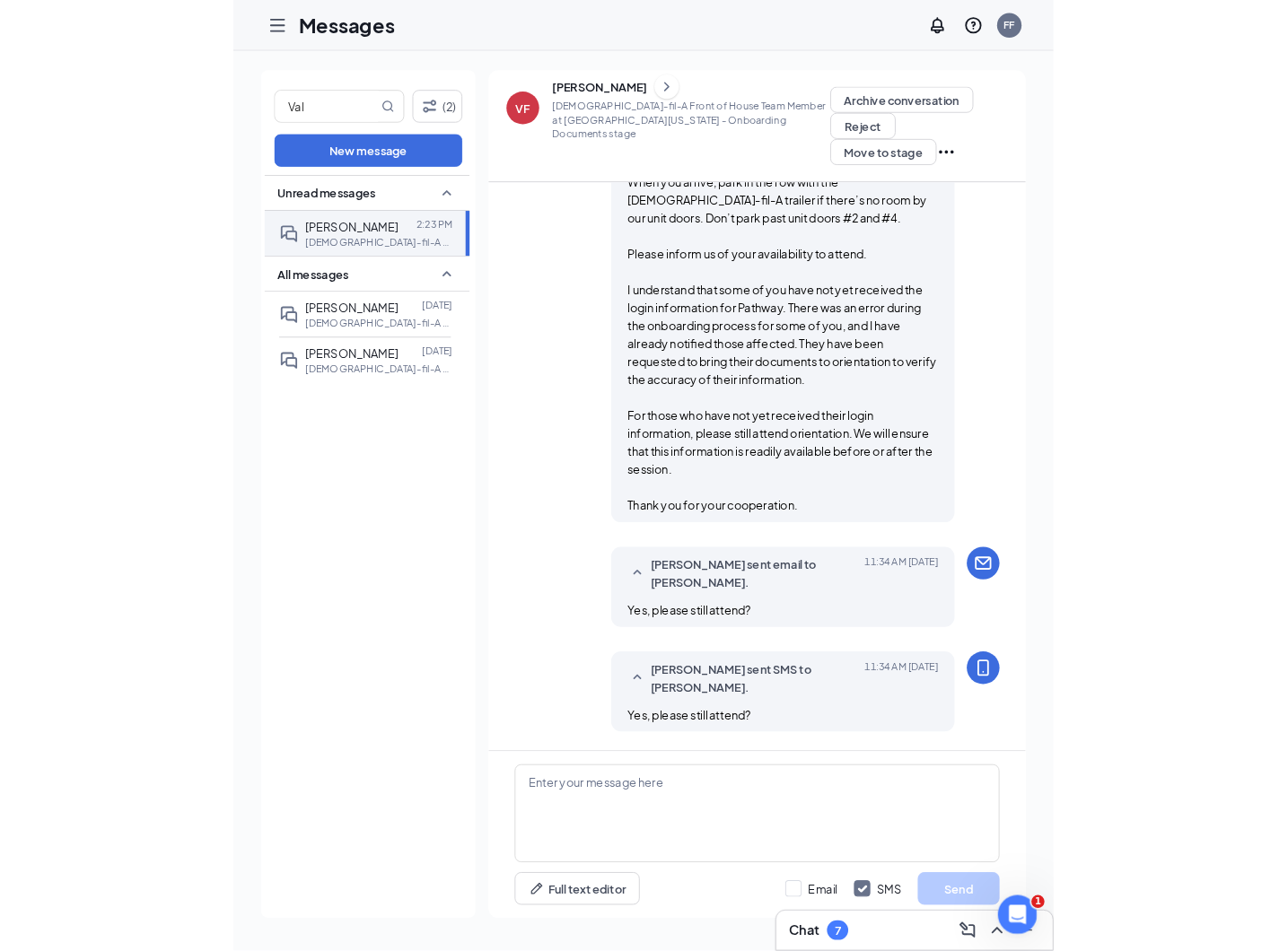
scroll to position [1567, 0]
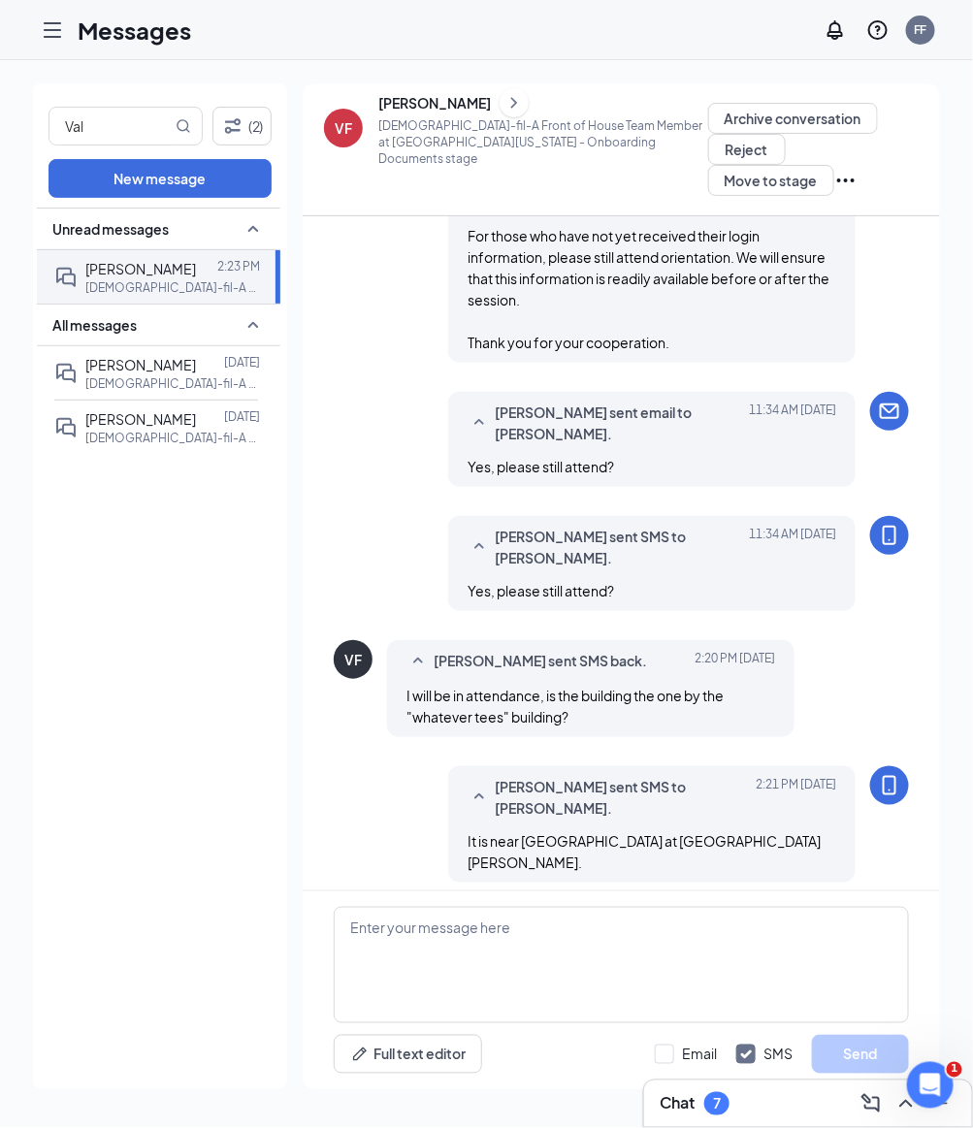
click at [56, 26] on icon "Hamburger" at bounding box center [52, 29] width 23 height 23
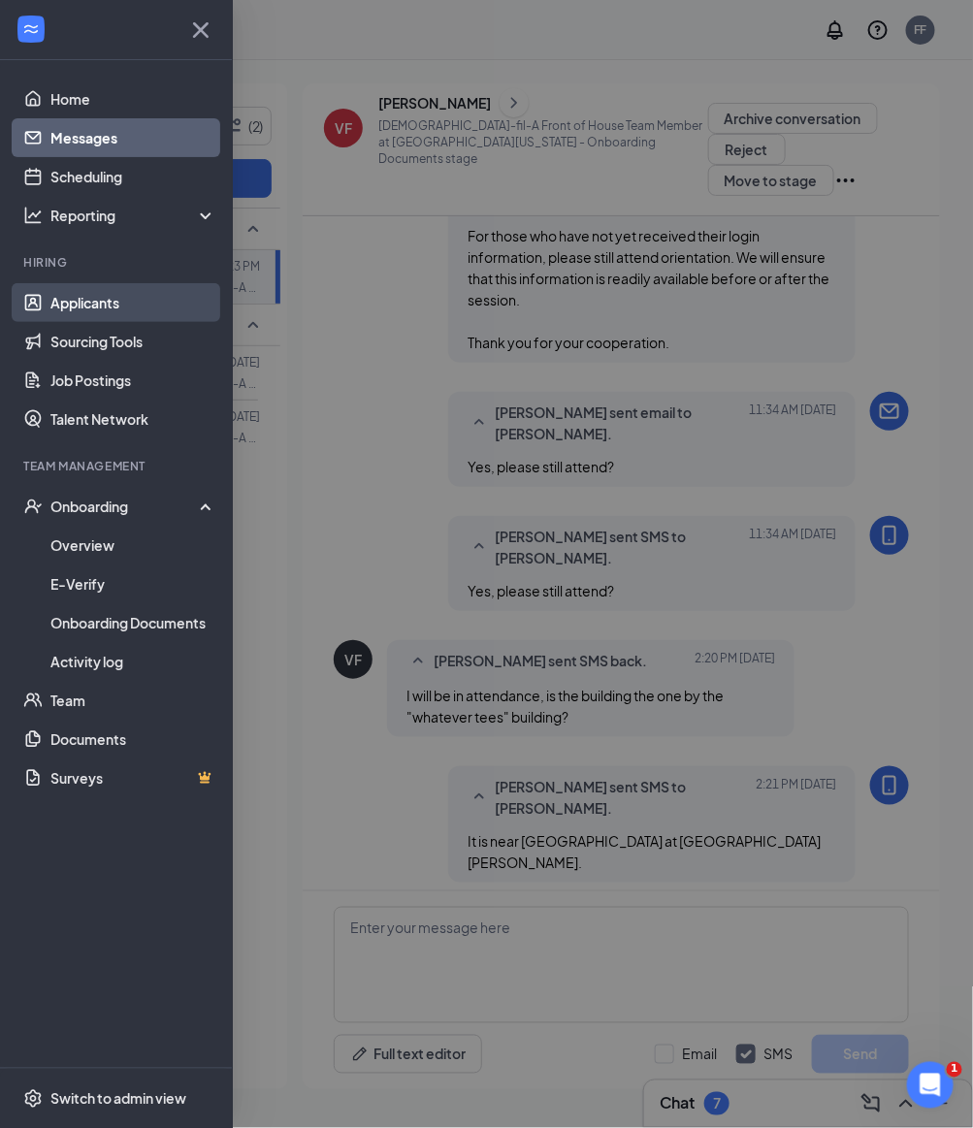
click at [93, 294] on link "Applicants" at bounding box center [133, 302] width 166 height 39
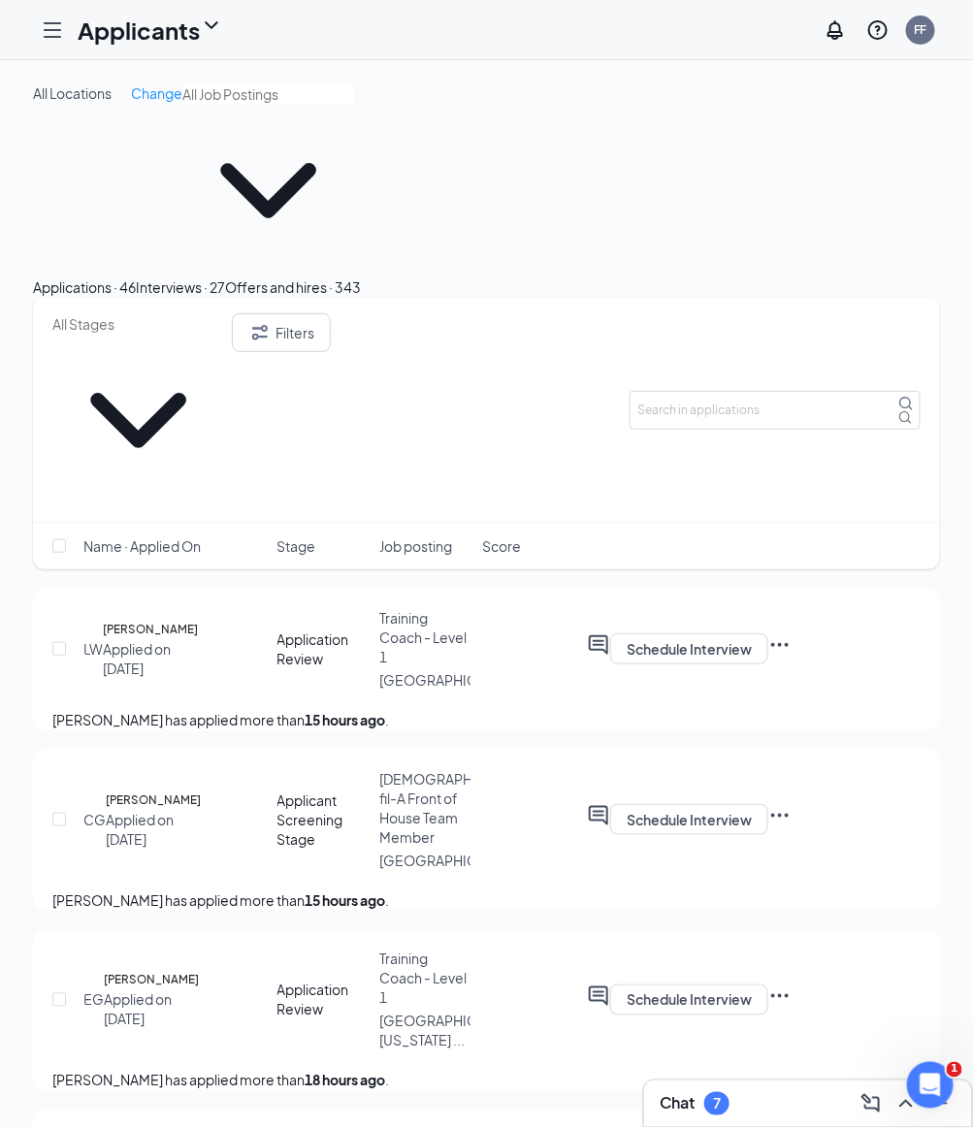
click at [225, 276] on button "Interviews · 27" at bounding box center [180, 286] width 89 height 21
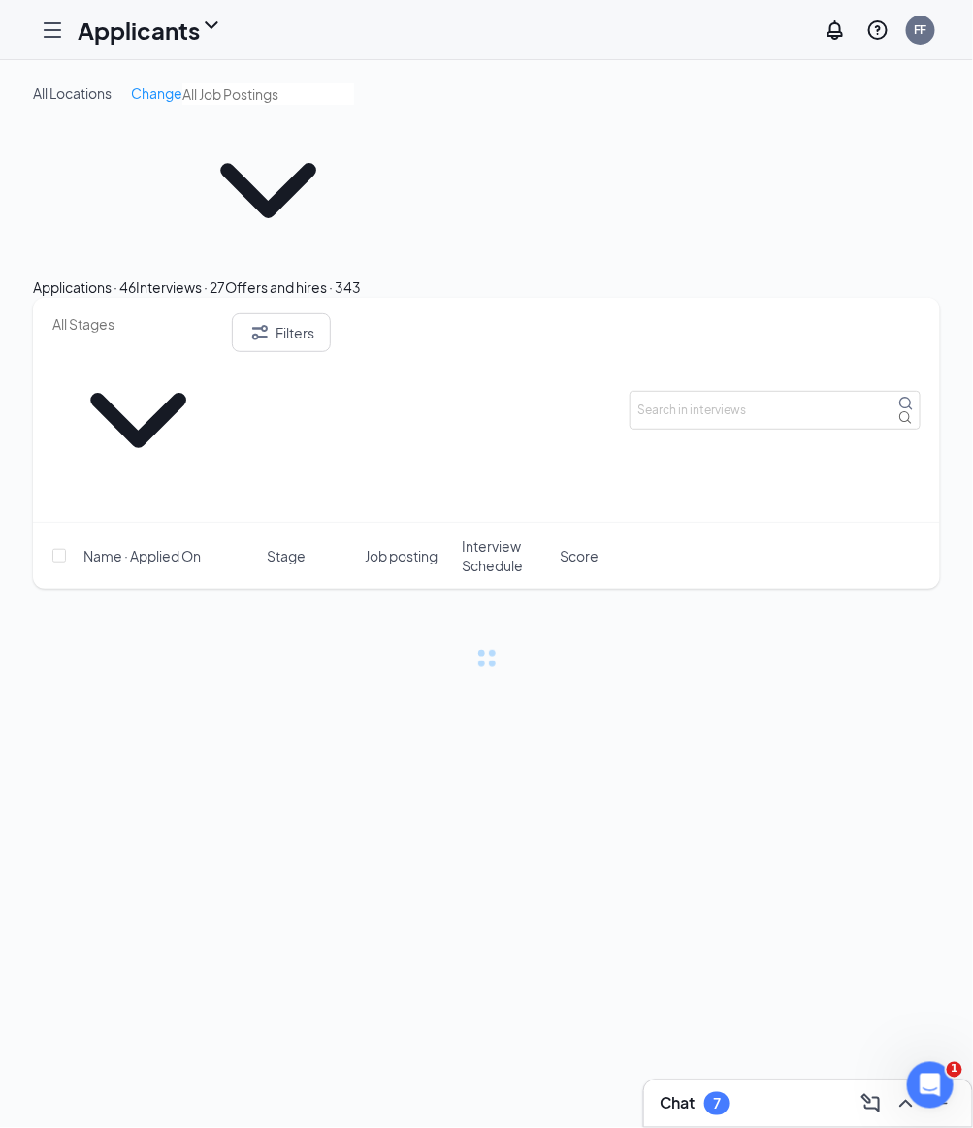
click at [224, 313] on input "text" at bounding box center [138, 323] width 172 height 21
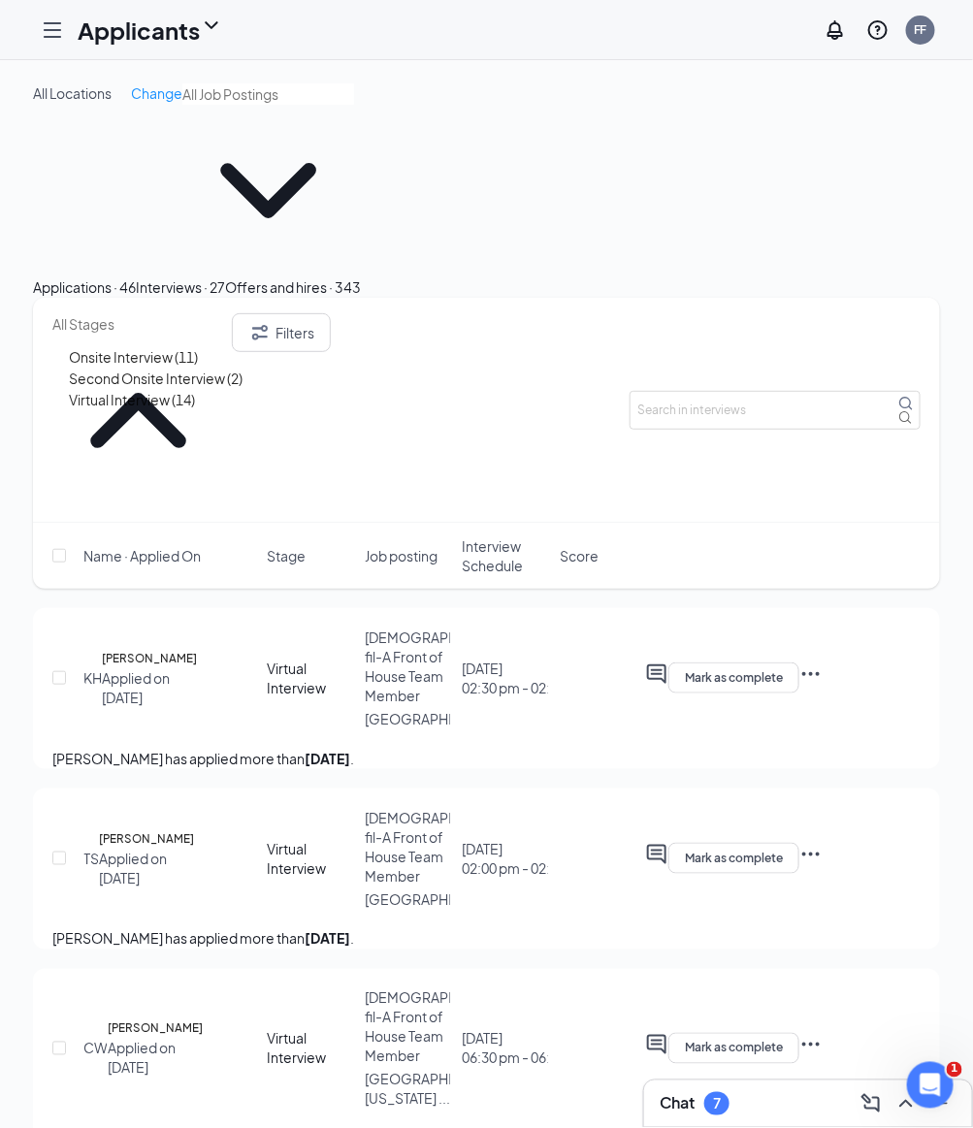
click at [195, 410] on div "Virtual Interview (14)" at bounding box center [132, 399] width 126 height 21
type input "Virtual Interview (14)"
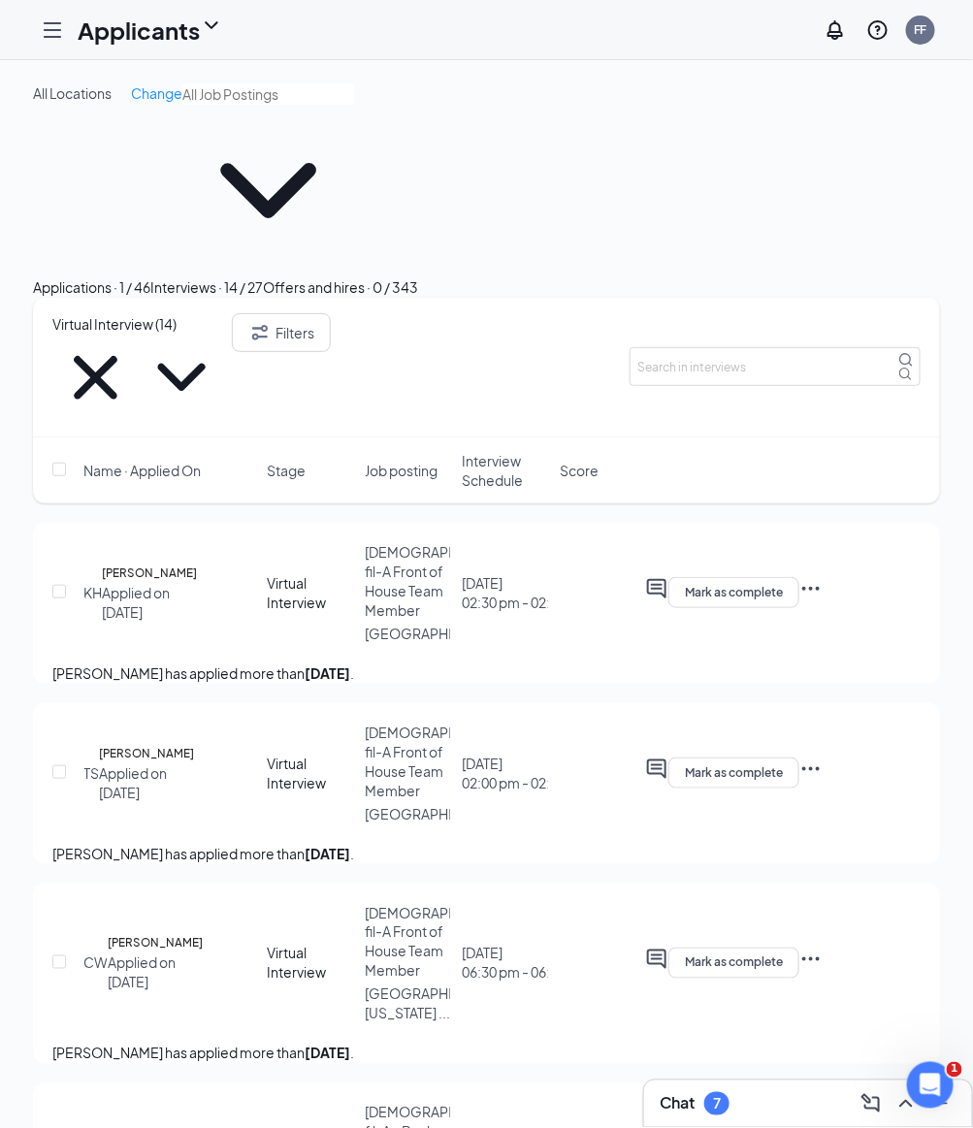
click at [509, 451] on span "Interview Schedule" at bounding box center [507, 470] width 90 height 39
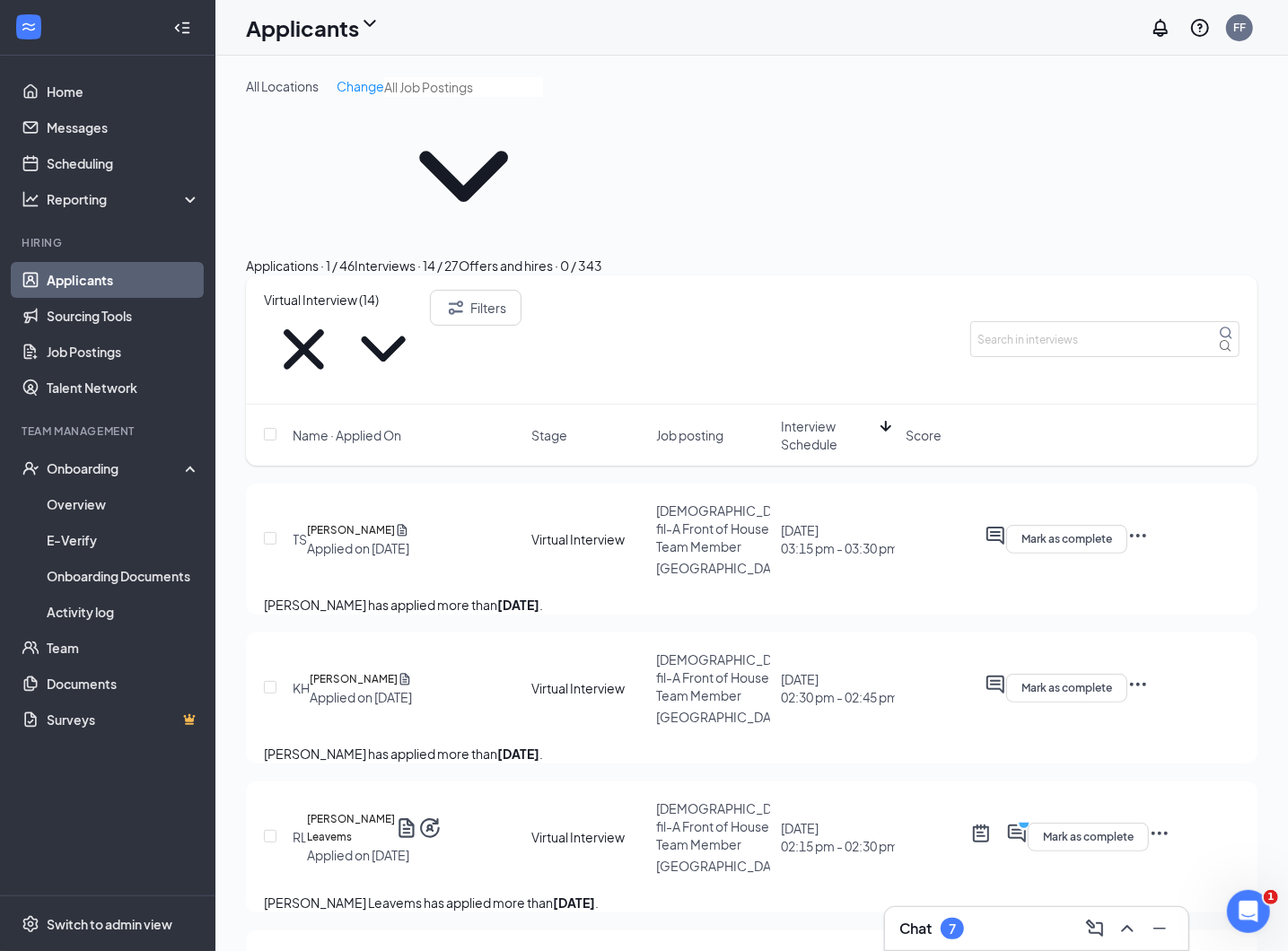
click at [899, 935] on div "Chat 7" at bounding box center [1036, 928] width 275 height 29
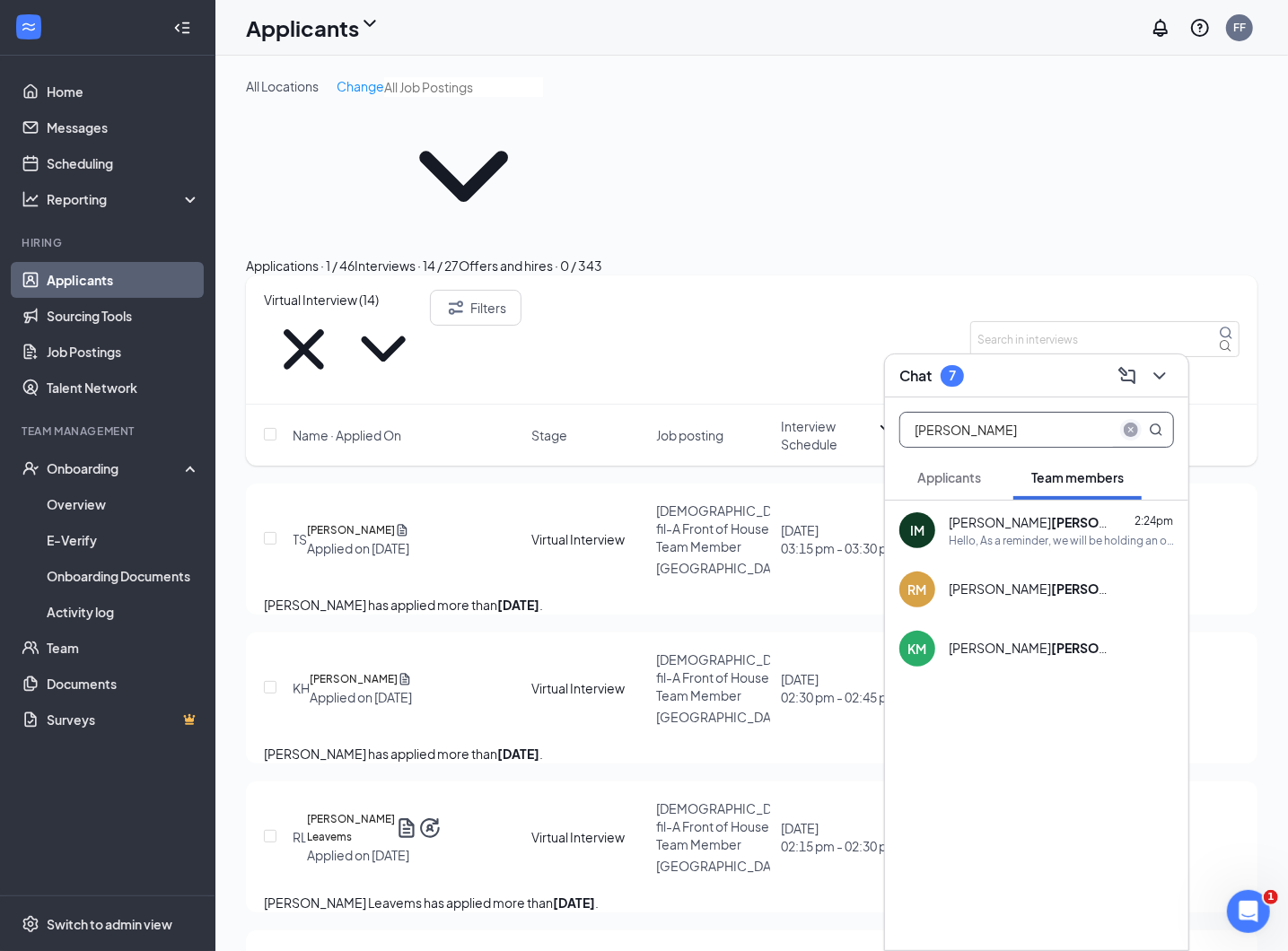
click at [899, 426] on span at bounding box center [1130, 429] width 21 height 21
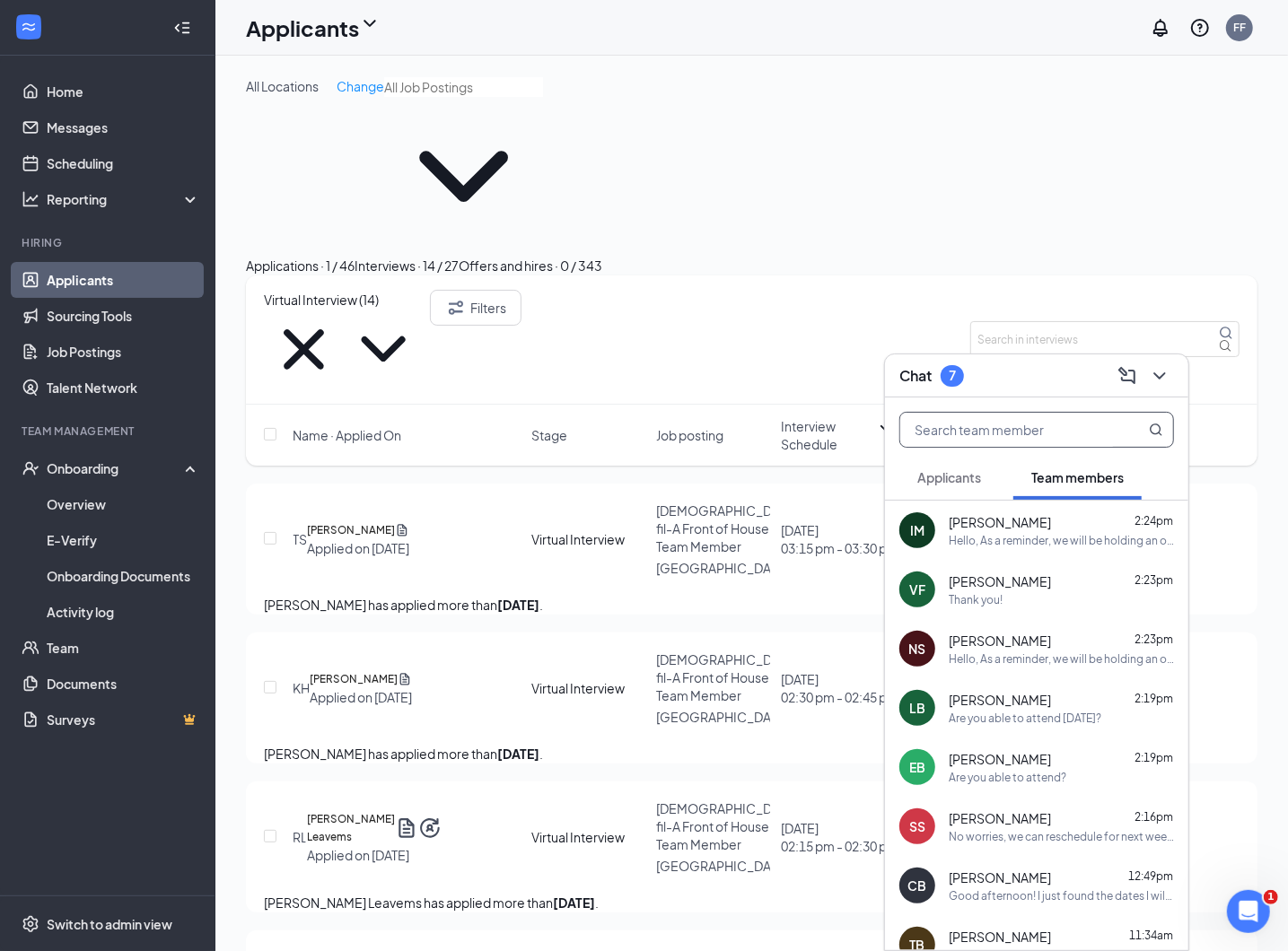
click at [899, 475] on span "Applicants" at bounding box center [948, 476] width 64 height 16
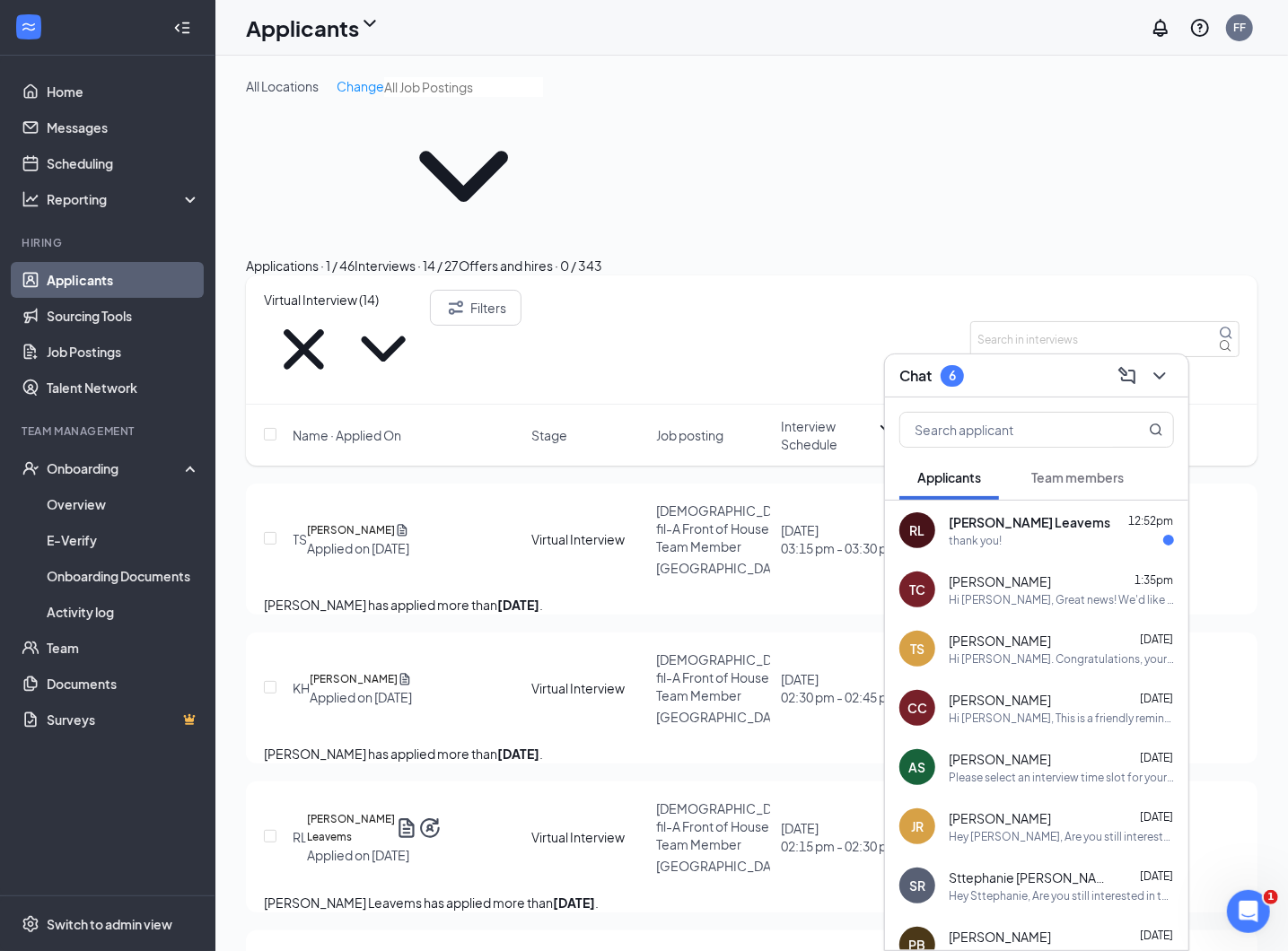
click at [899, 488] on button "Team members" at bounding box center [1077, 477] width 129 height 44
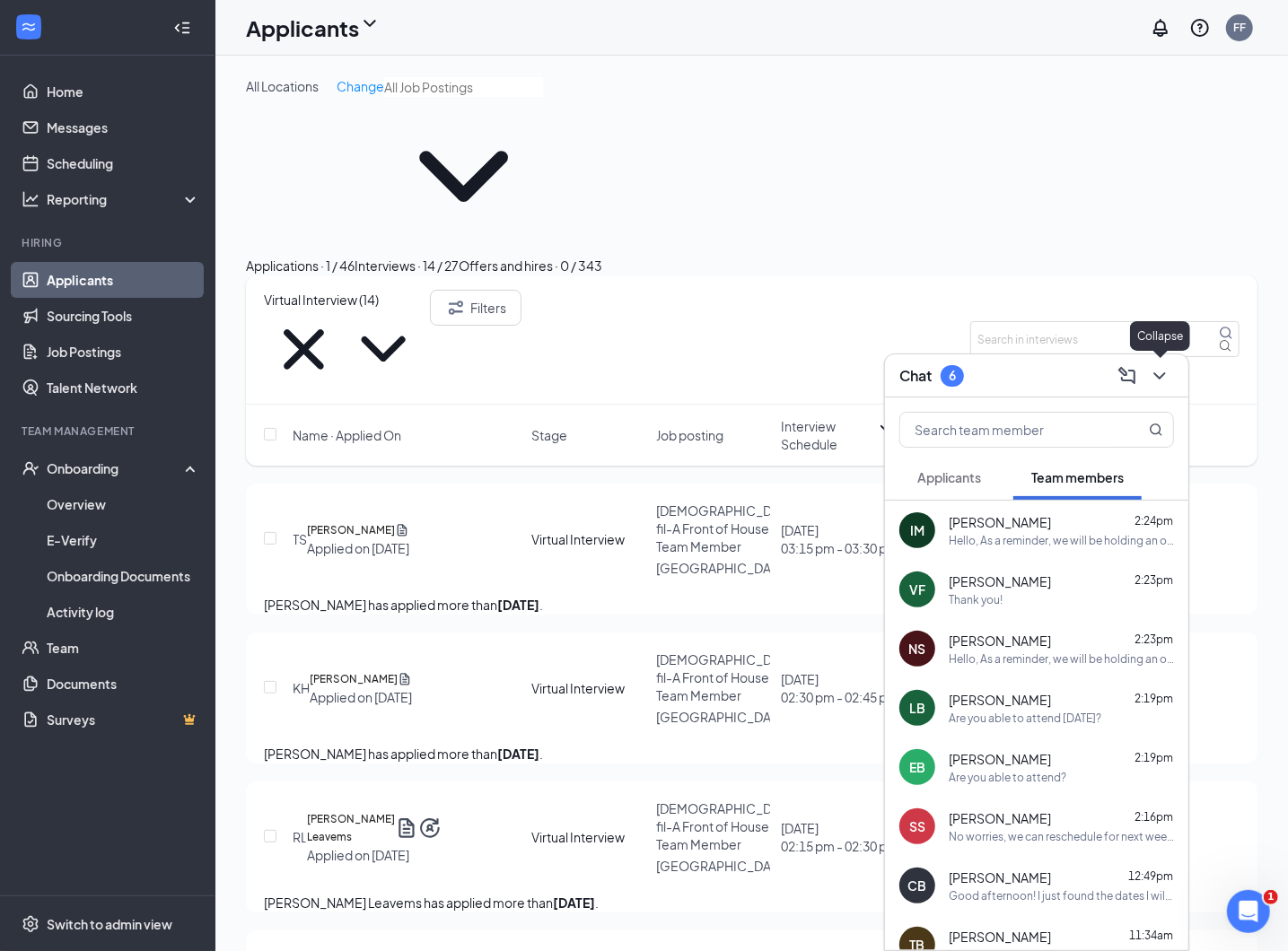
click at [899, 377] on icon "ChevronDown" at bounding box center [1158, 376] width 21 height 21
